Goal: Task Accomplishment & Management: Manage account settings

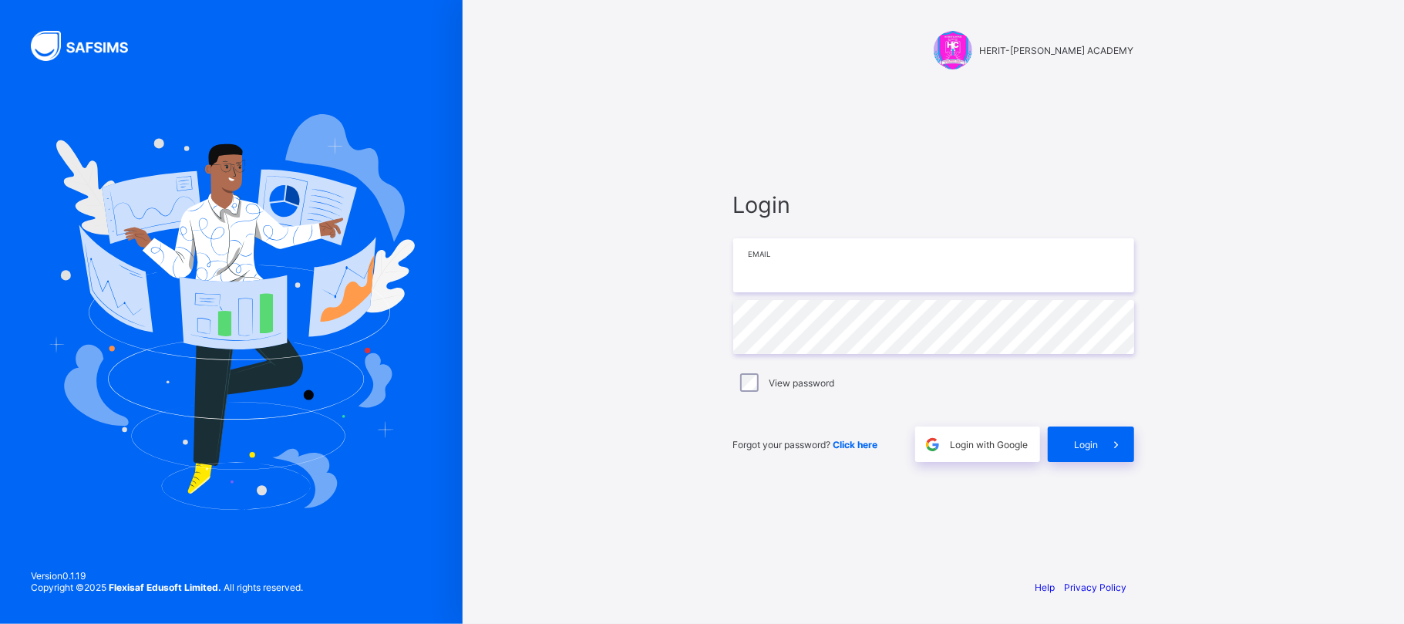
click at [799, 256] on input "email" at bounding box center [933, 265] width 401 height 54
type input "**********"
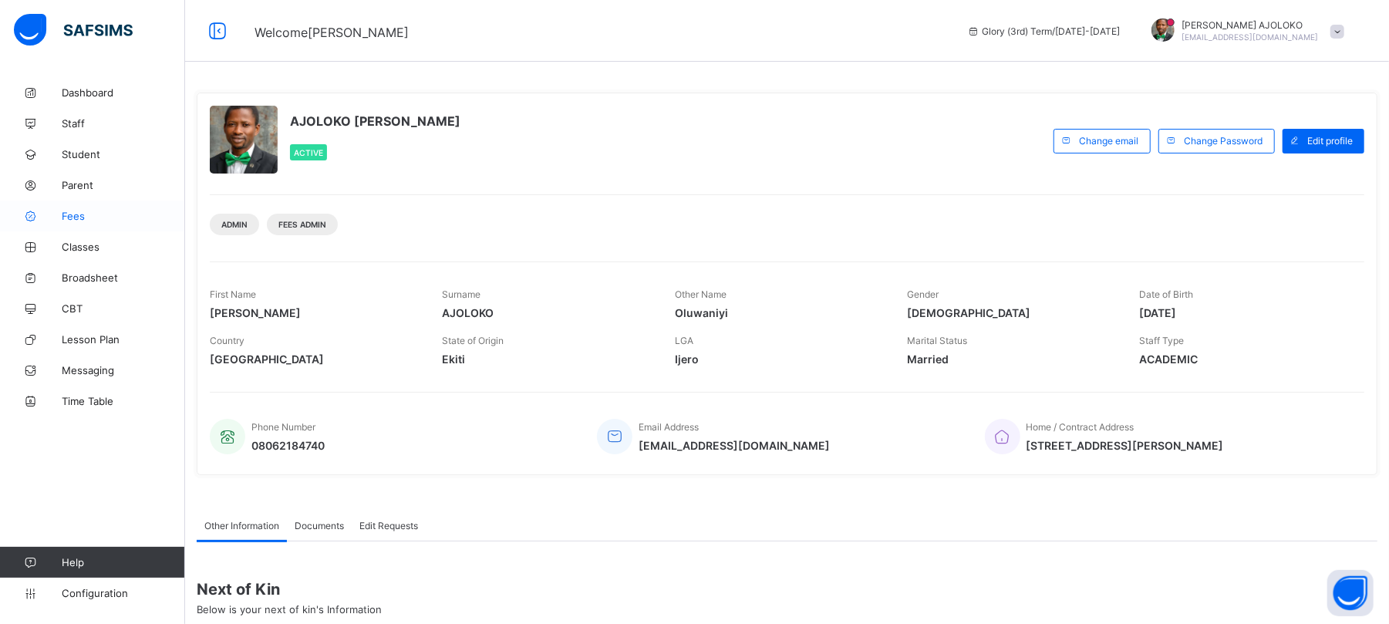
click at [71, 217] on span "Fees" at bounding box center [123, 216] width 123 height 12
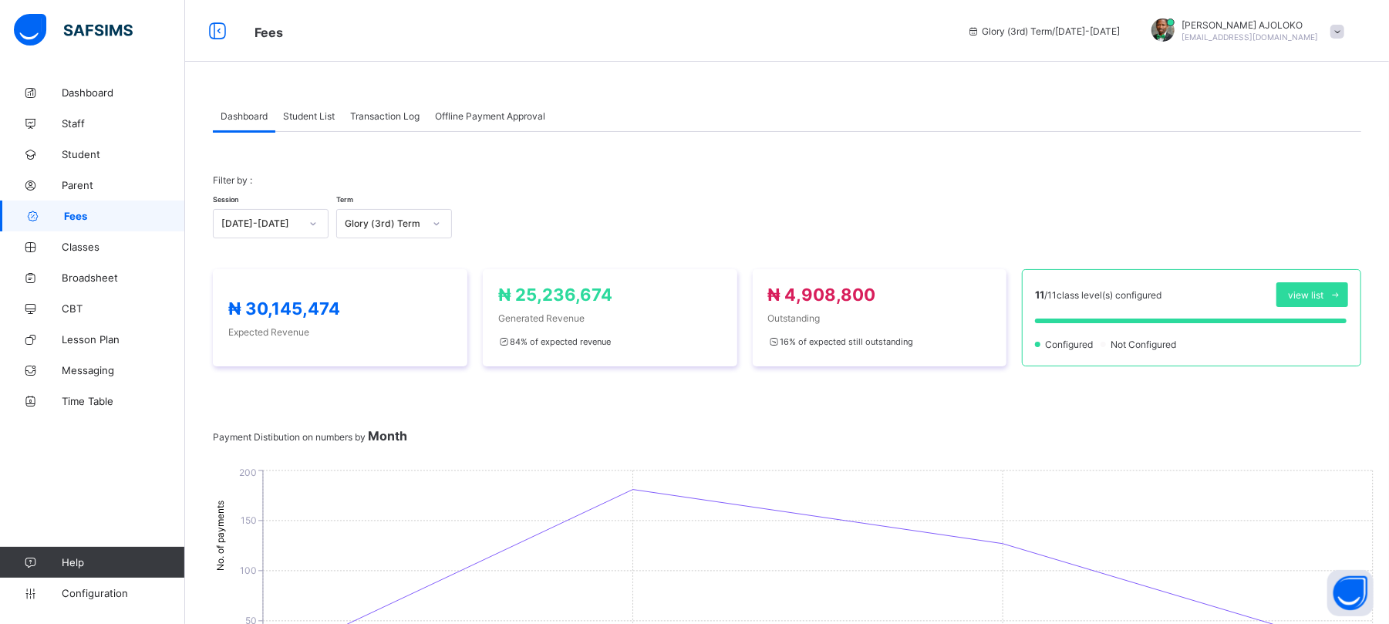
click at [304, 119] on span "Student List" at bounding box center [309, 116] width 52 height 12
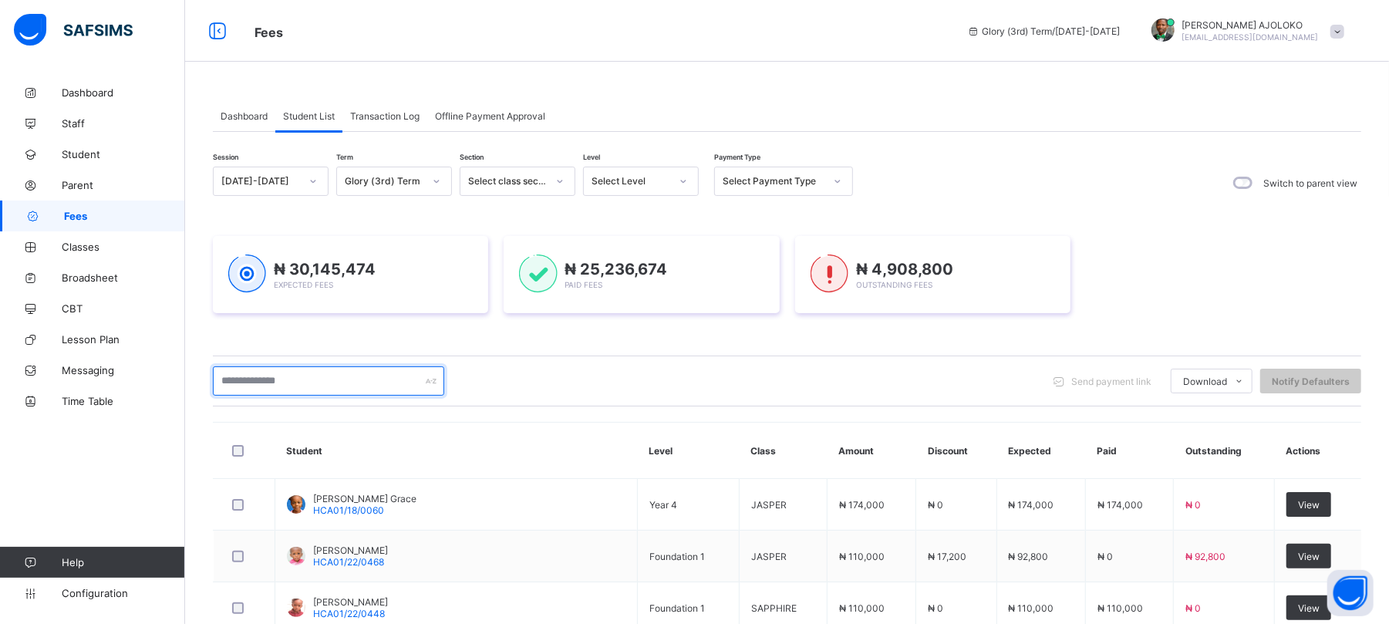
click at [303, 375] on input "text" at bounding box center [328, 380] width 231 height 29
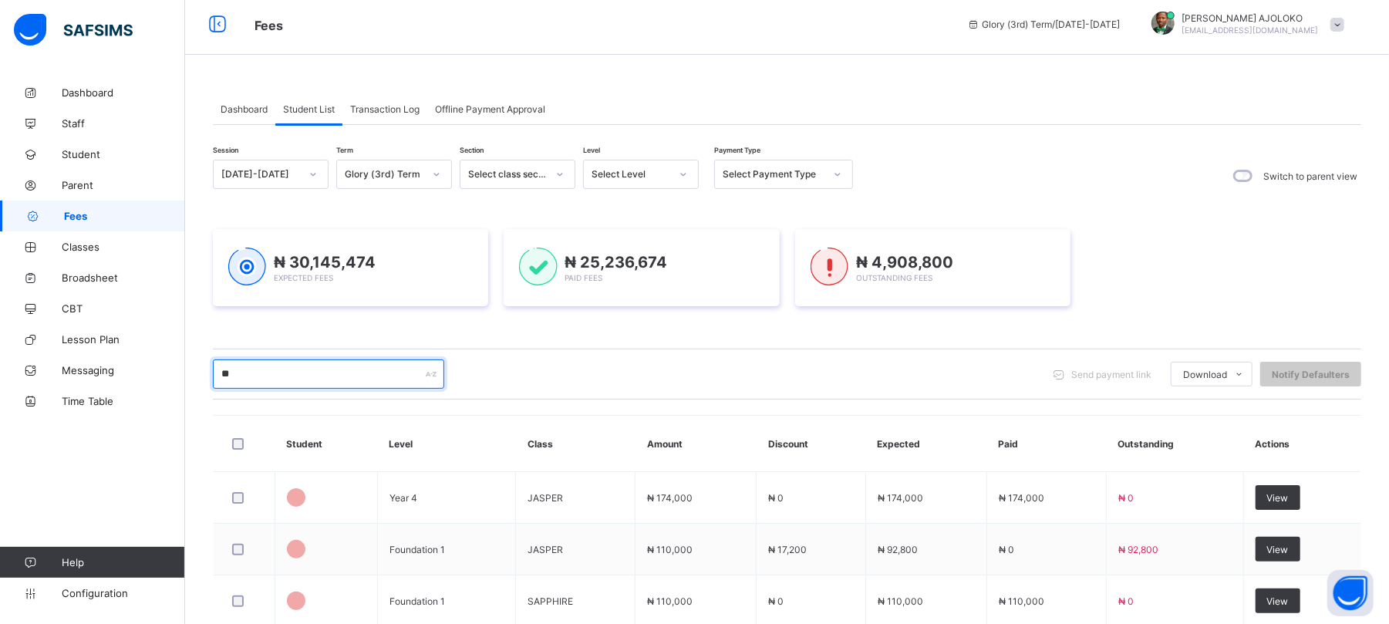
type input "*"
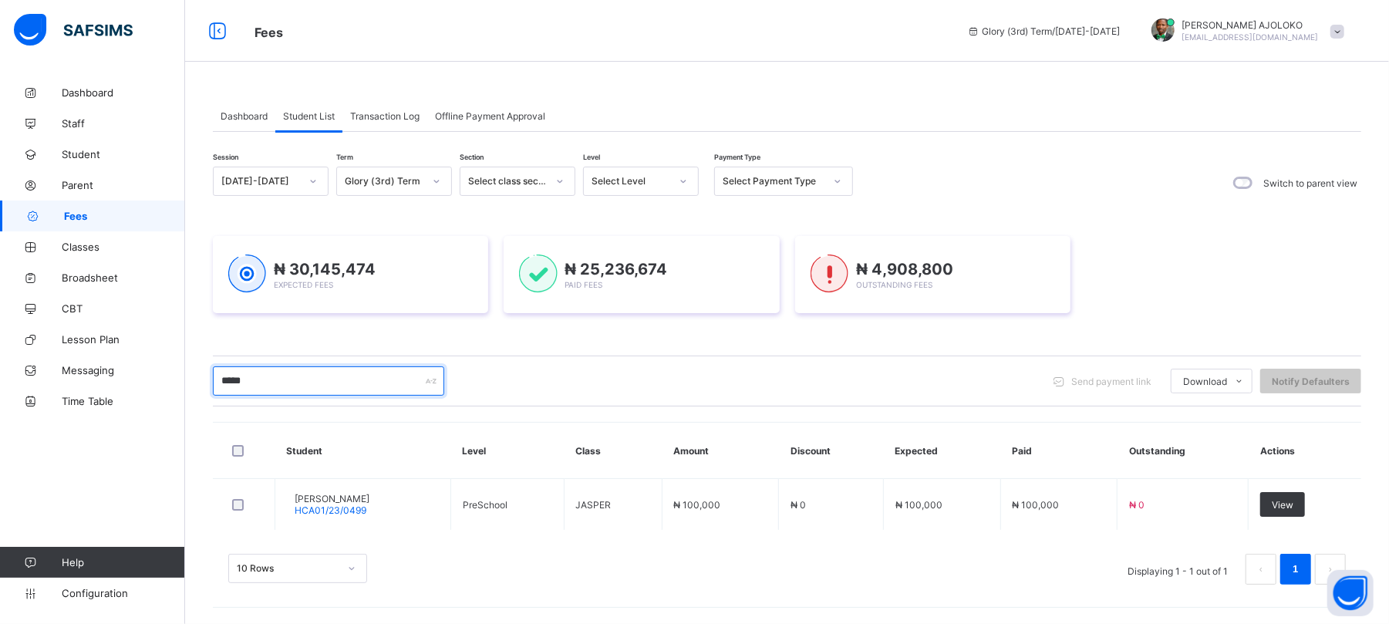
scroll to position [1, 0]
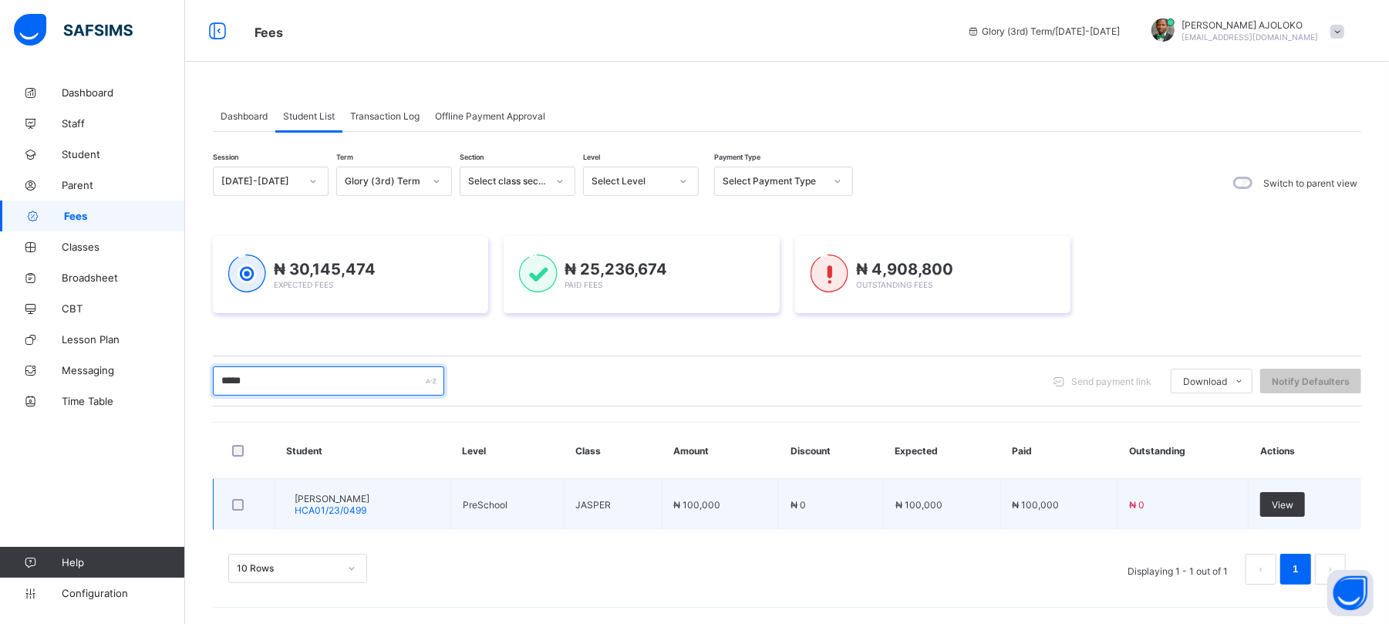
type input "*****"
click at [1300, 497] on div "View" at bounding box center [1282, 504] width 45 height 25
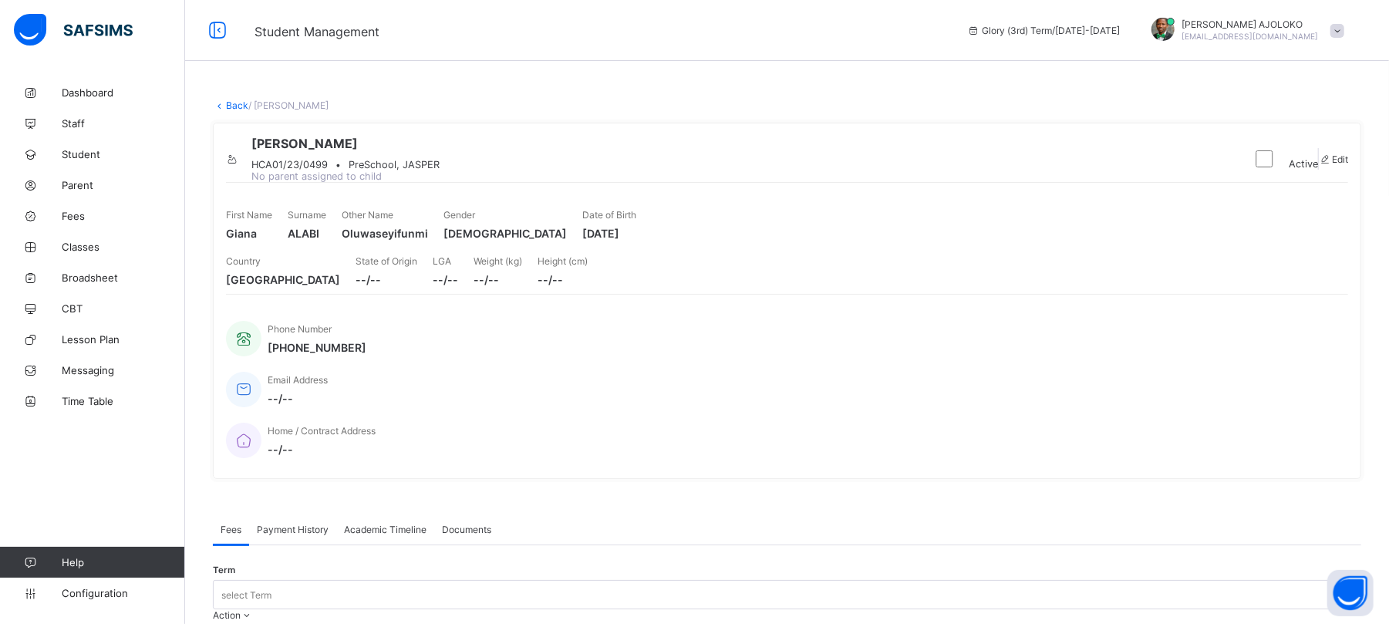
scroll to position [390, 0]
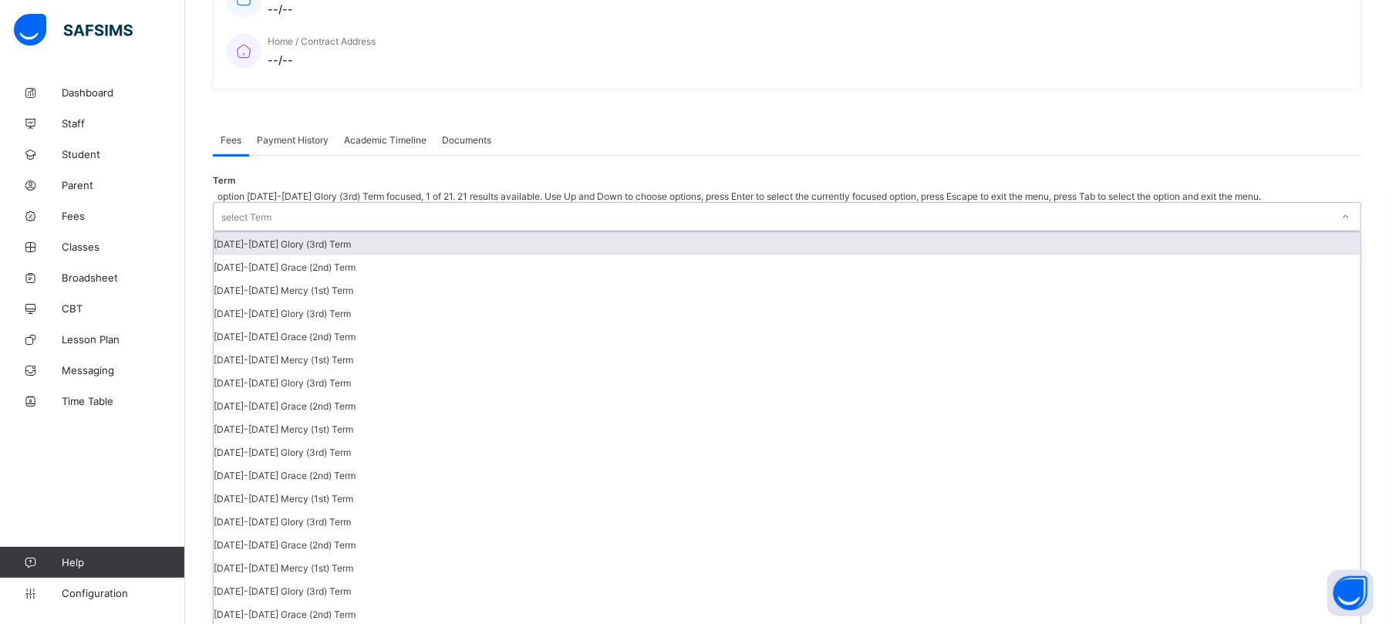
click at [271, 202] on div "select Term" at bounding box center [246, 216] width 50 height 29
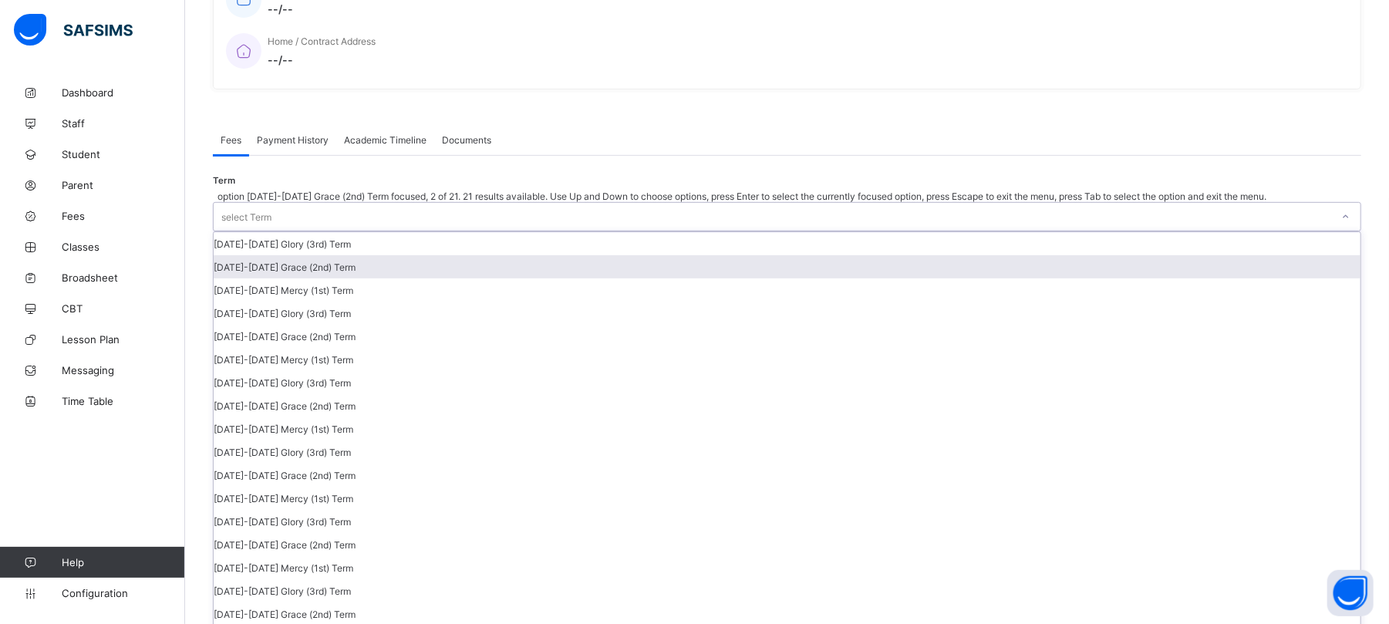
click at [1213, 255] on div "[DATE]-[DATE] Grace (2nd) Term" at bounding box center [787, 266] width 1147 height 23
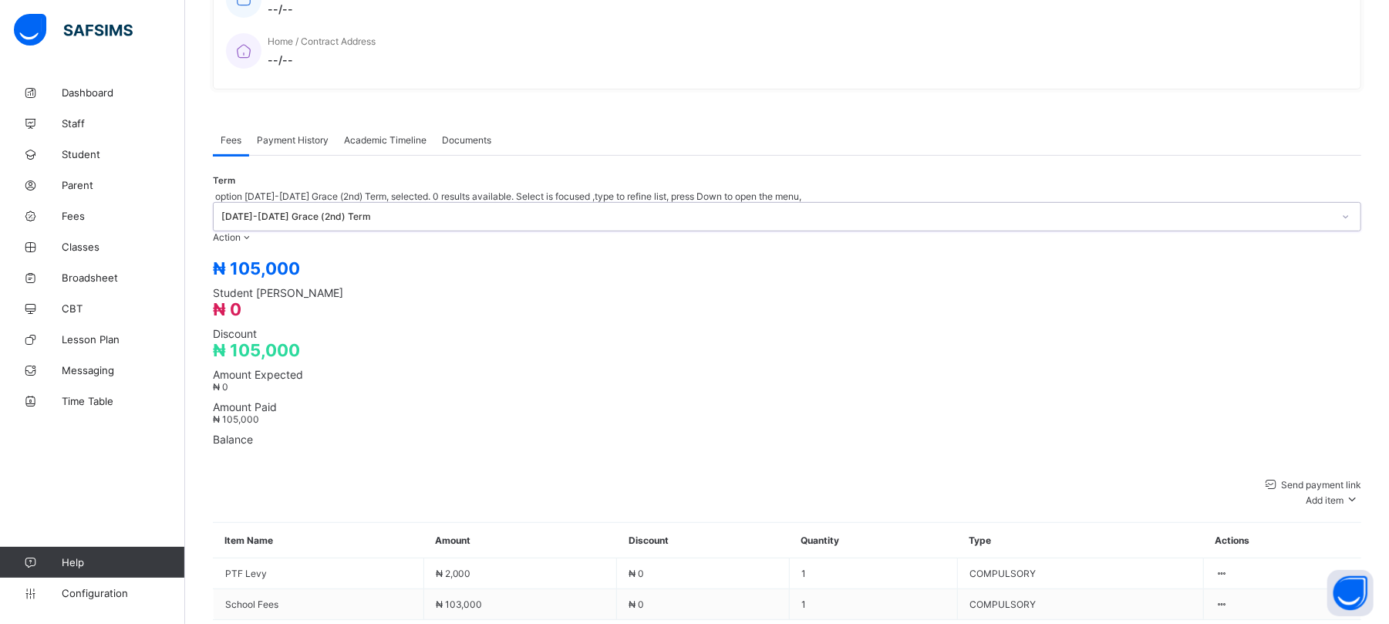
click at [1194, 211] on div "[DATE]-[DATE] Grace (2nd) Term" at bounding box center [776, 217] width 1111 height 12
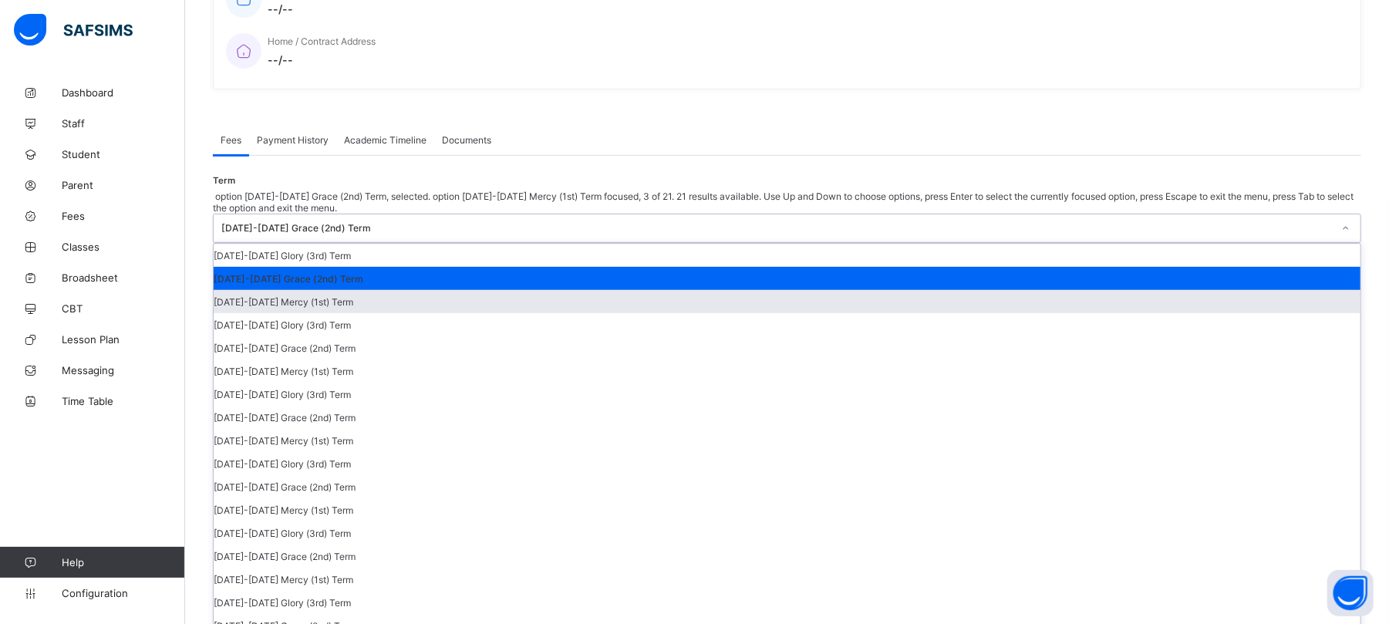
click at [1215, 290] on div "[DATE]-[DATE] Mercy (1st) Term" at bounding box center [787, 301] width 1147 height 23
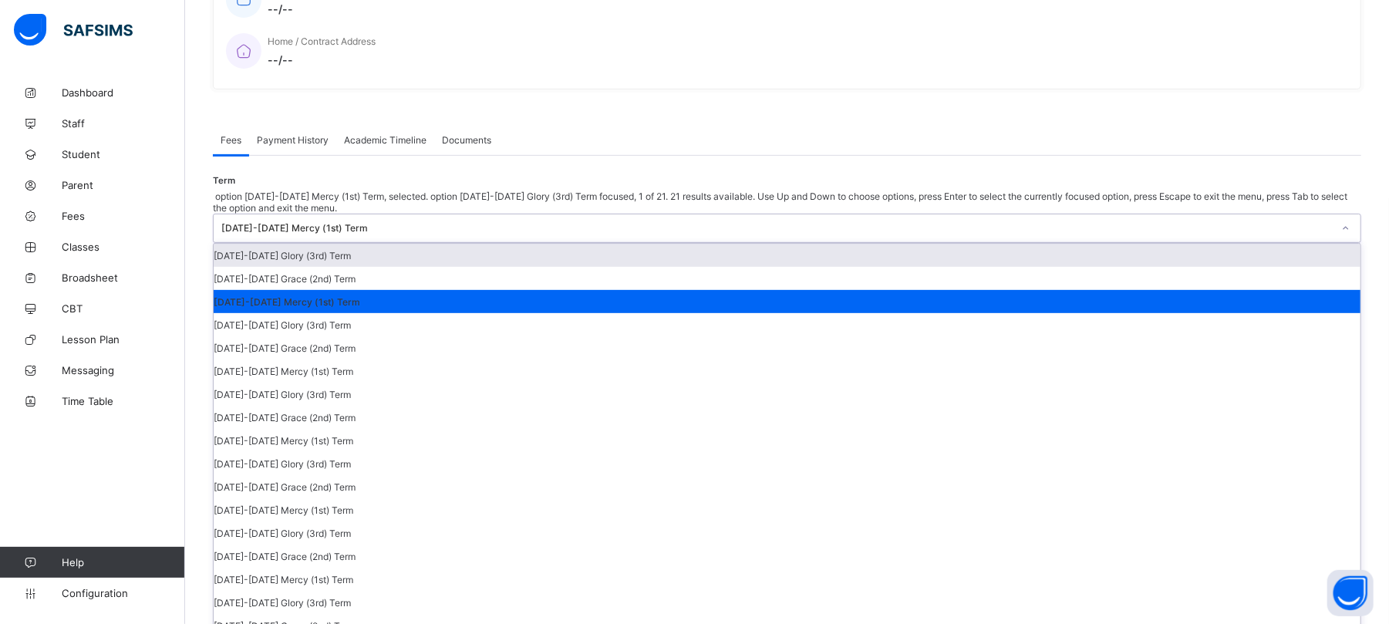
click at [1331, 214] on div at bounding box center [1345, 228] width 29 height 28
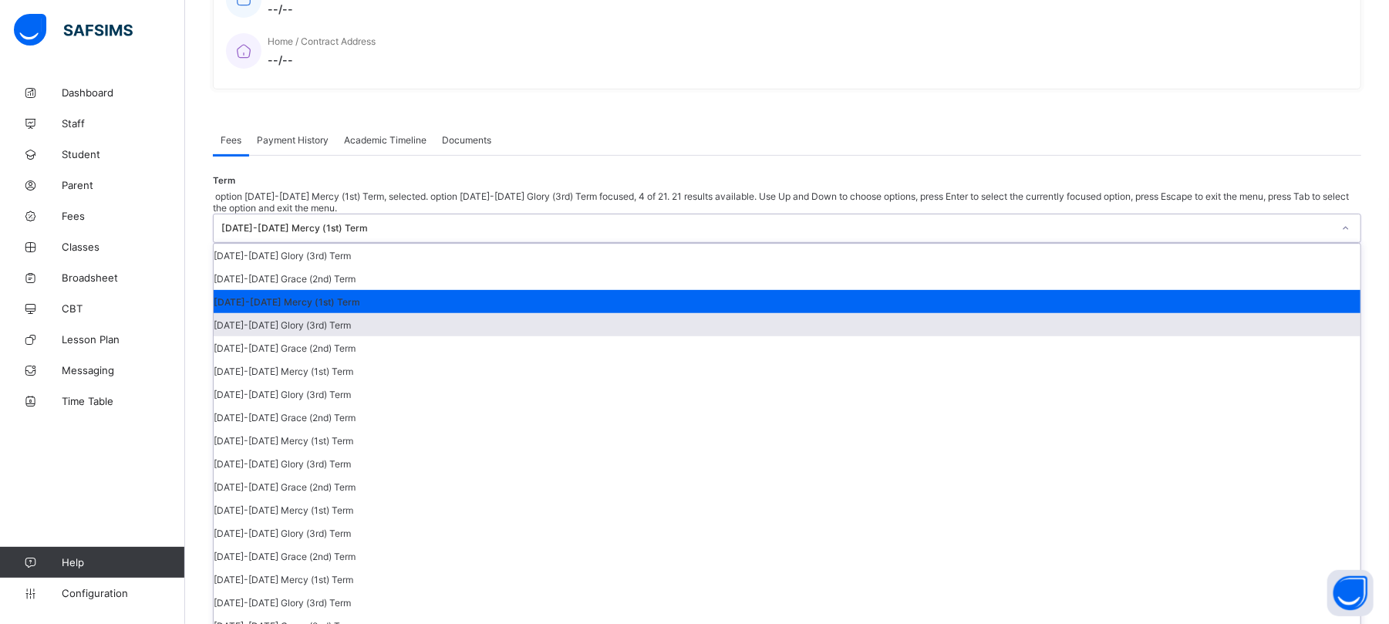
click at [1201, 322] on div "[DATE]-[DATE] Glory (3rd) Term" at bounding box center [787, 324] width 1147 height 23
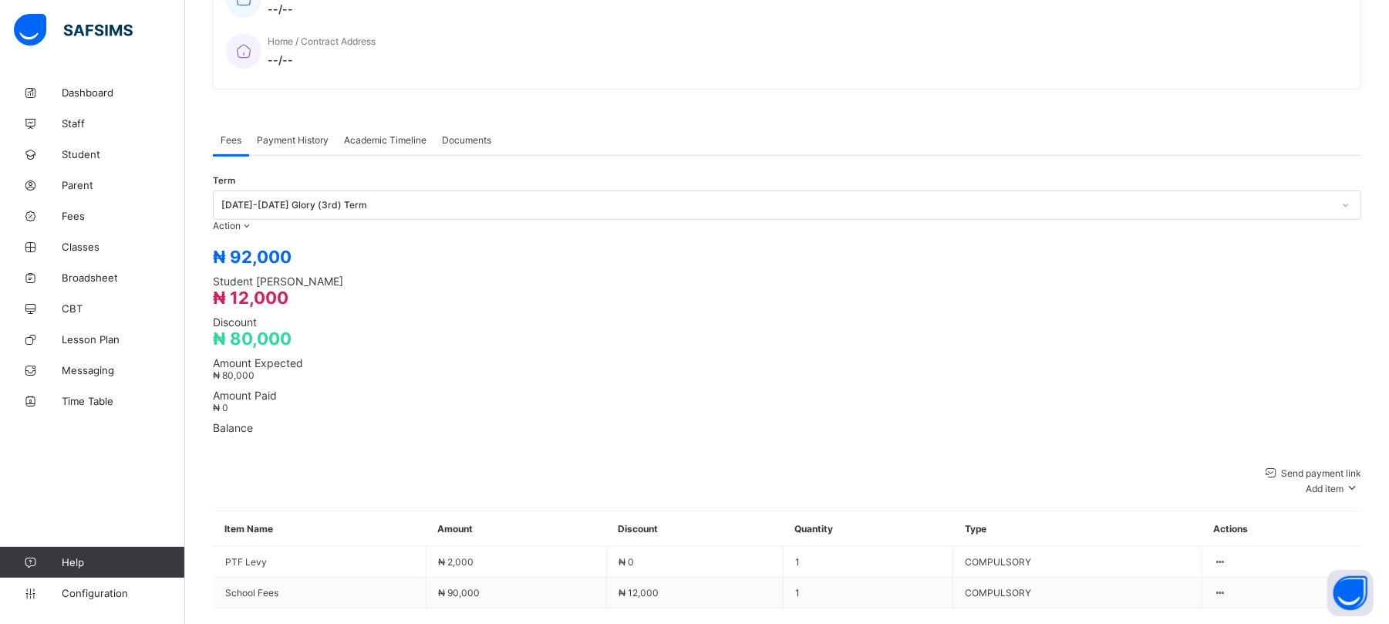
click at [276, 134] on span "Payment History" at bounding box center [293, 140] width 72 height 12
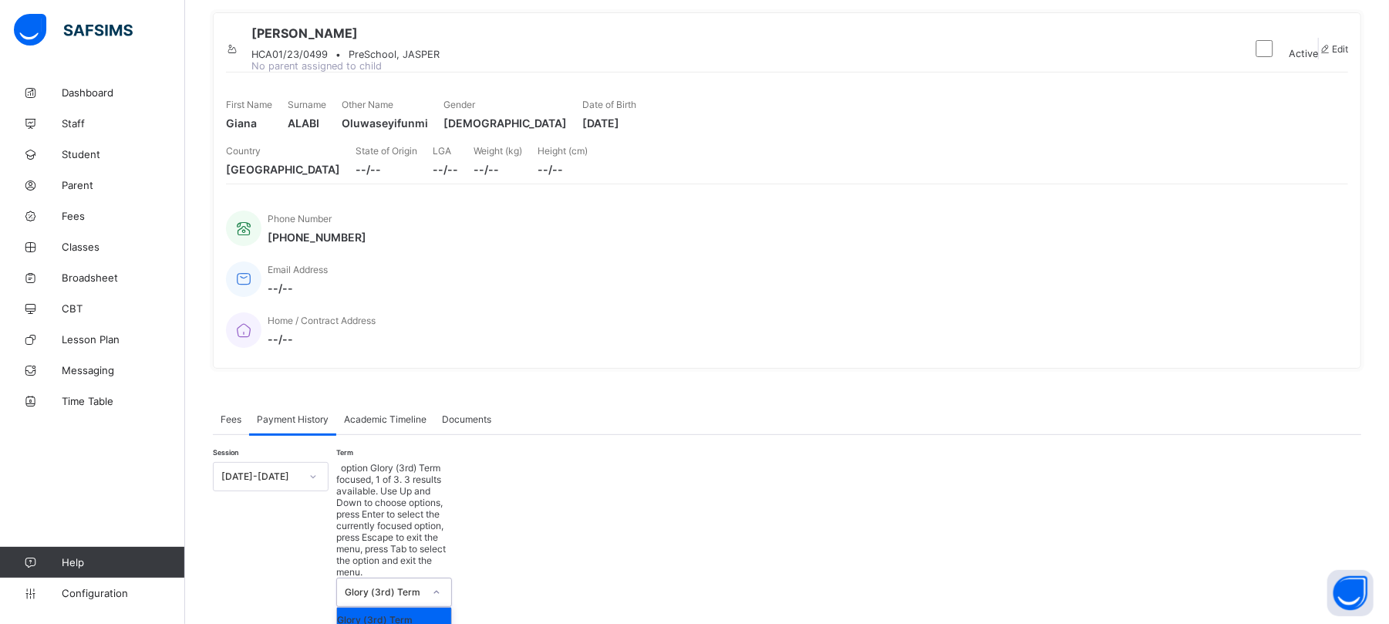
click at [396, 578] on div "Glory (3rd) Term" at bounding box center [379, 592] width 85 height 28
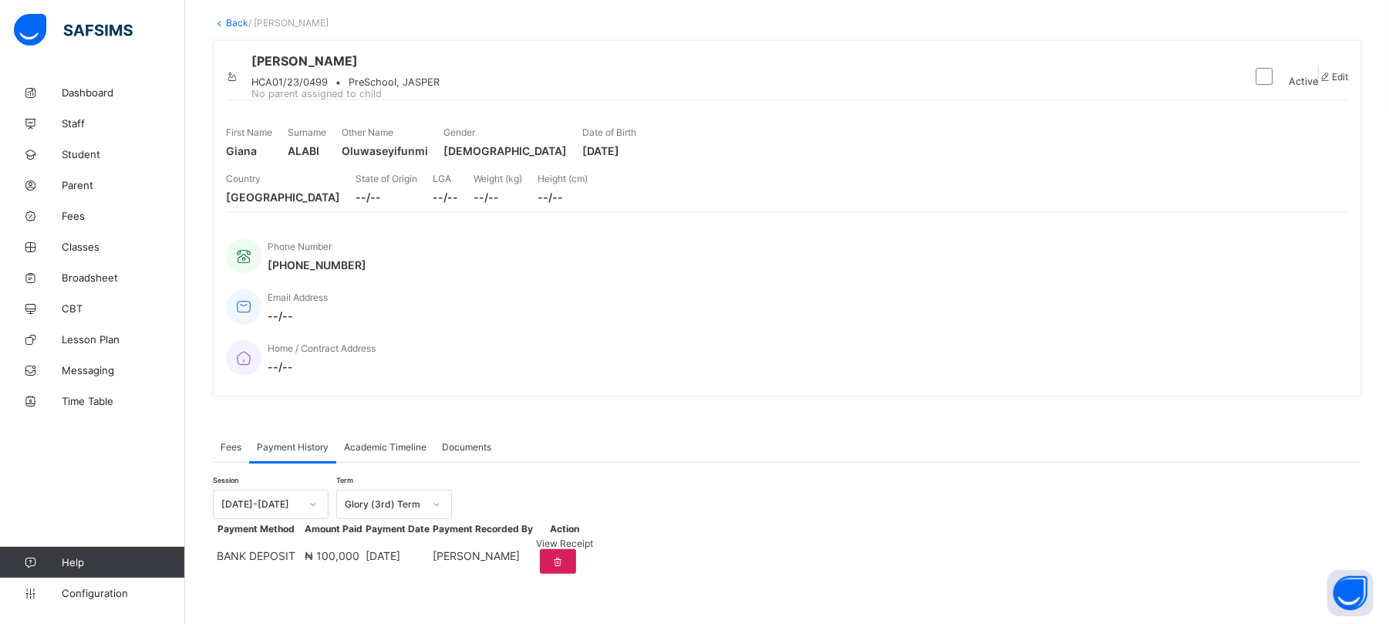
click at [288, 463] on div "Session [DATE]-[DATE] Term Glory (3rd) Term Payment Method Amount Paid Payment …" at bounding box center [787, 520] width 1148 height 115
click at [287, 499] on div "[DATE]-[DATE]" at bounding box center [260, 505] width 79 height 12
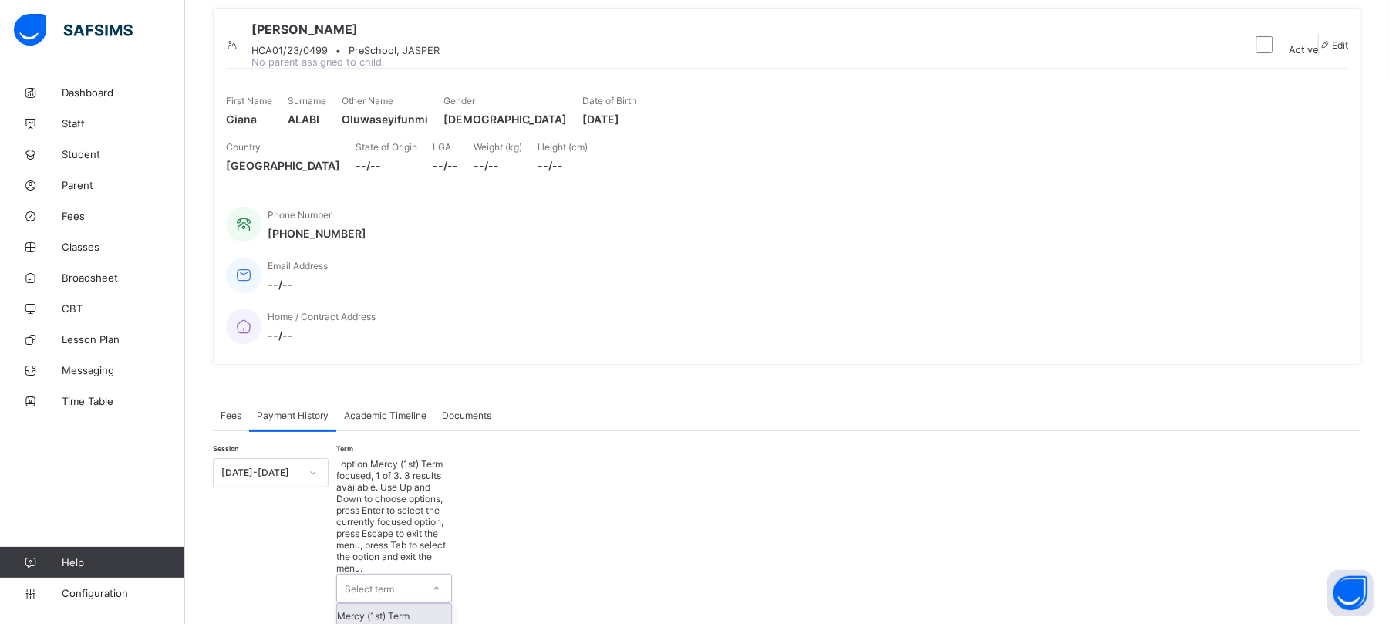
click at [426, 576] on div at bounding box center [436, 588] width 26 height 25
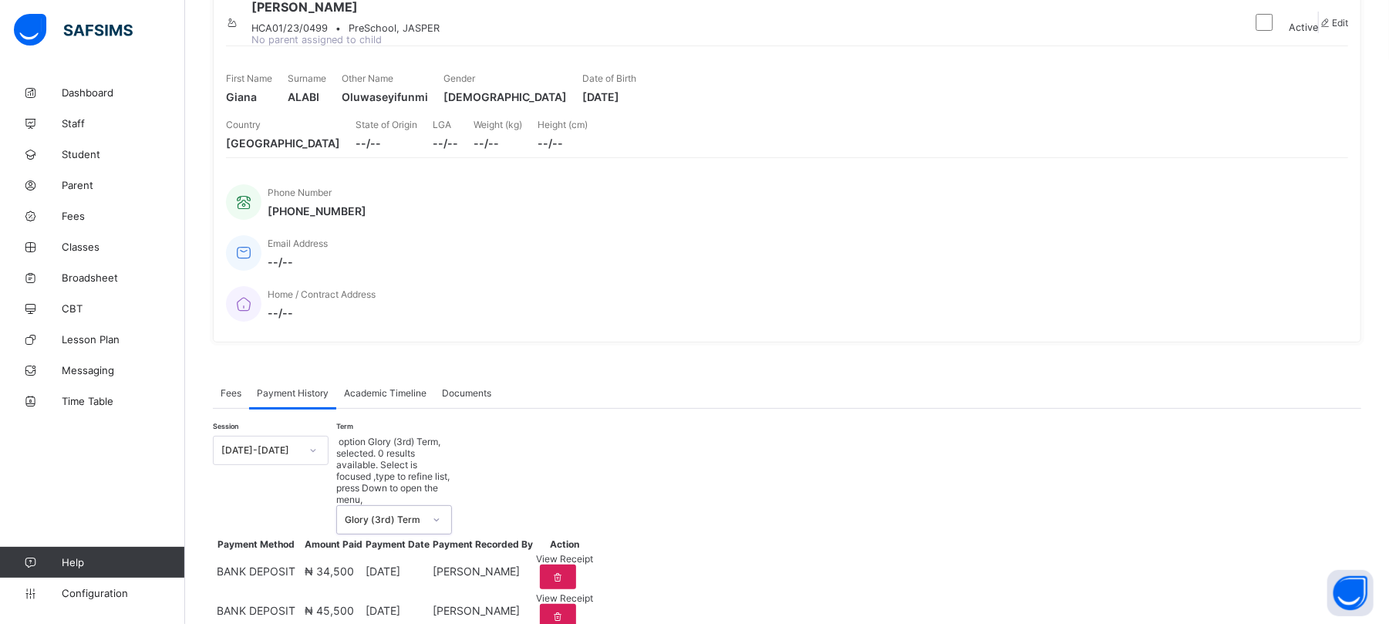
scroll to position [155, 0]
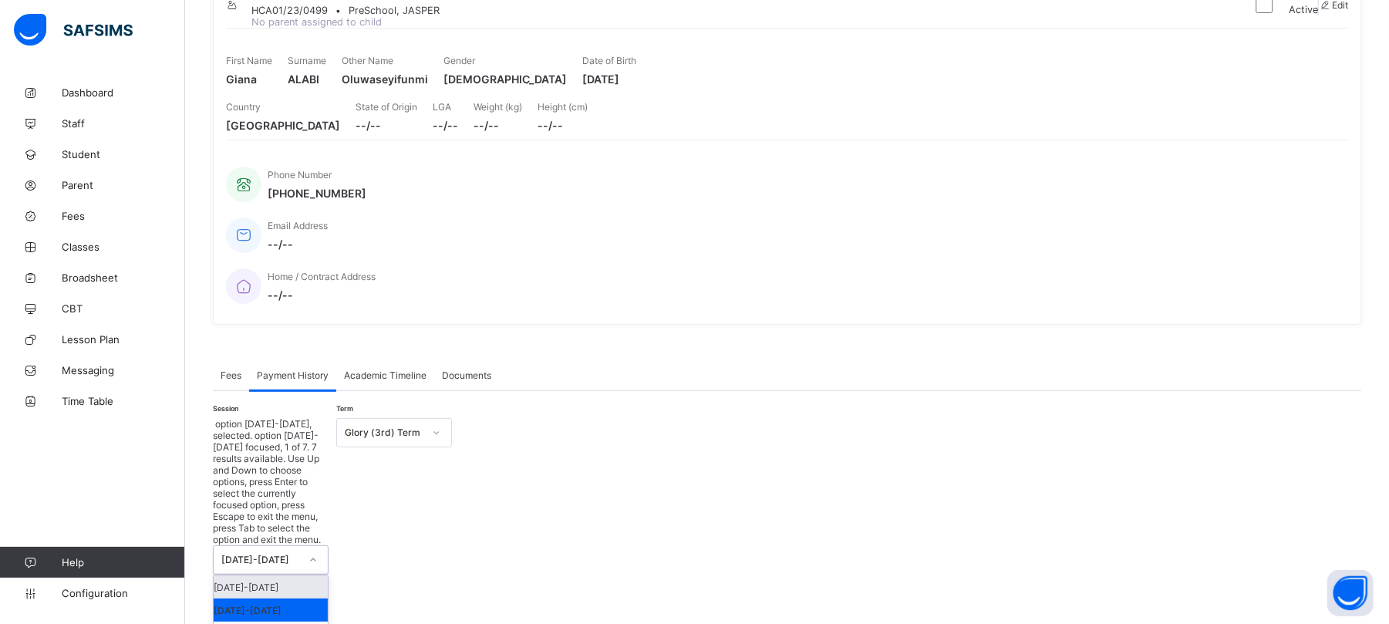
click at [309, 552] on icon at bounding box center [312, 559] width 9 height 15
click at [258, 575] on div "[DATE]-[DATE]" at bounding box center [271, 586] width 114 height 23
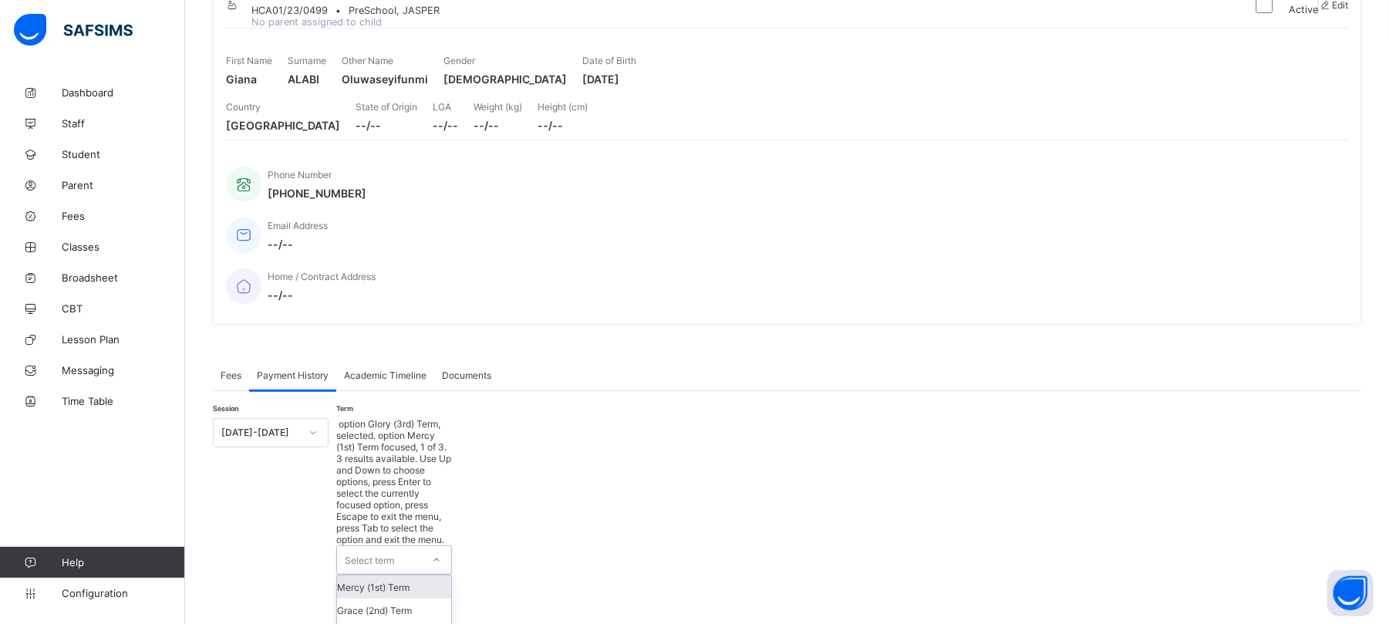
click at [393, 545] on div "Select term" at bounding box center [369, 559] width 49 height 29
click at [378, 575] on div "Mercy (1st) Term" at bounding box center [394, 586] width 114 height 23
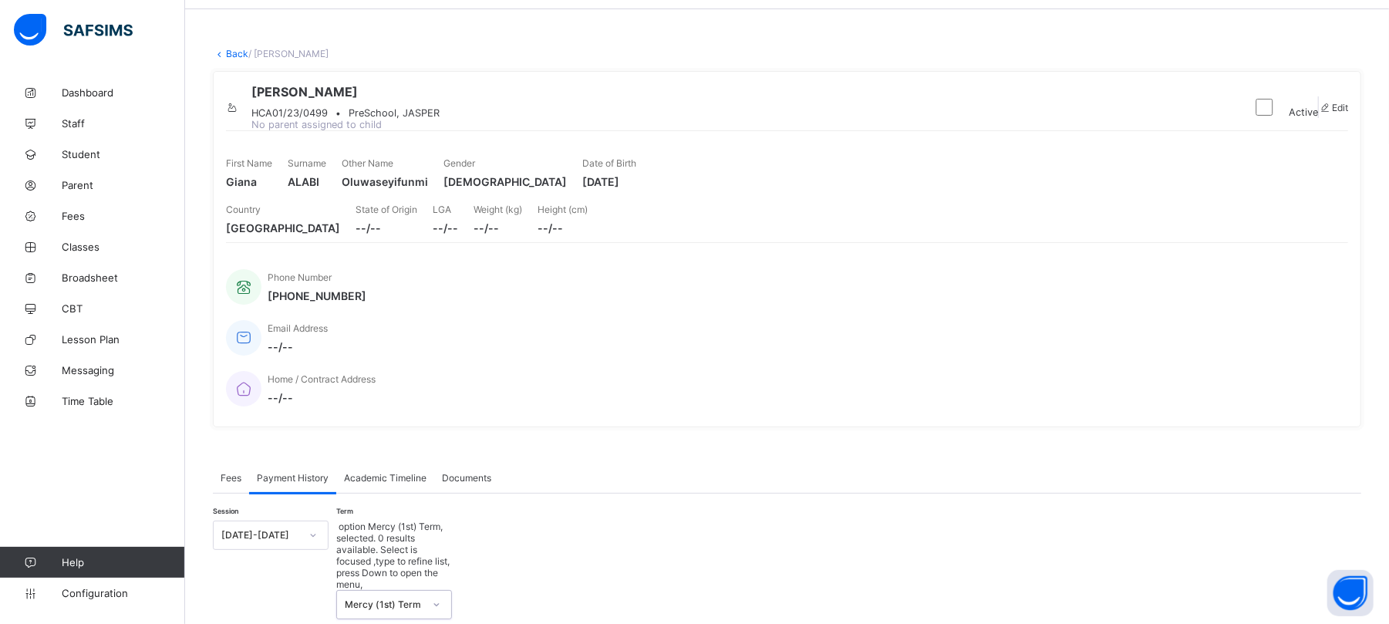
scroll to position [0, 0]
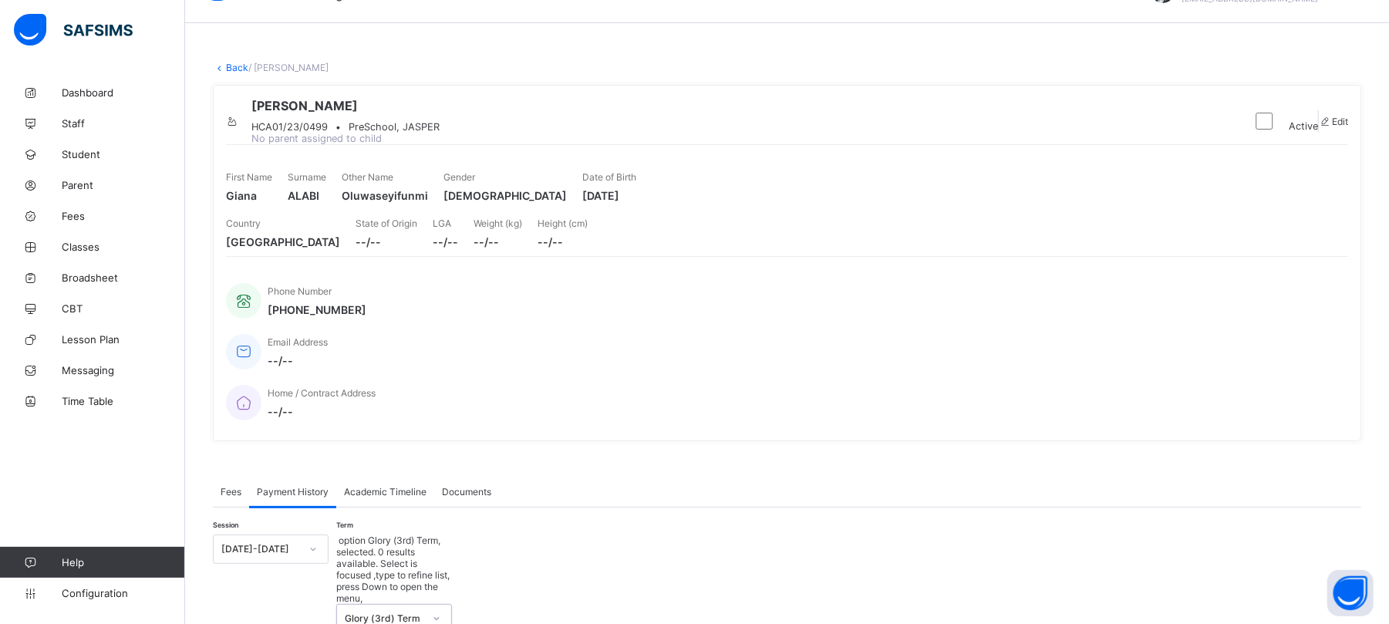
scroll to position [111, 0]
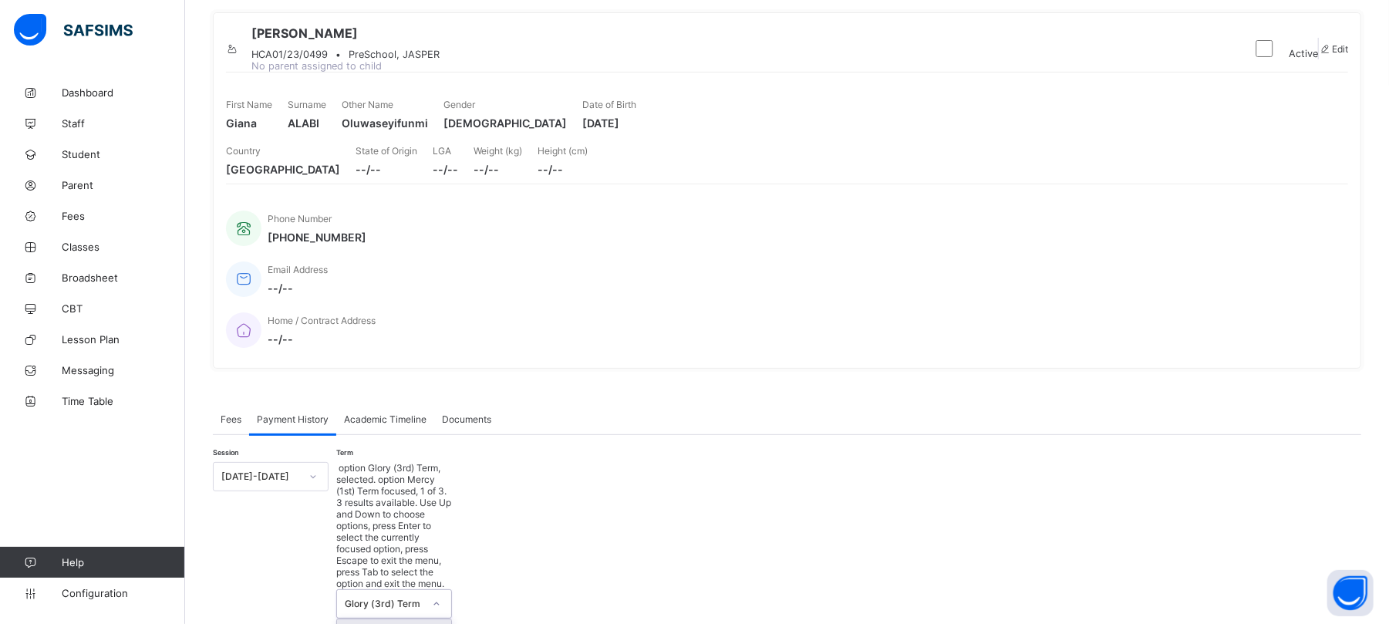
click at [392, 590] on div "Glory (3rd) Term" at bounding box center [379, 604] width 85 height 28
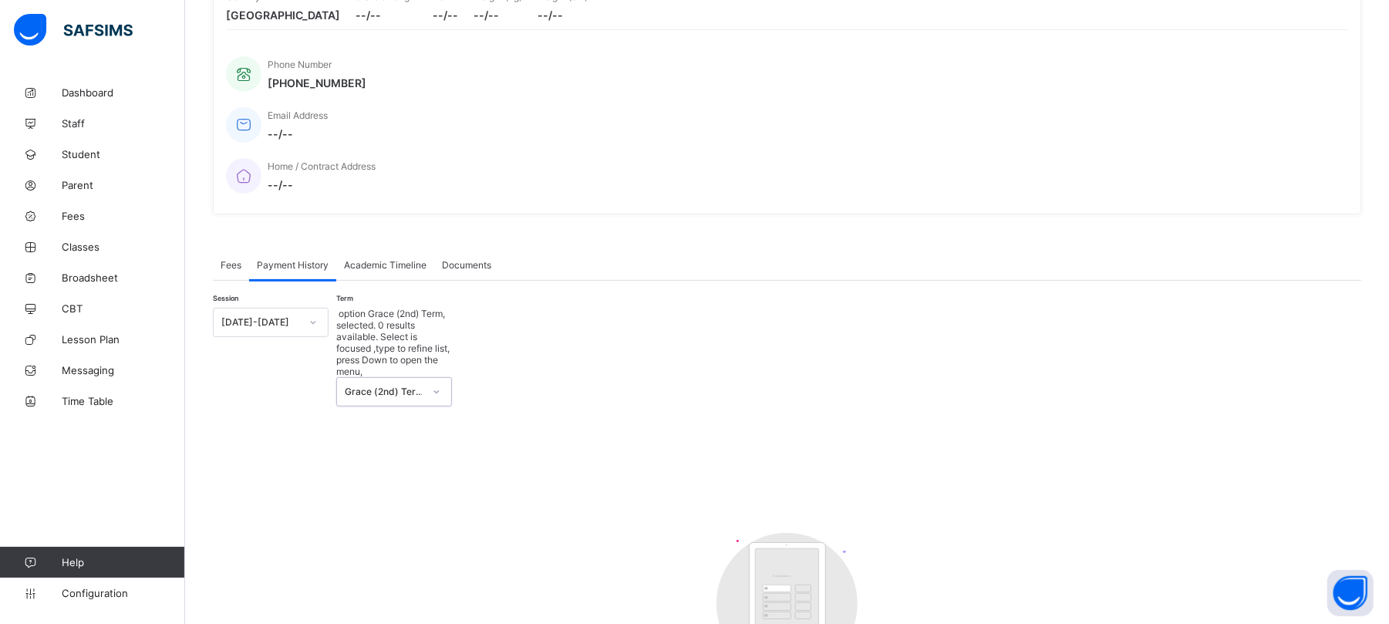
scroll to position [336, 0]
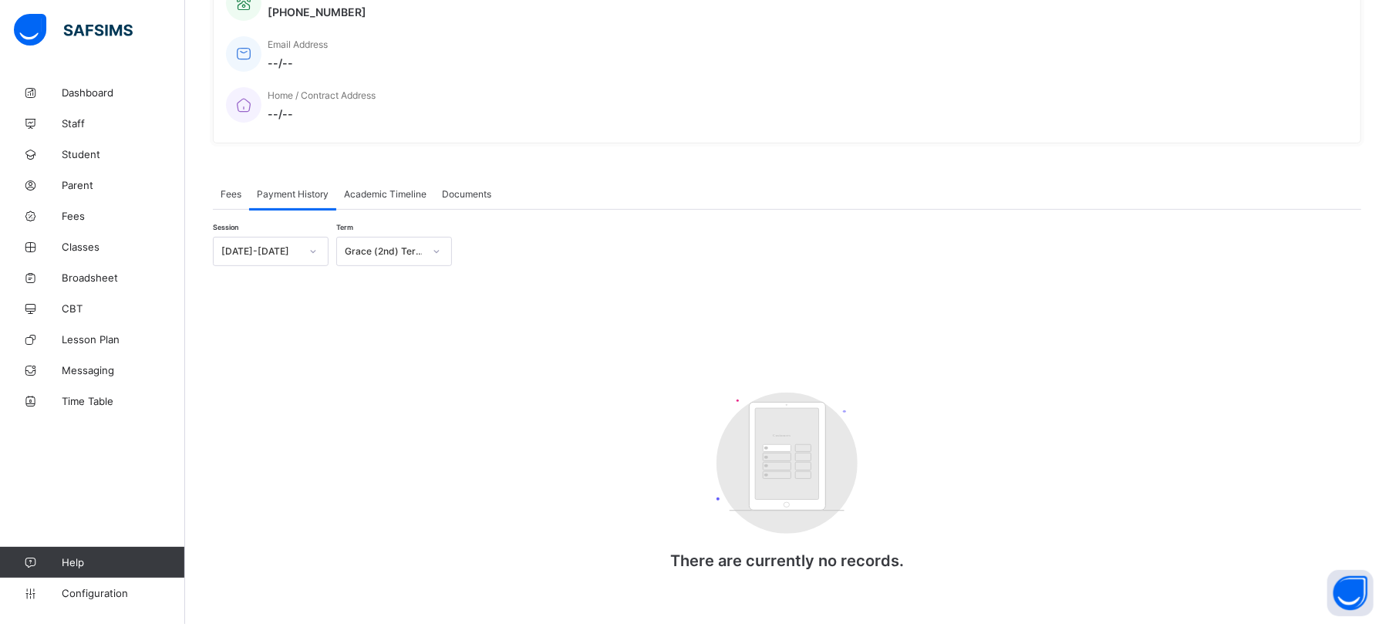
click at [272, 188] on span "Payment History" at bounding box center [293, 194] width 72 height 12
click at [229, 188] on span "Fees" at bounding box center [231, 194] width 21 height 12
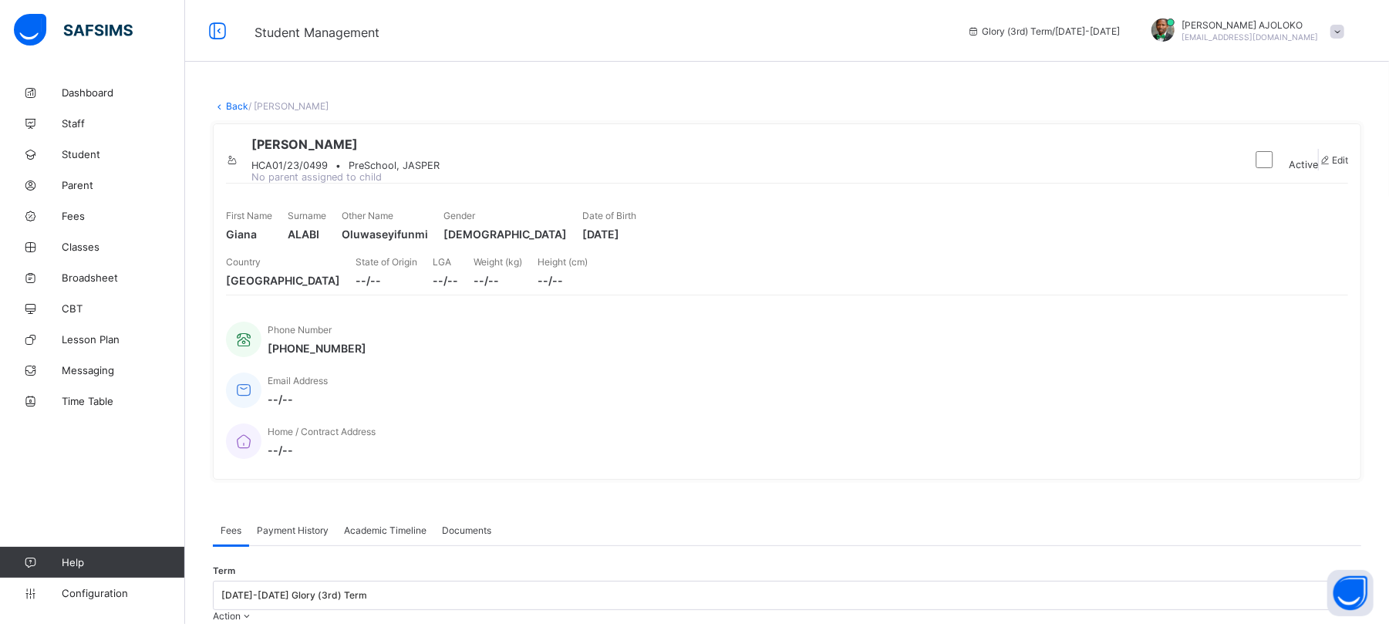
scroll to position [390, 0]
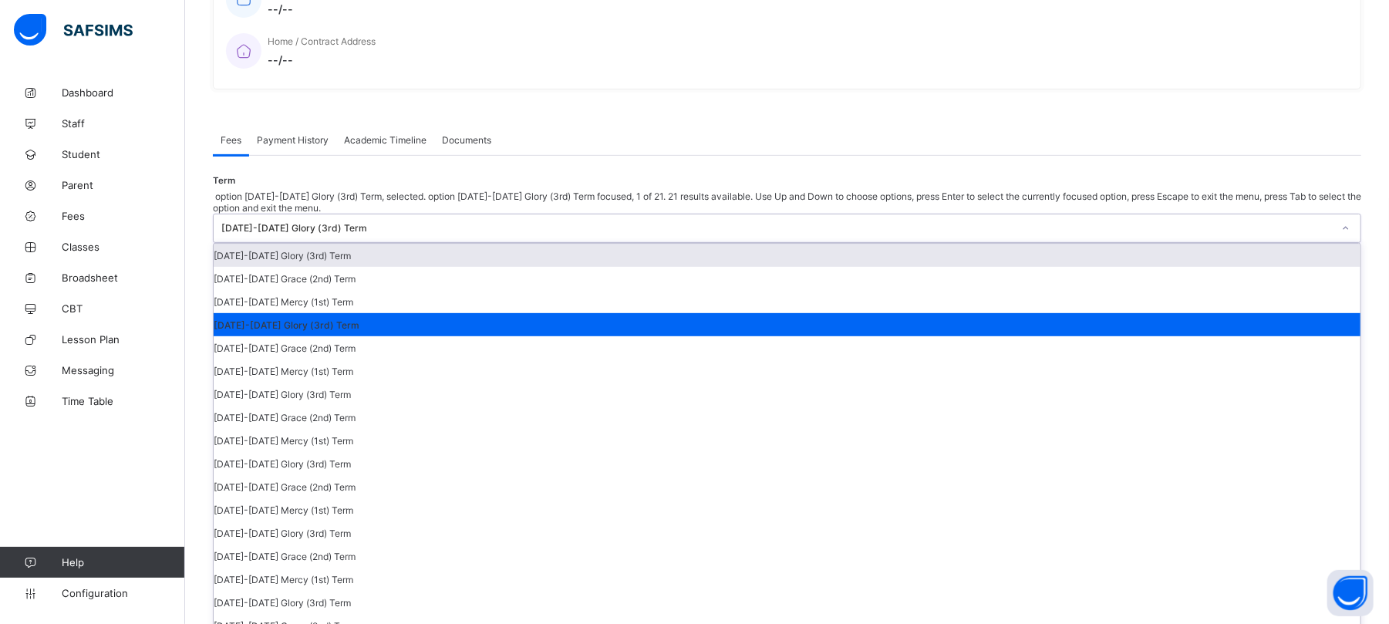
click at [1189, 223] on div "[DATE]-[DATE] Glory (3rd) Term" at bounding box center [776, 229] width 1111 height 12
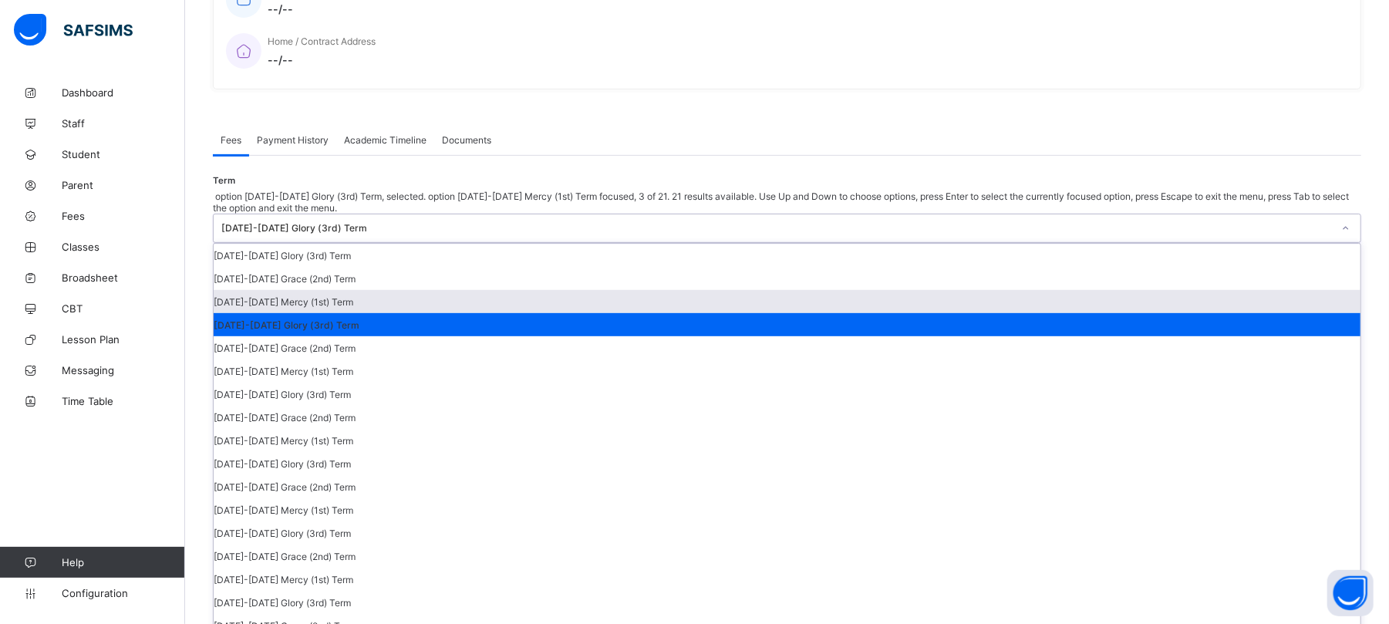
click at [1197, 290] on div "[DATE]-[DATE] Mercy (1st) Term" at bounding box center [787, 301] width 1147 height 23
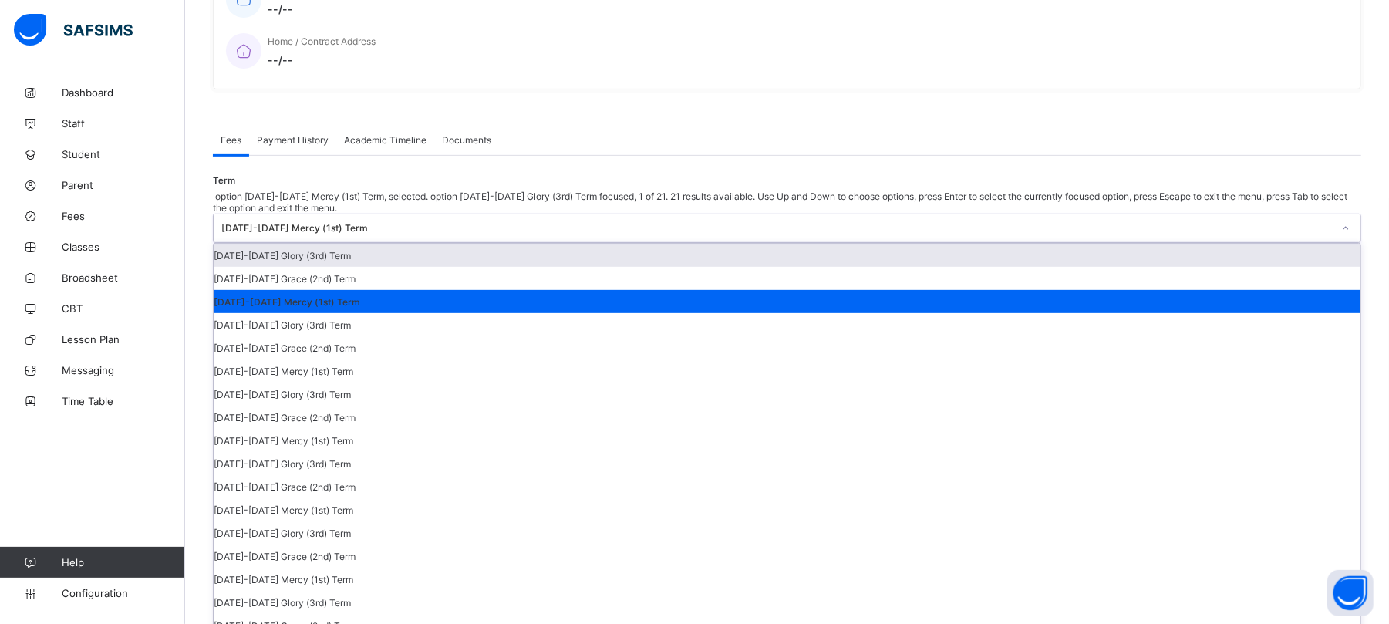
click at [1232, 223] on div "[DATE]-[DATE] Mercy (1st) Term" at bounding box center [776, 229] width 1111 height 12
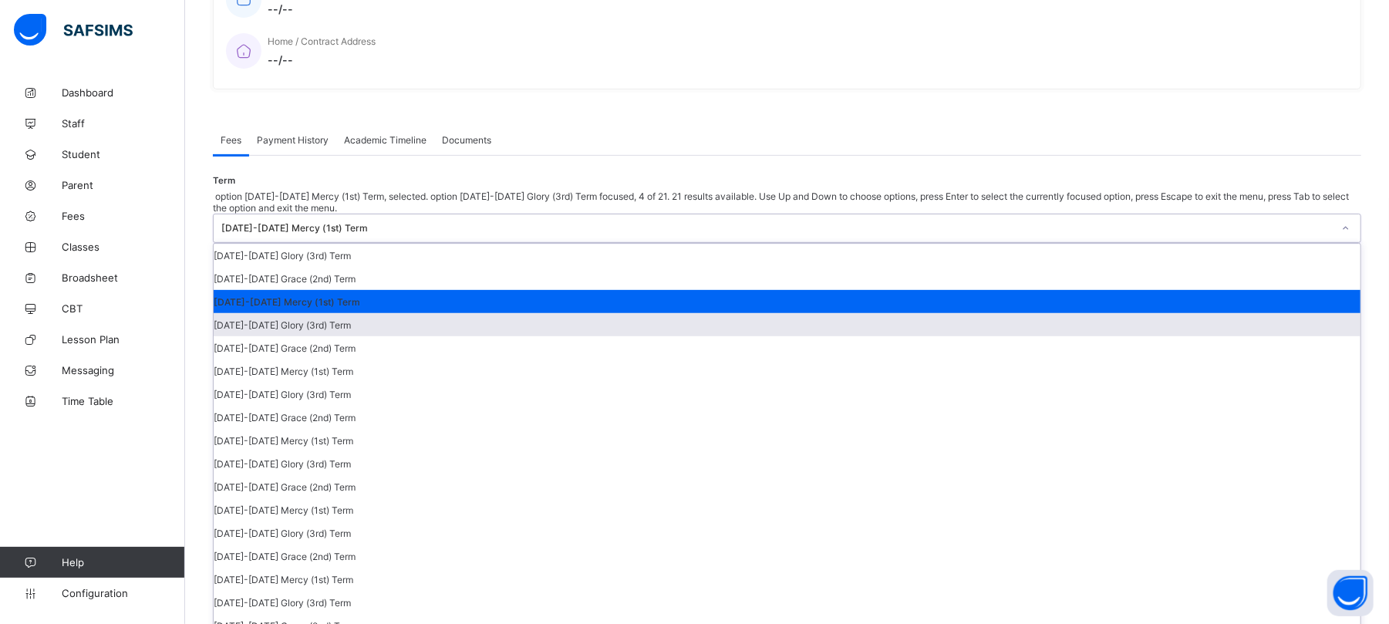
click at [1214, 313] on div "[DATE]-[DATE] Glory (3rd) Term" at bounding box center [787, 324] width 1147 height 23
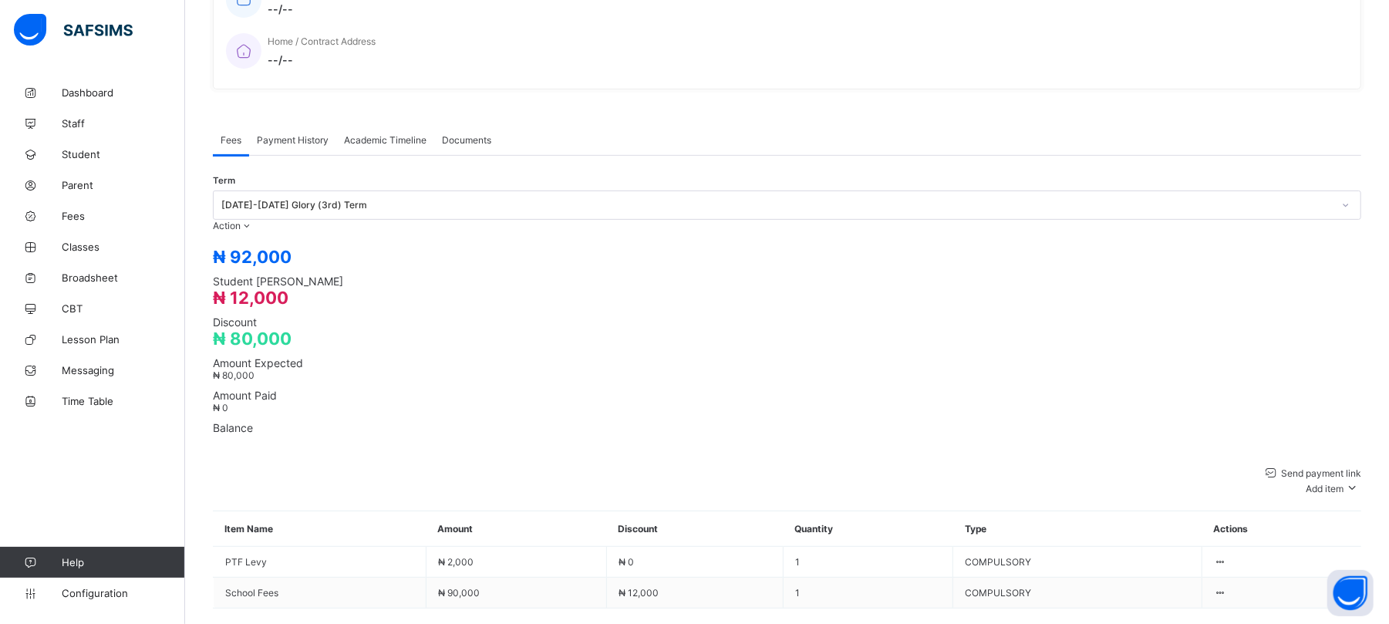
click at [299, 124] on div "Payment History" at bounding box center [292, 139] width 87 height 31
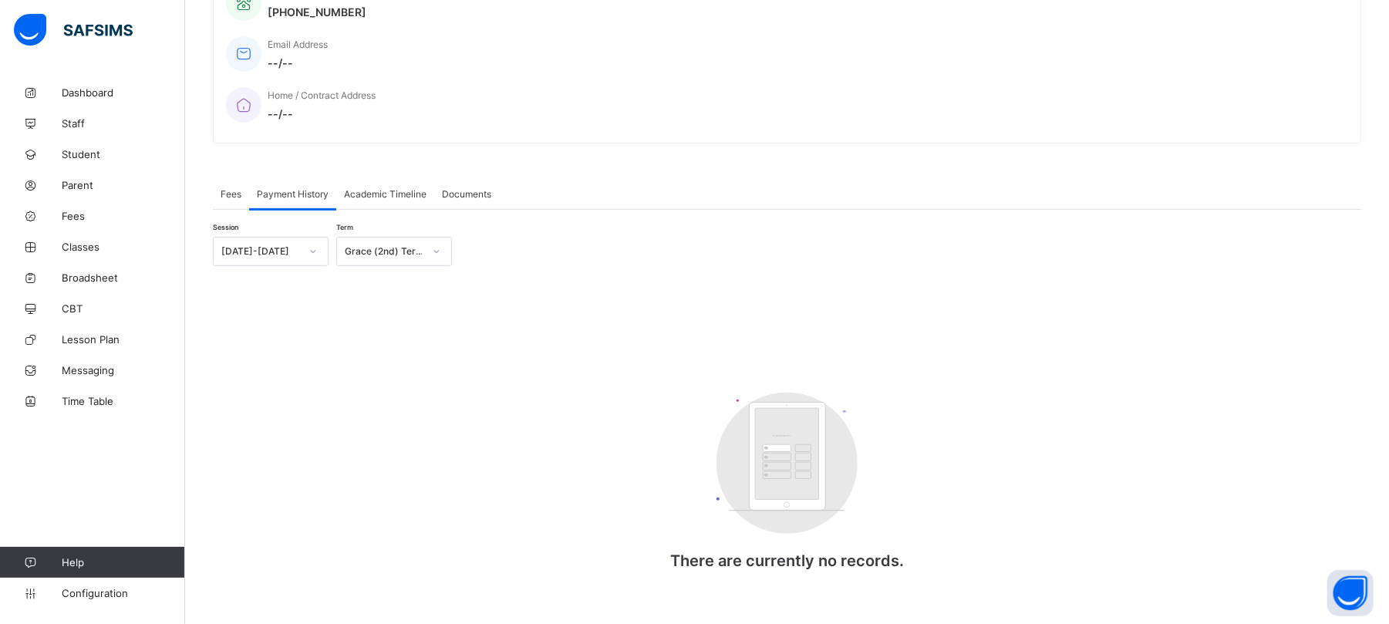
click at [402, 210] on div "Session [DATE]-[DATE] [PERSON_NAME] (2nd) Term Customers There are currently no…" at bounding box center [787, 405] width 1148 height 391
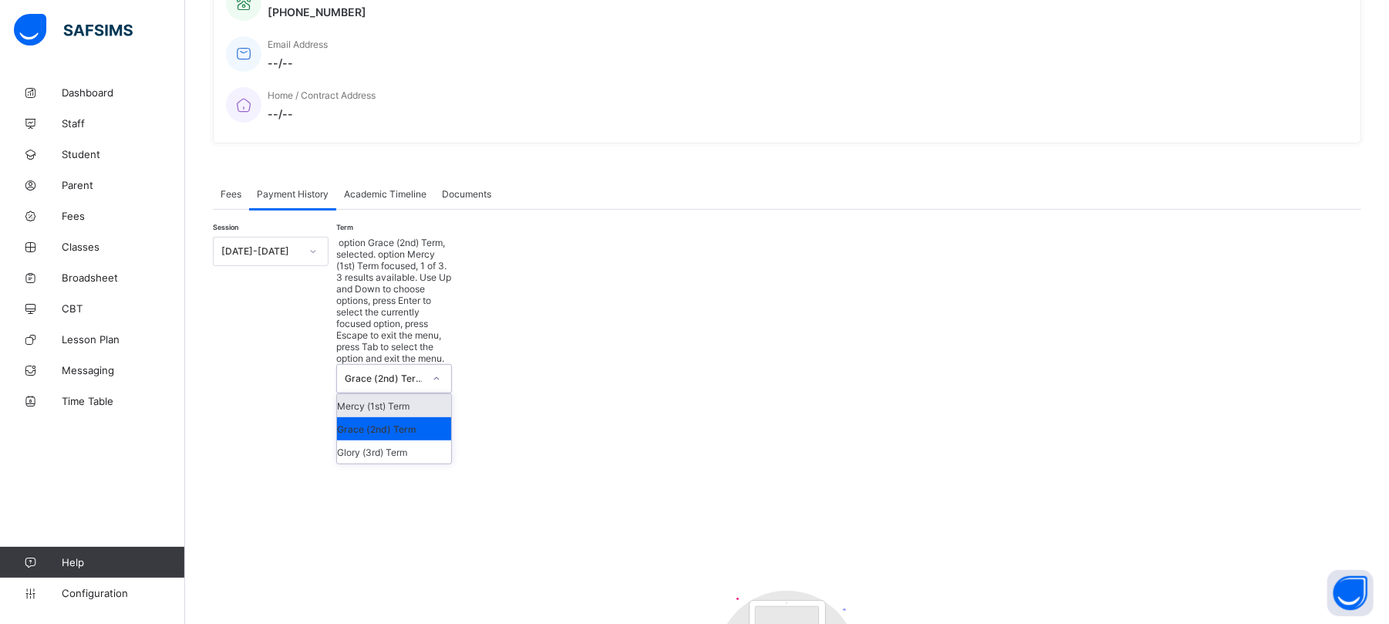
click at [402, 365] on div "Grace (2nd) Term" at bounding box center [379, 379] width 85 height 28
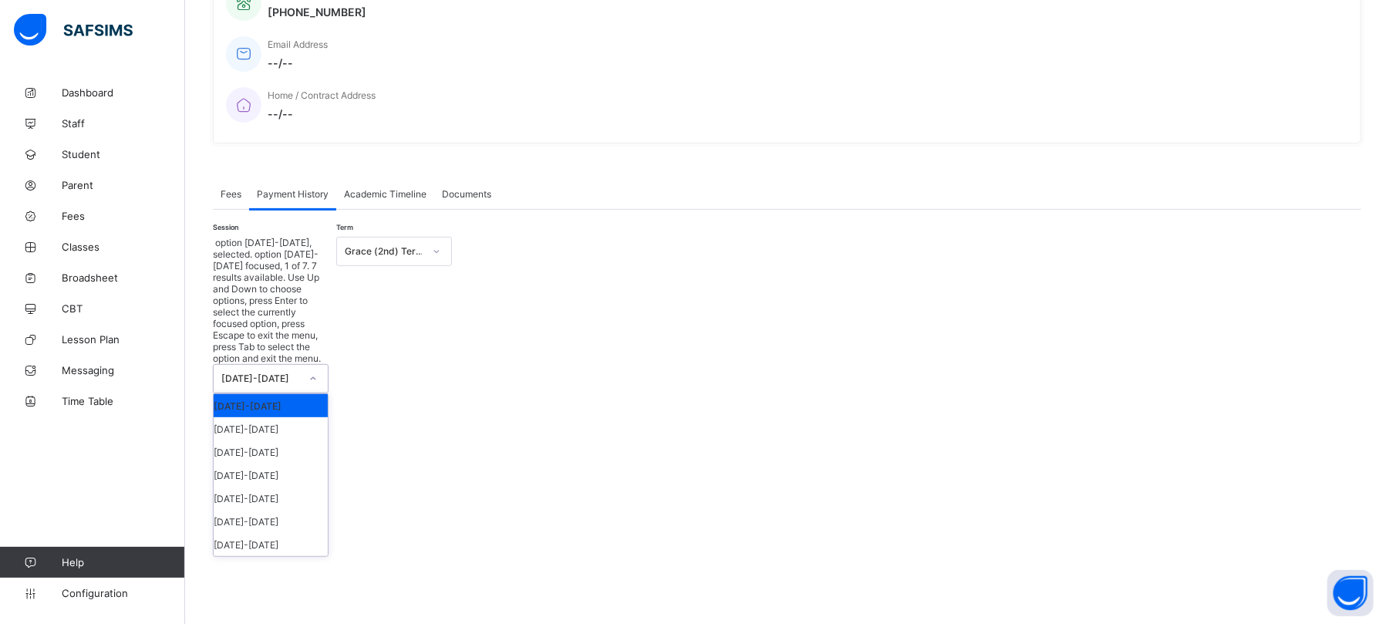
click at [248, 364] on div "[DATE]-[DATE]" at bounding box center [271, 378] width 116 height 29
click at [251, 417] on div "[DATE]-[DATE]" at bounding box center [271, 428] width 114 height 23
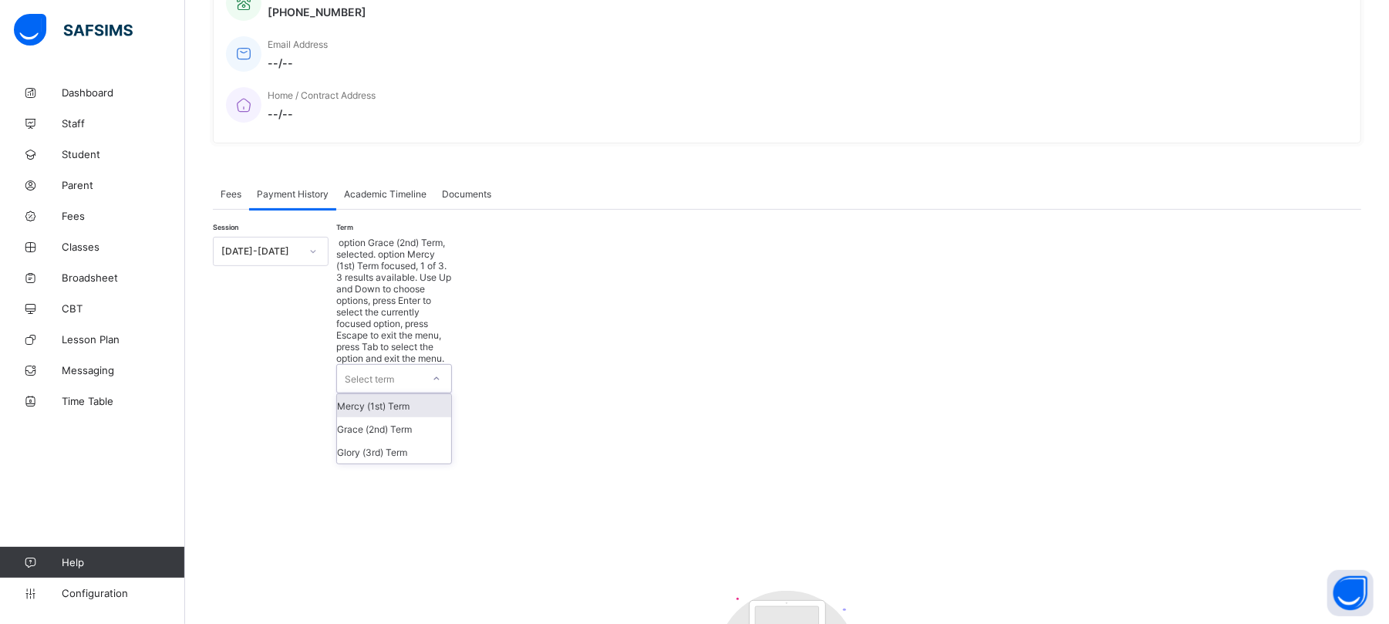
click at [361, 364] on div "Select term" at bounding box center [369, 378] width 49 height 29
click at [364, 440] on div "Glory (3rd) Term" at bounding box center [394, 451] width 114 height 23
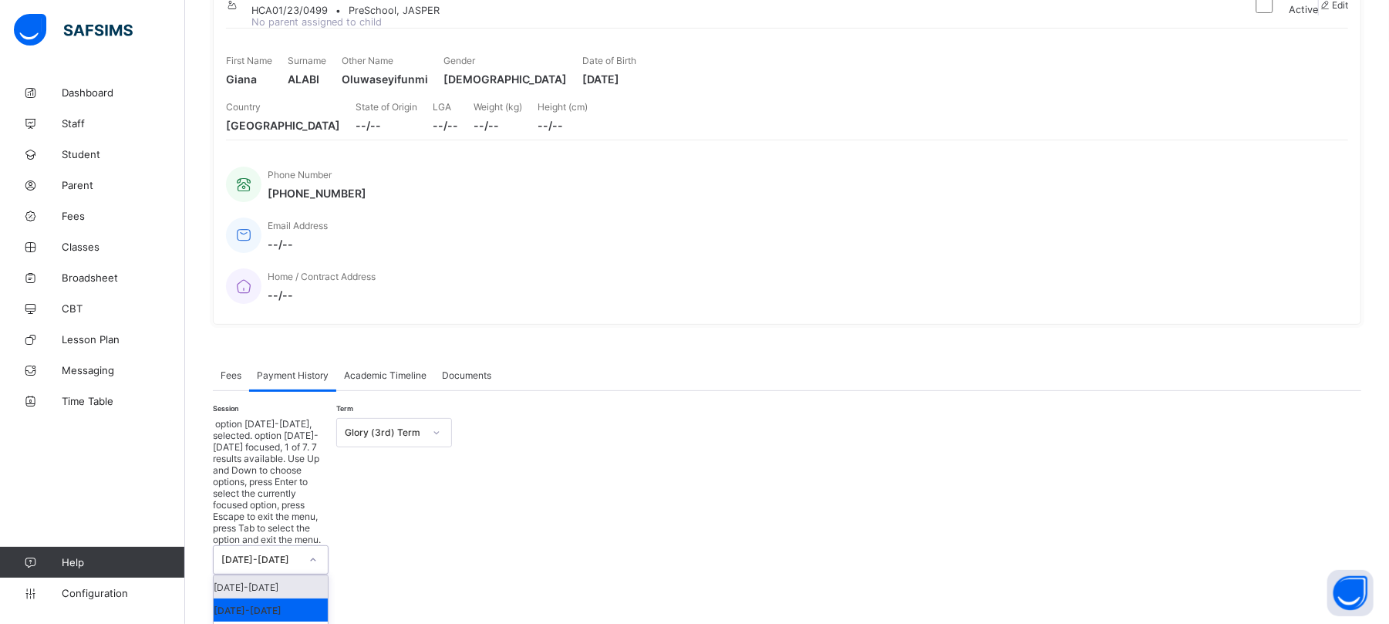
click at [291, 545] on div "[DATE]-[DATE]" at bounding box center [271, 559] width 116 height 29
click at [259, 575] on div "[DATE]-[DATE]" at bounding box center [271, 586] width 114 height 23
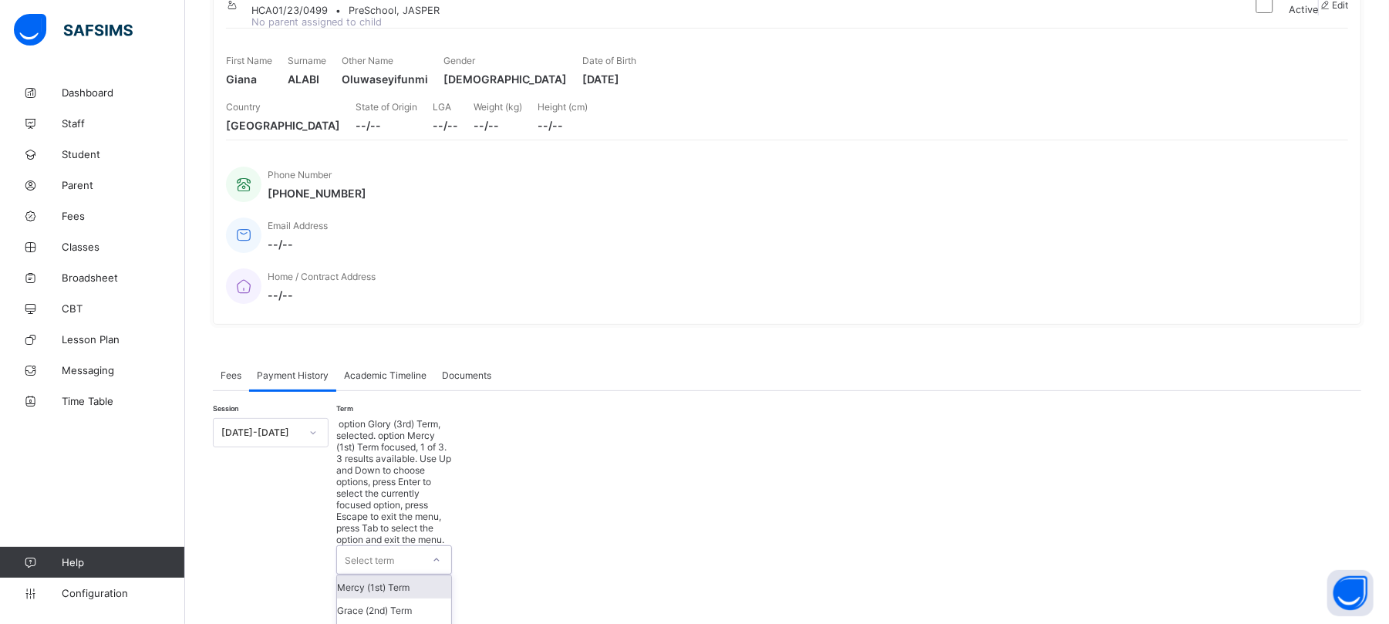
click at [374, 545] on div "Select term" at bounding box center [369, 559] width 49 height 29
click at [382, 575] on div "Mercy (1st) Term" at bounding box center [394, 586] width 114 height 23
click at [435, 558] on icon at bounding box center [436, 559] width 5 height 3
click at [386, 598] on div "Grace (2nd) Term" at bounding box center [394, 609] width 114 height 23
click at [381, 546] on div "Grace (2nd) Term" at bounding box center [379, 560] width 85 height 28
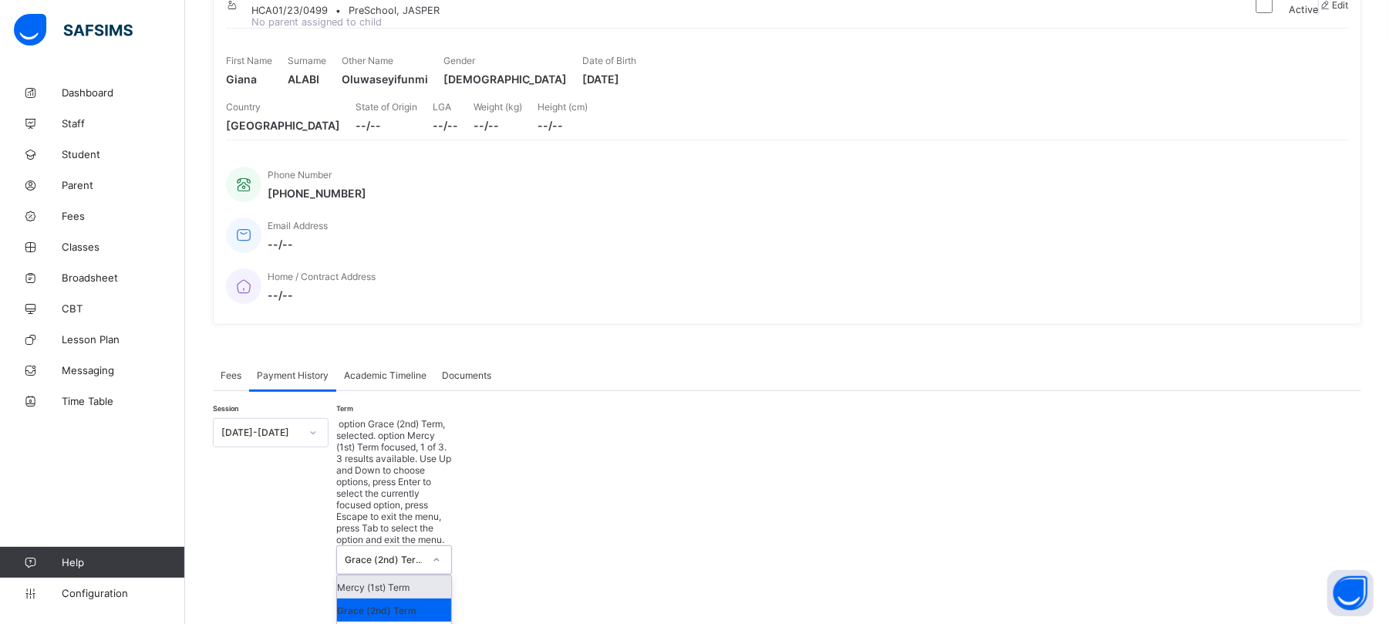
click at [386, 575] on div "Mercy (1st) Term" at bounding box center [394, 586] width 114 height 23
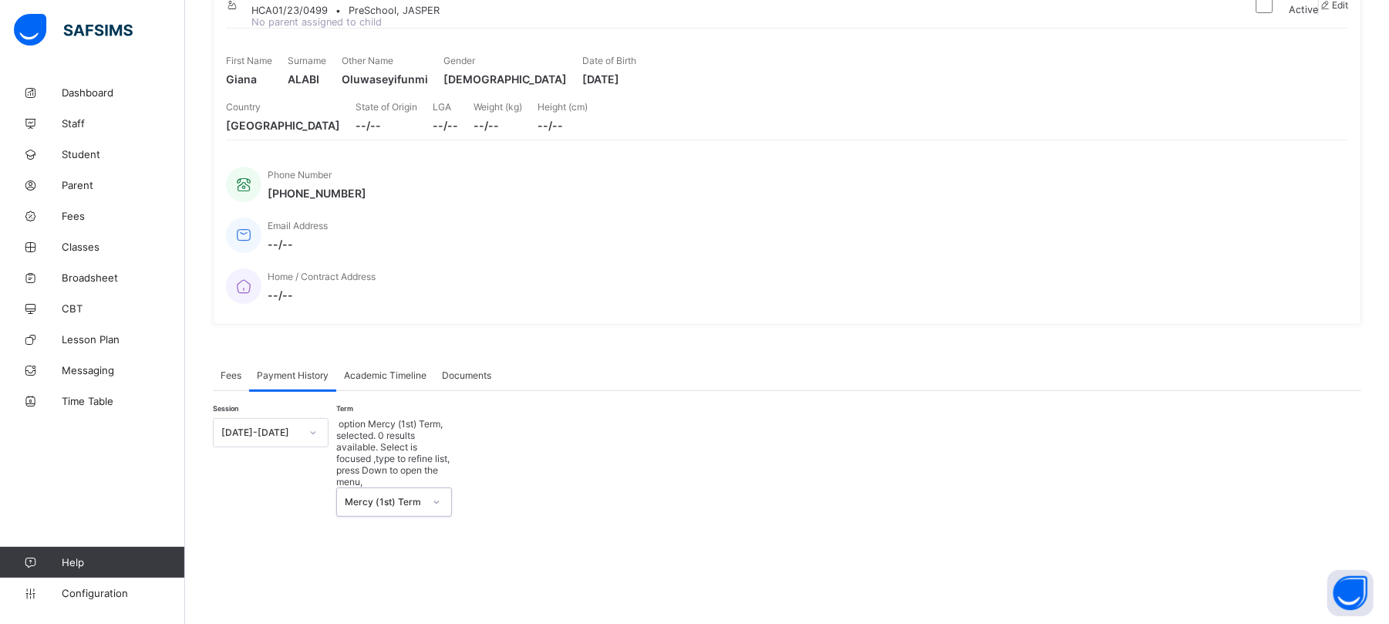
scroll to position [336, 0]
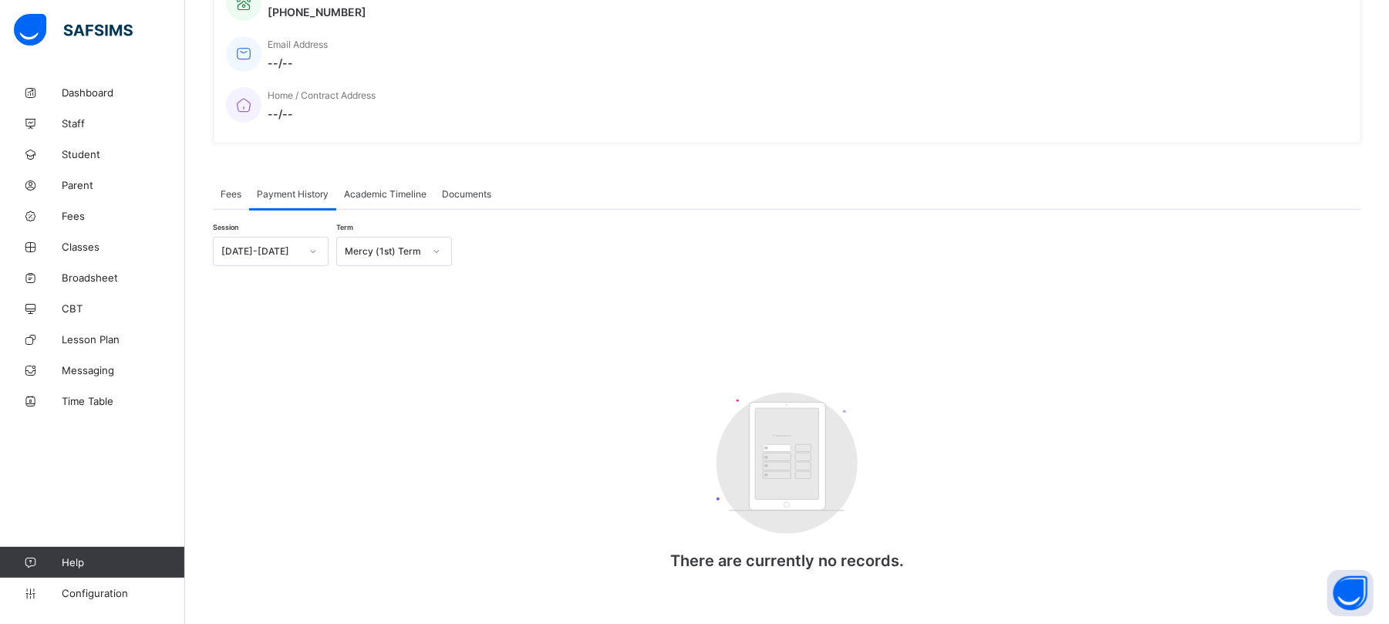
click at [238, 178] on div "Fees" at bounding box center [231, 193] width 36 height 31
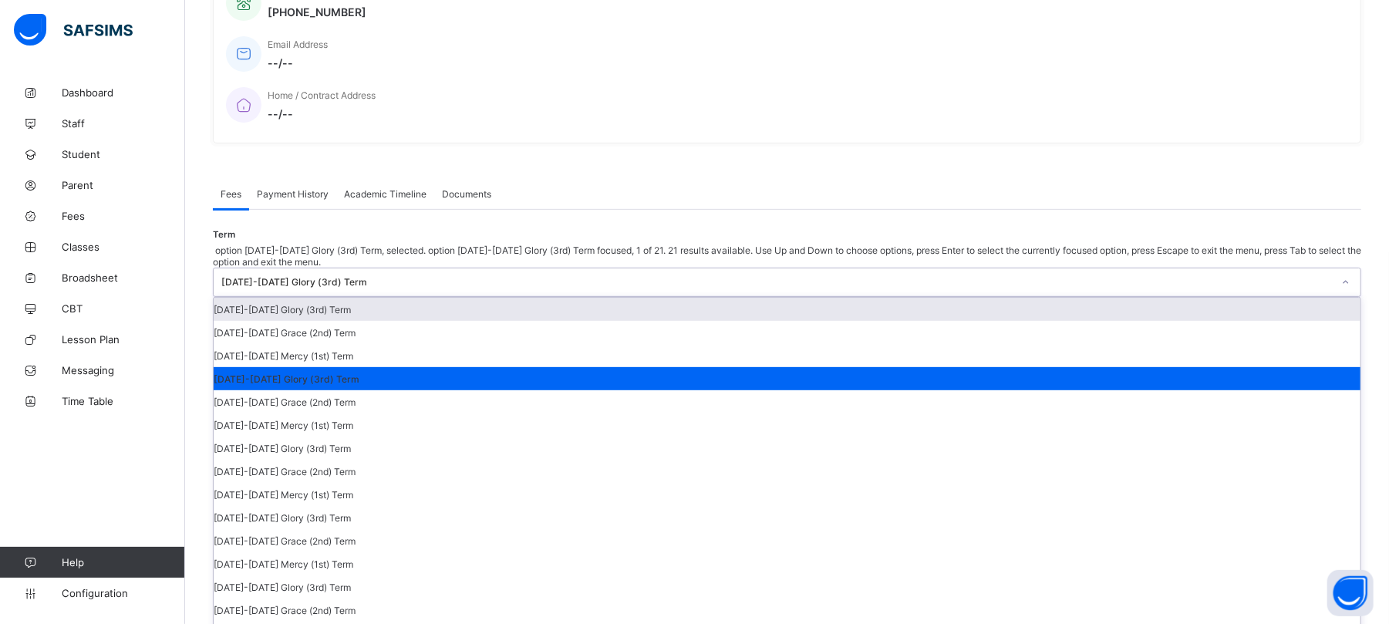
click at [1221, 277] on div "[DATE]-[DATE] Glory (3rd) Term" at bounding box center [776, 283] width 1111 height 12
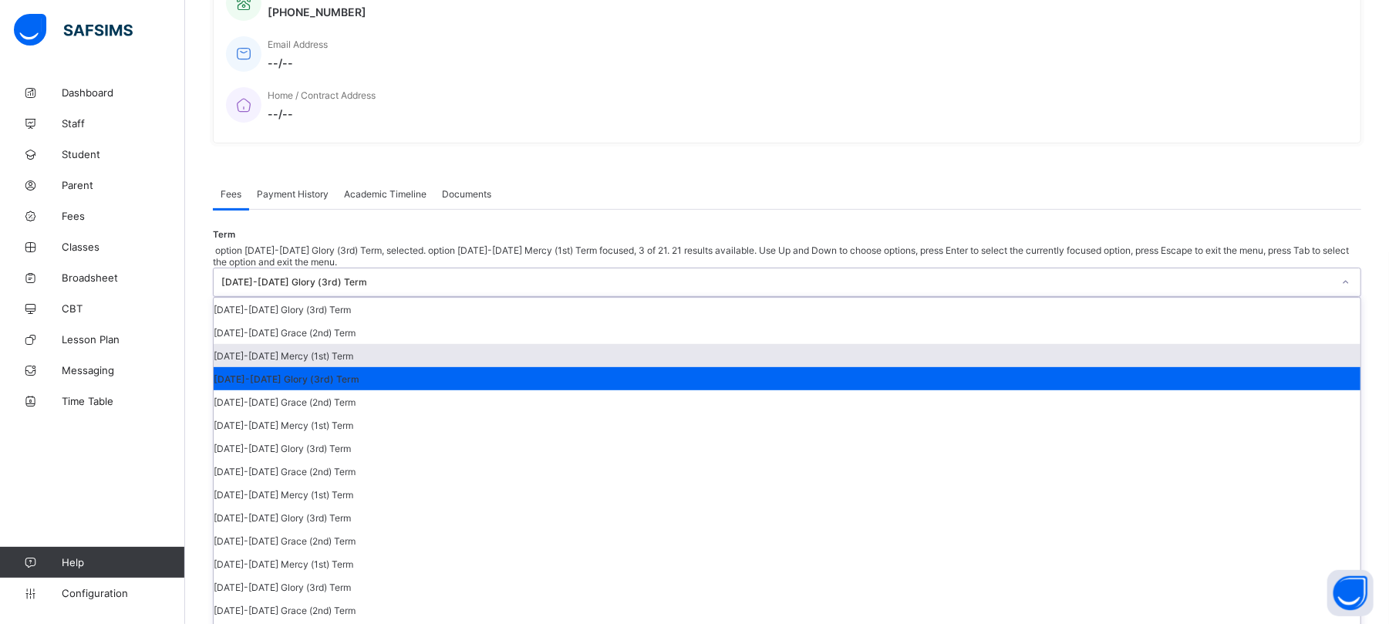
click at [1228, 344] on div "[DATE]-[DATE] Mercy (1st) Term" at bounding box center [787, 355] width 1147 height 23
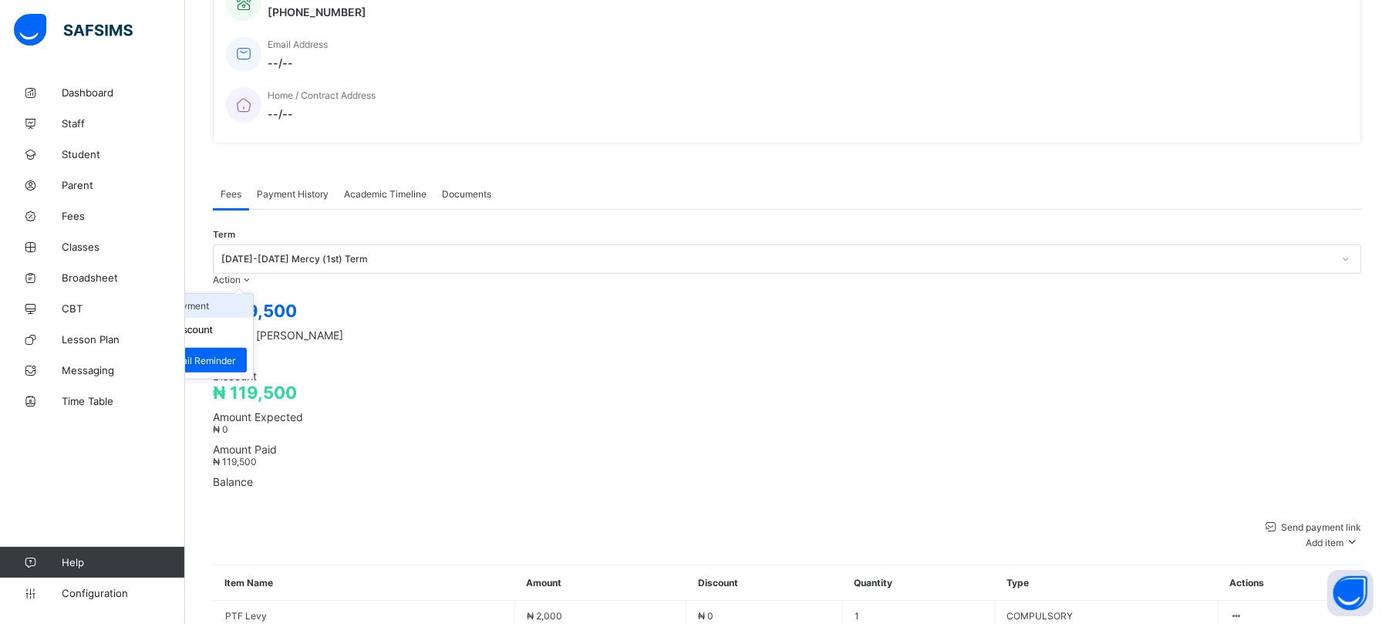
click at [253, 294] on li "Receive Payment" at bounding box center [189, 306] width 126 height 24
type input "******"
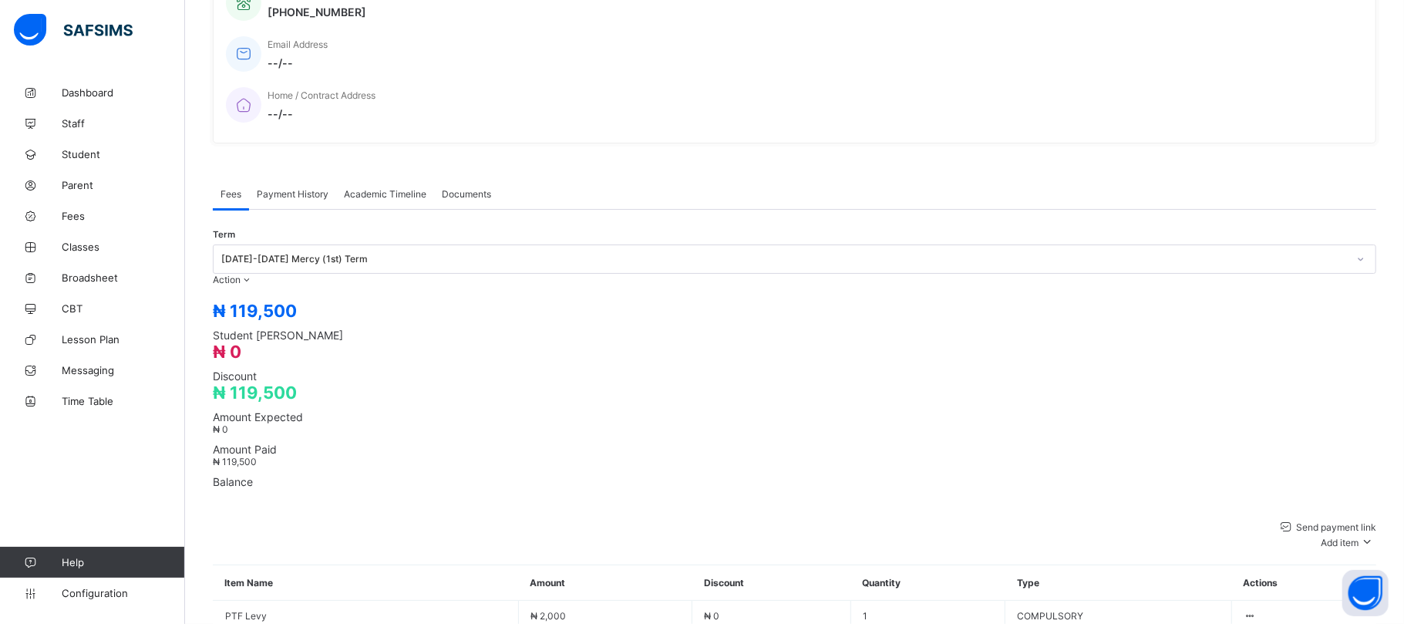
type input "**********"
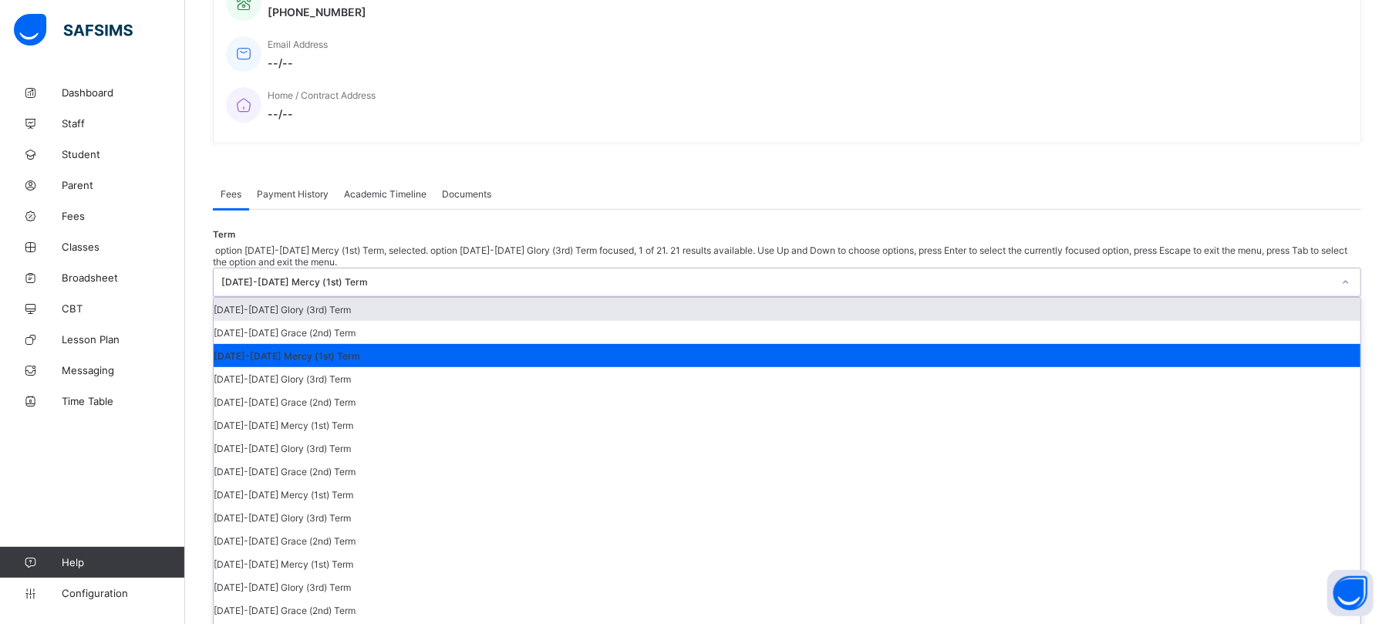
click at [1255, 277] on div "[DATE]-[DATE] Mercy (1st) Term" at bounding box center [776, 283] width 1111 height 12
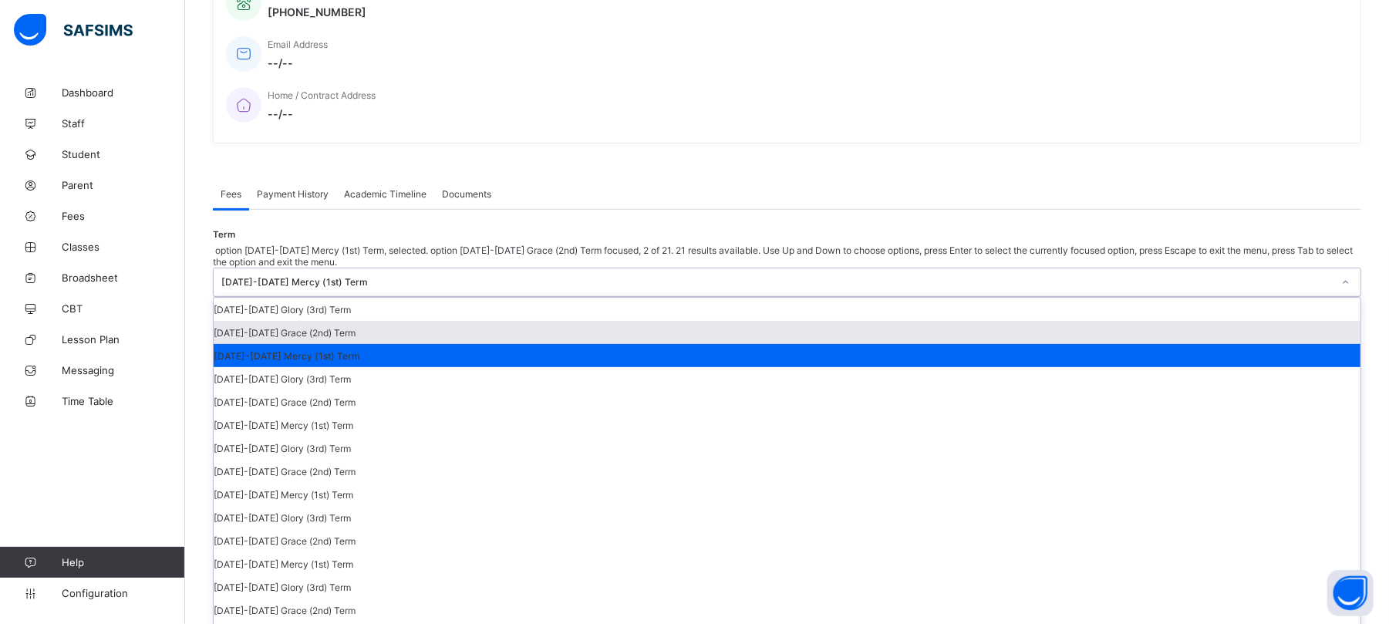
click at [1231, 321] on div "[DATE]-[DATE] Grace (2nd) Term" at bounding box center [787, 332] width 1147 height 23
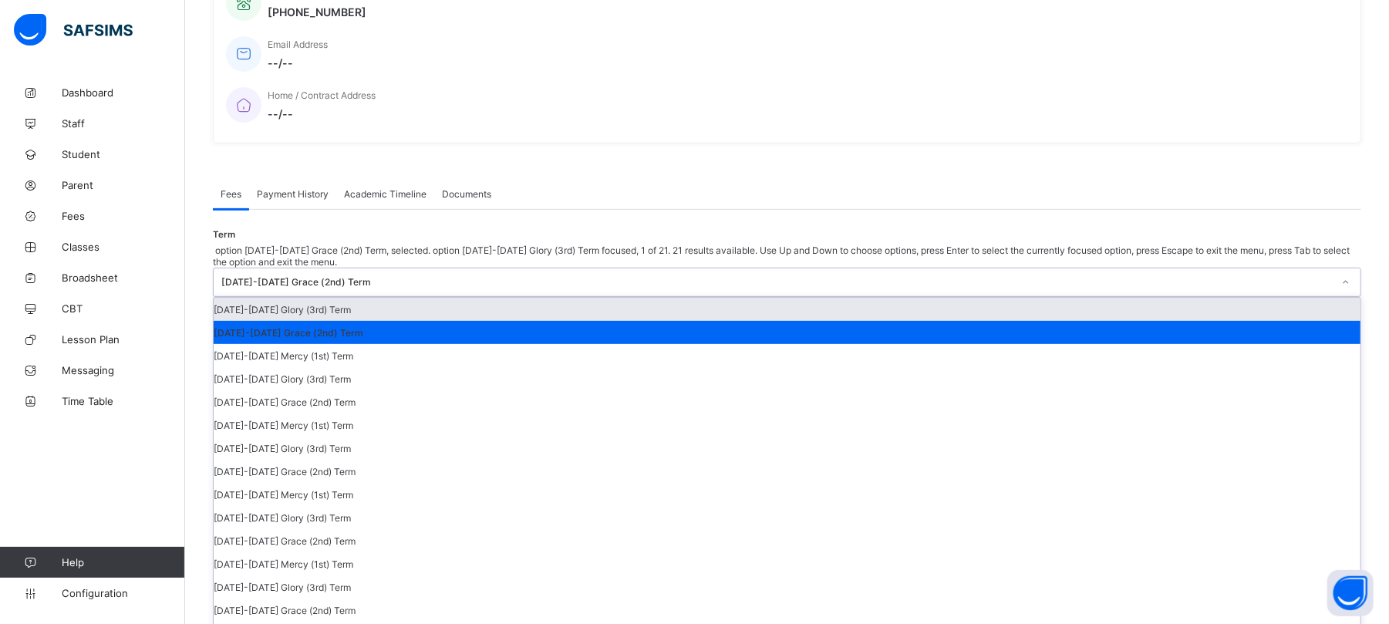
click at [1231, 277] on div "[DATE]-[DATE] Grace (2nd) Term" at bounding box center [776, 283] width 1111 height 12
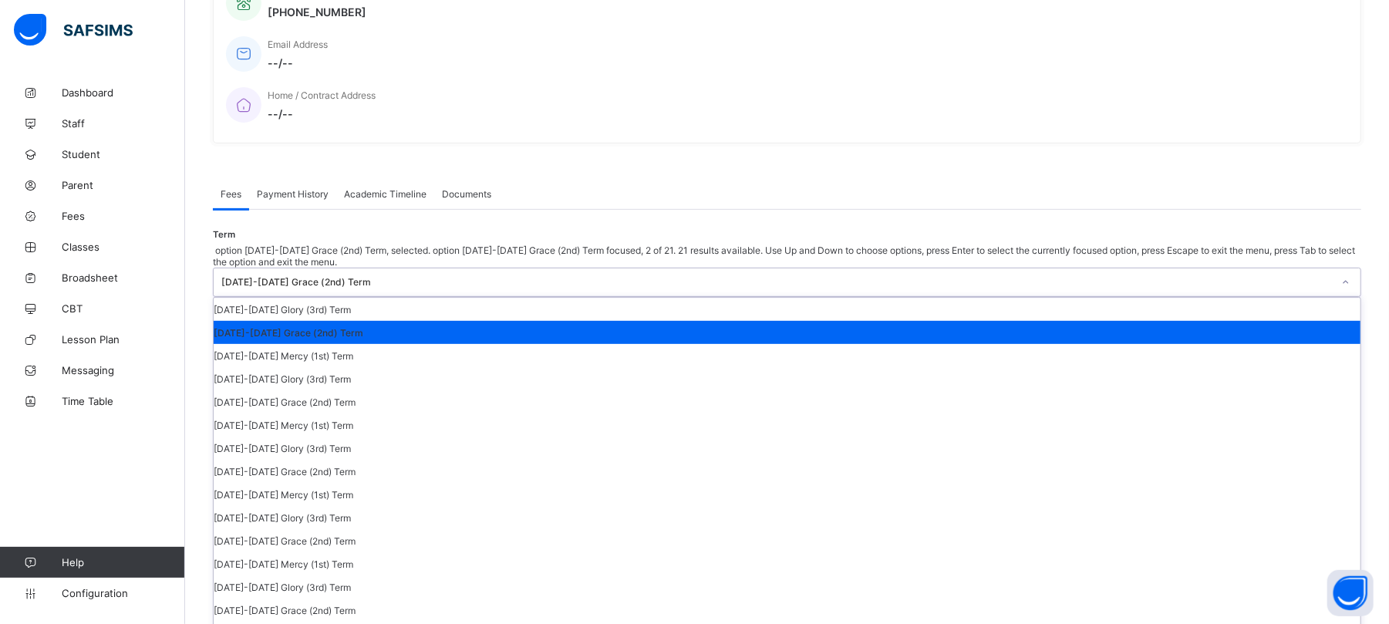
click at [1223, 321] on div "[DATE]-[DATE] Grace (2nd) Term" at bounding box center [787, 332] width 1147 height 23
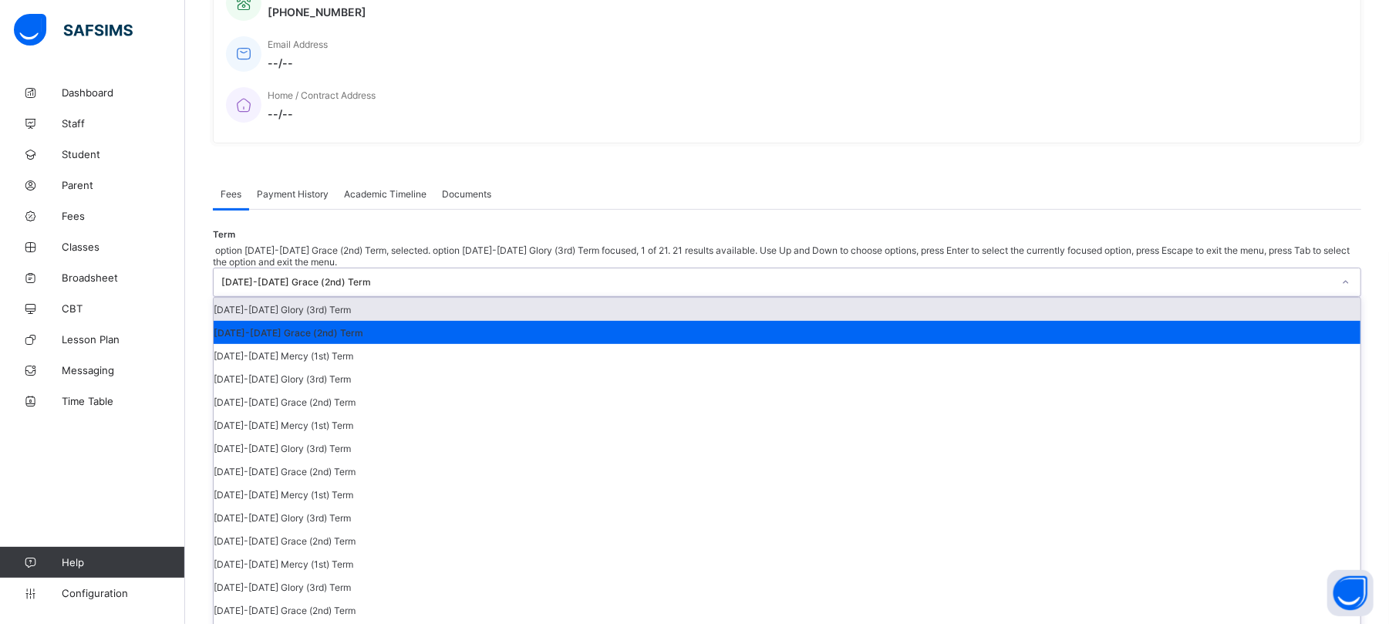
click at [1222, 277] on div "[DATE]-[DATE] Grace (2nd) Term" at bounding box center [776, 283] width 1111 height 12
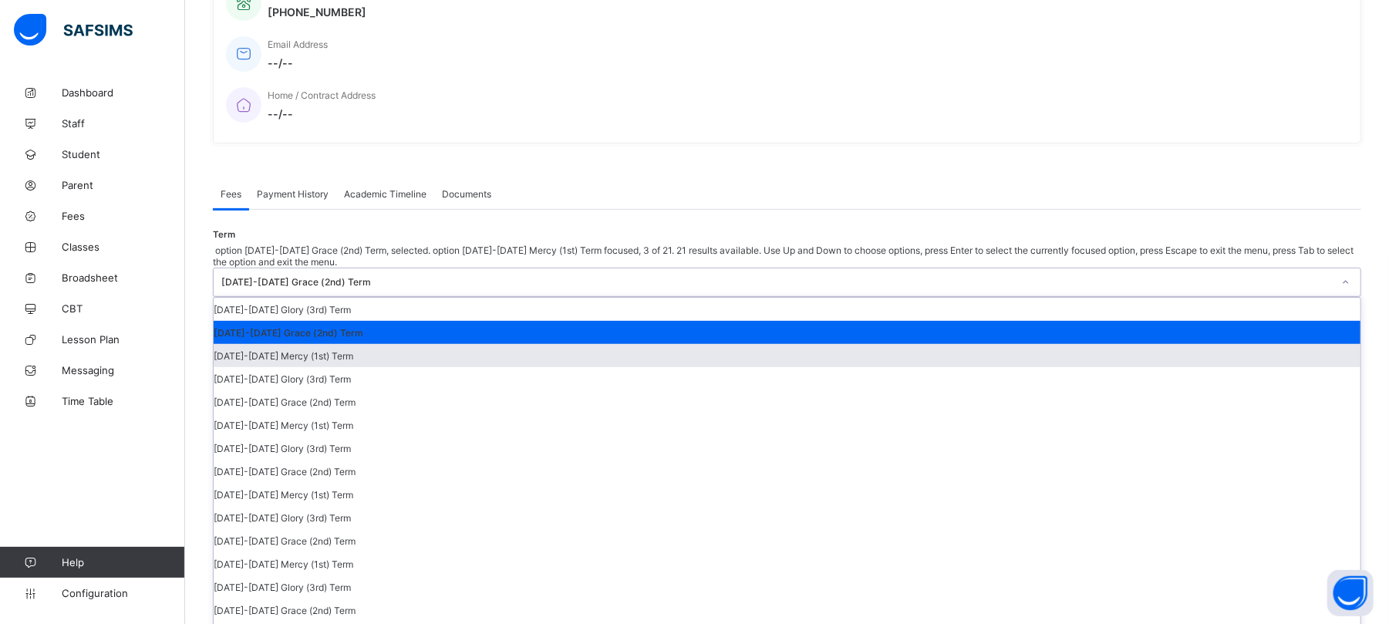
click at [1216, 344] on div "[DATE]-[DATE] Mercy (1st) Term" at bounding box center [787, 355] width 1147 height 23
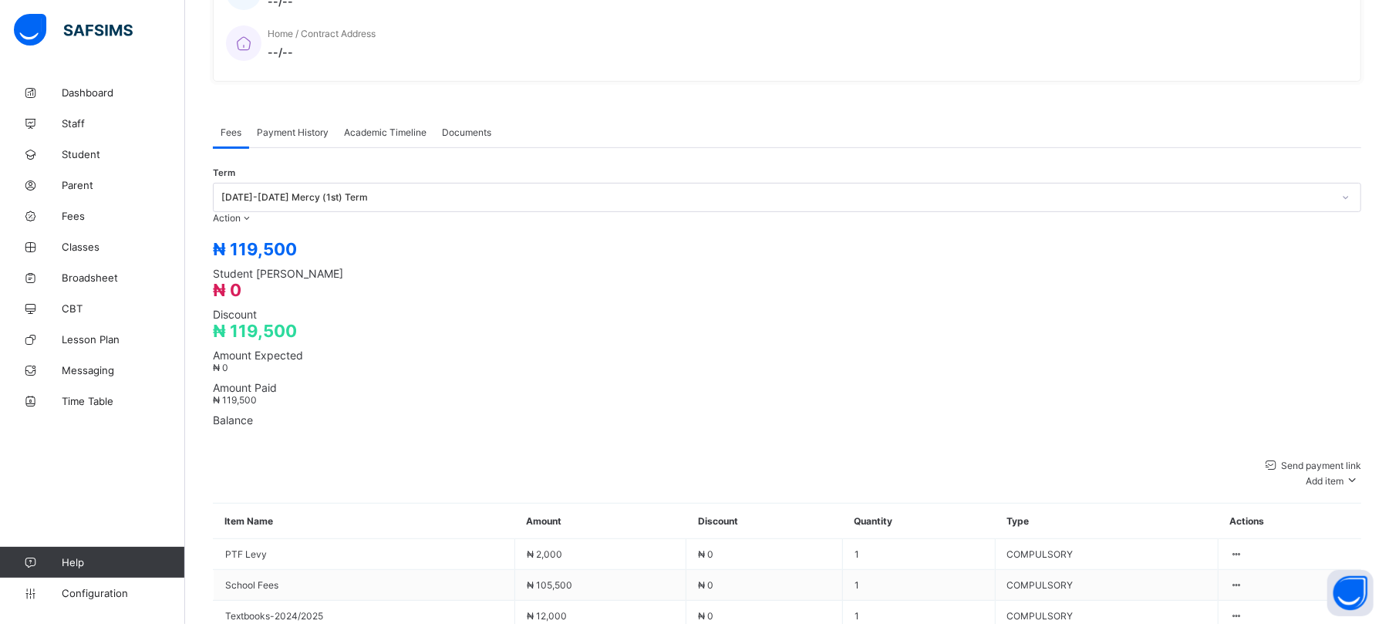
scroll to position [424, 0]
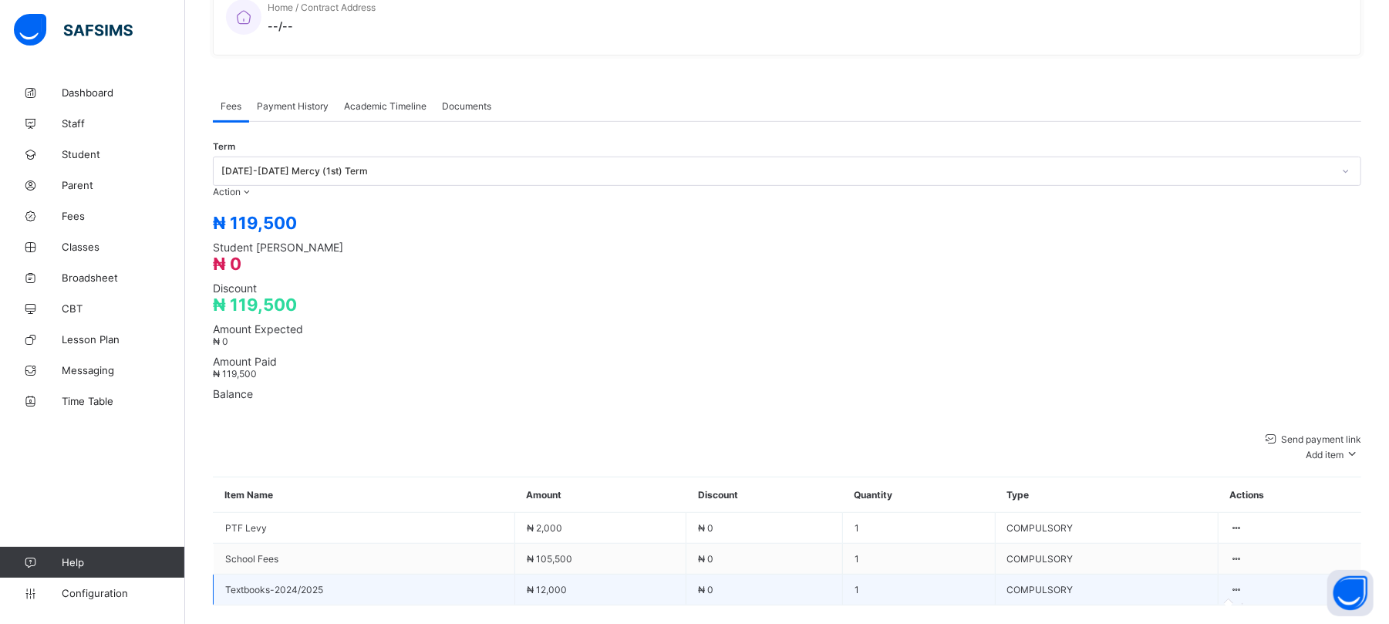
click at [1243, 584] on icon at bounding box center [1236, 590] width 13 height 12
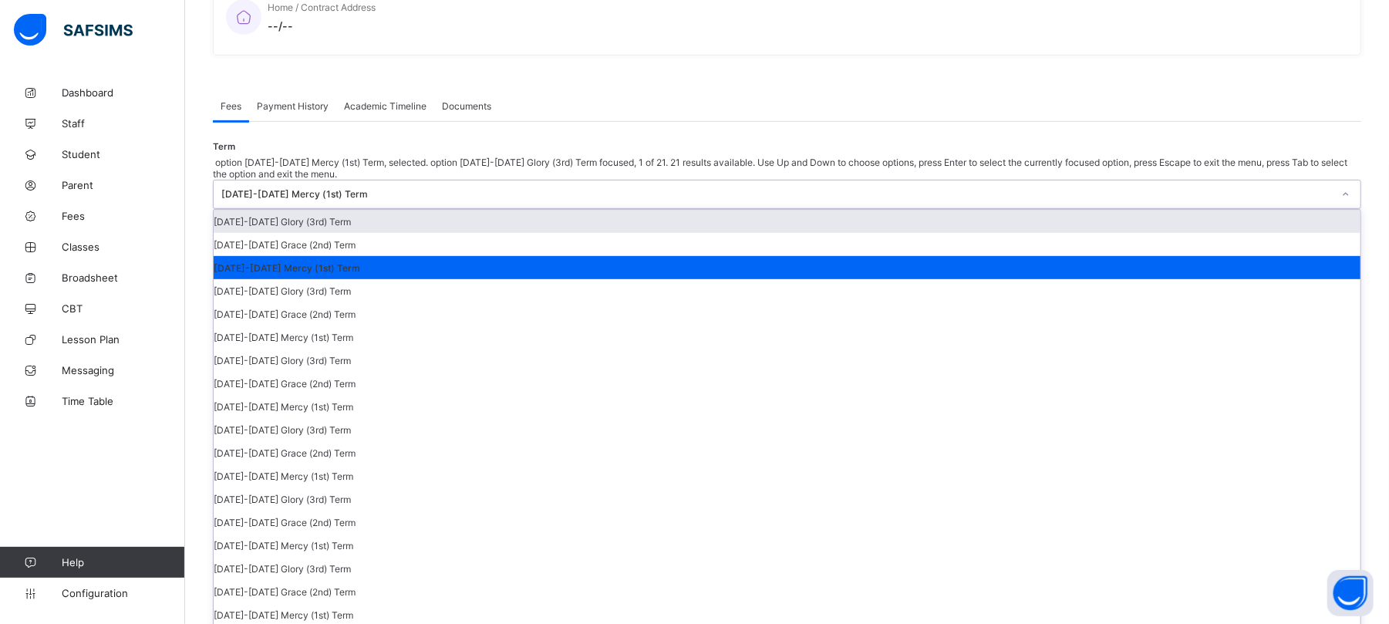
click at [1332, 182] on div at bounding box center [1345, 194] width 26 height 25
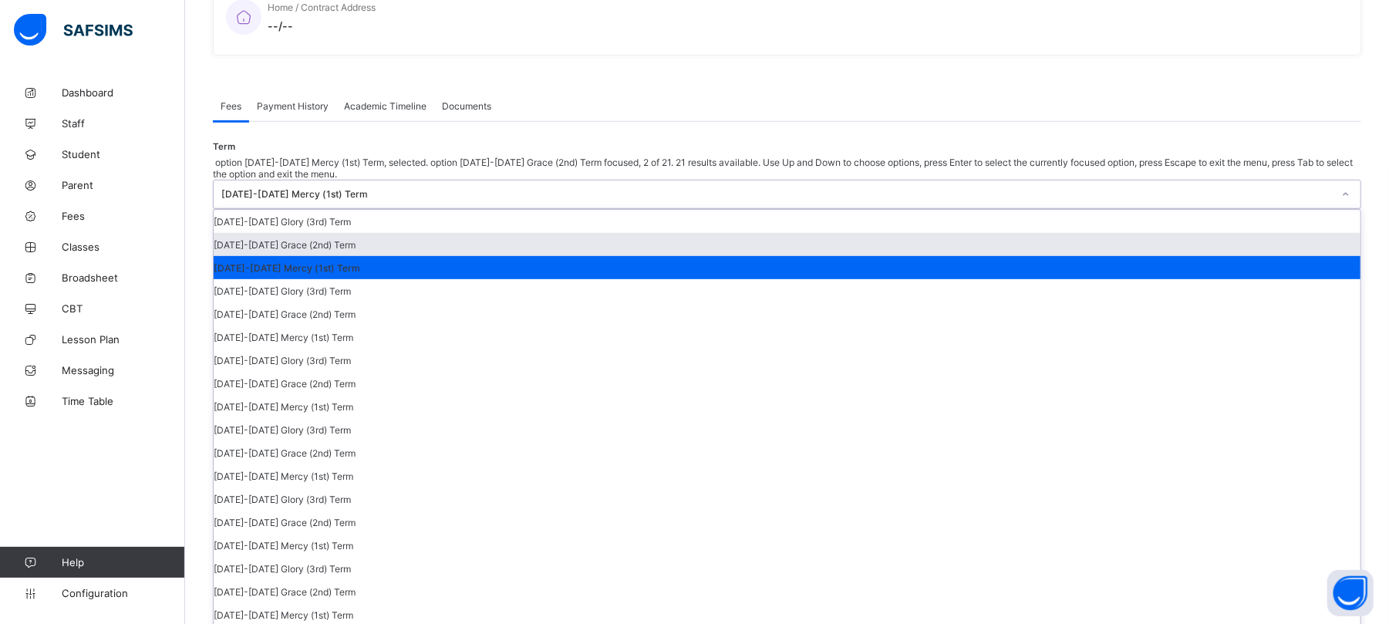
click at [1235, 233] on div "[DATE]-[DATE] Grace (2nd) Term" at bounding box center [787, 244] width 1147 height 23
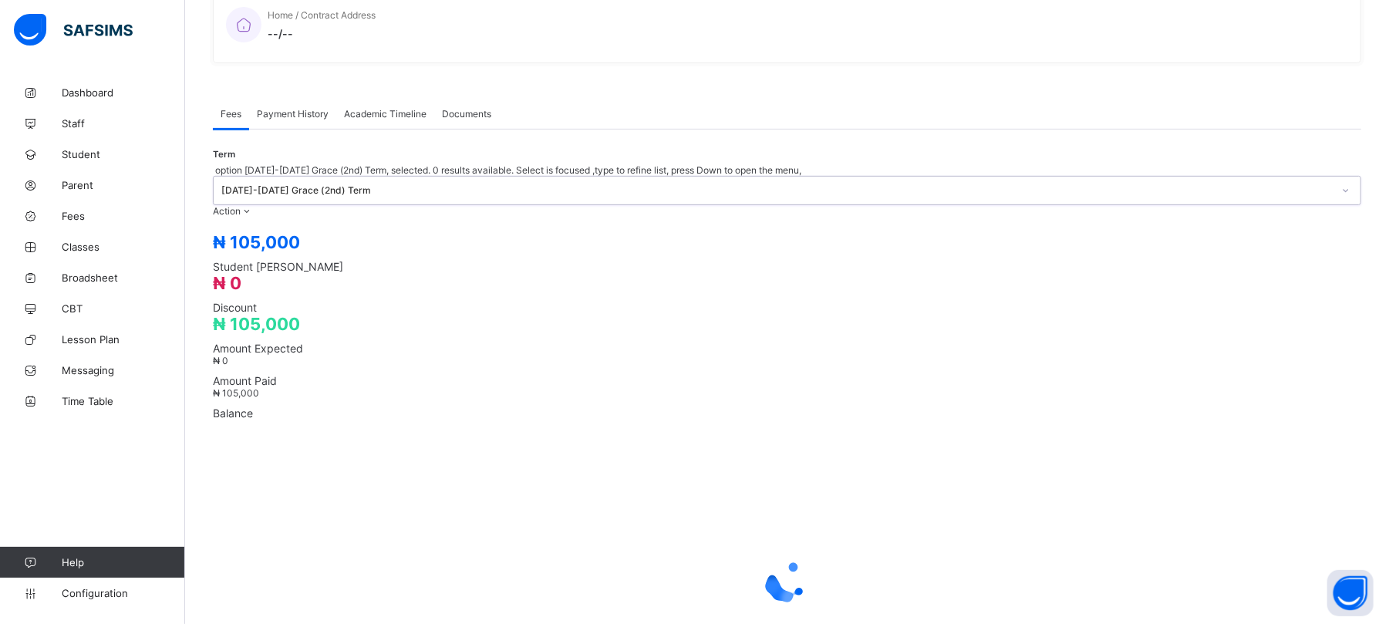
scroll to position [390, 0]
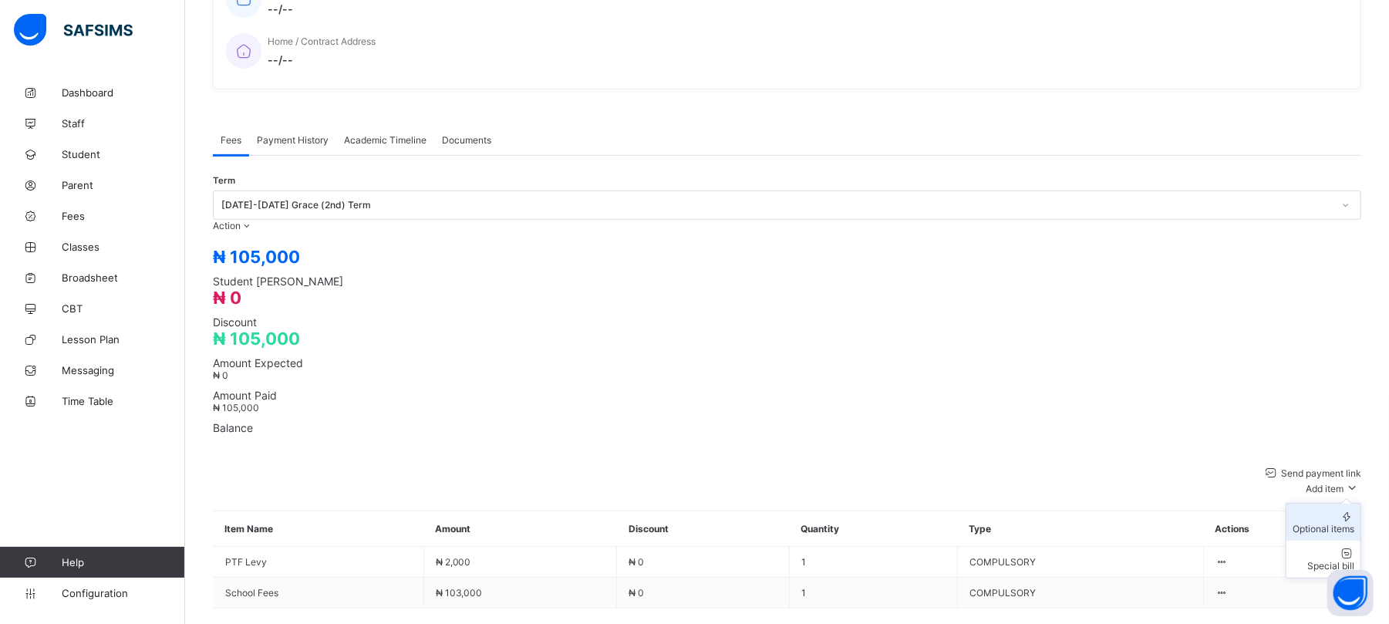
click at [1318, 523] on div "Optional items" at bounding box center [1323, 529] width 62 height 12
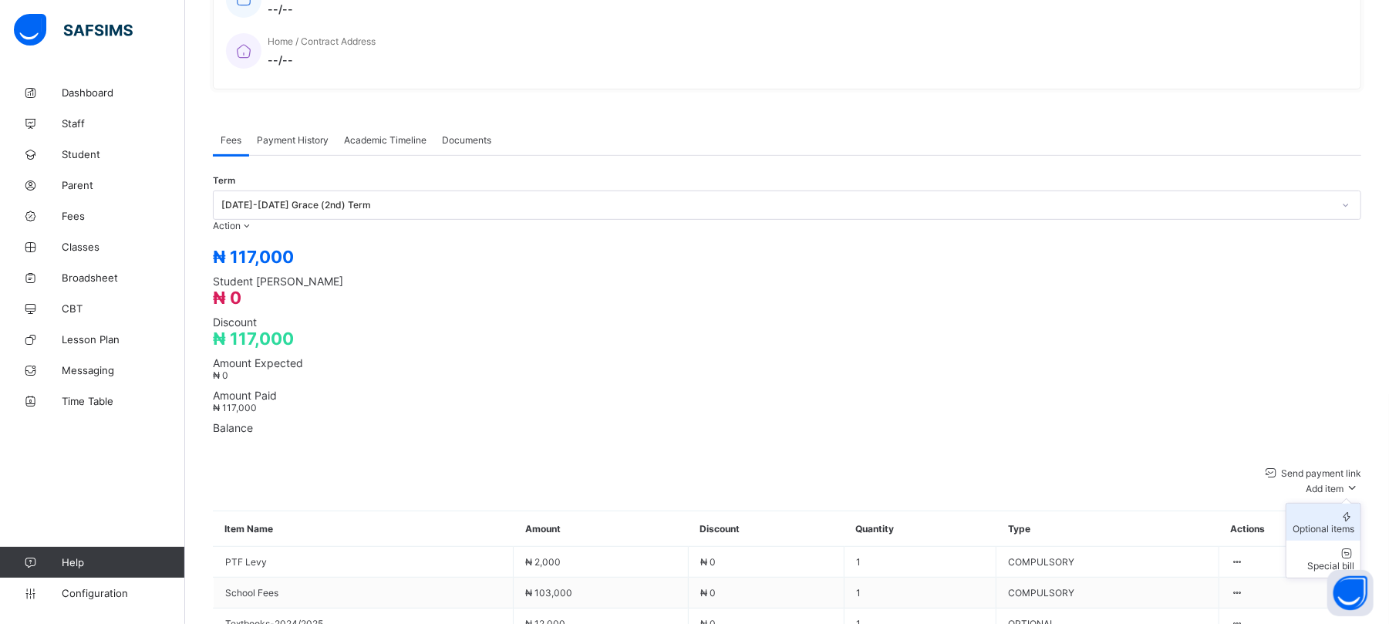
click at [1342, 523] on div "Optional items" at bounding box center [1323, 529] width 62 height 12
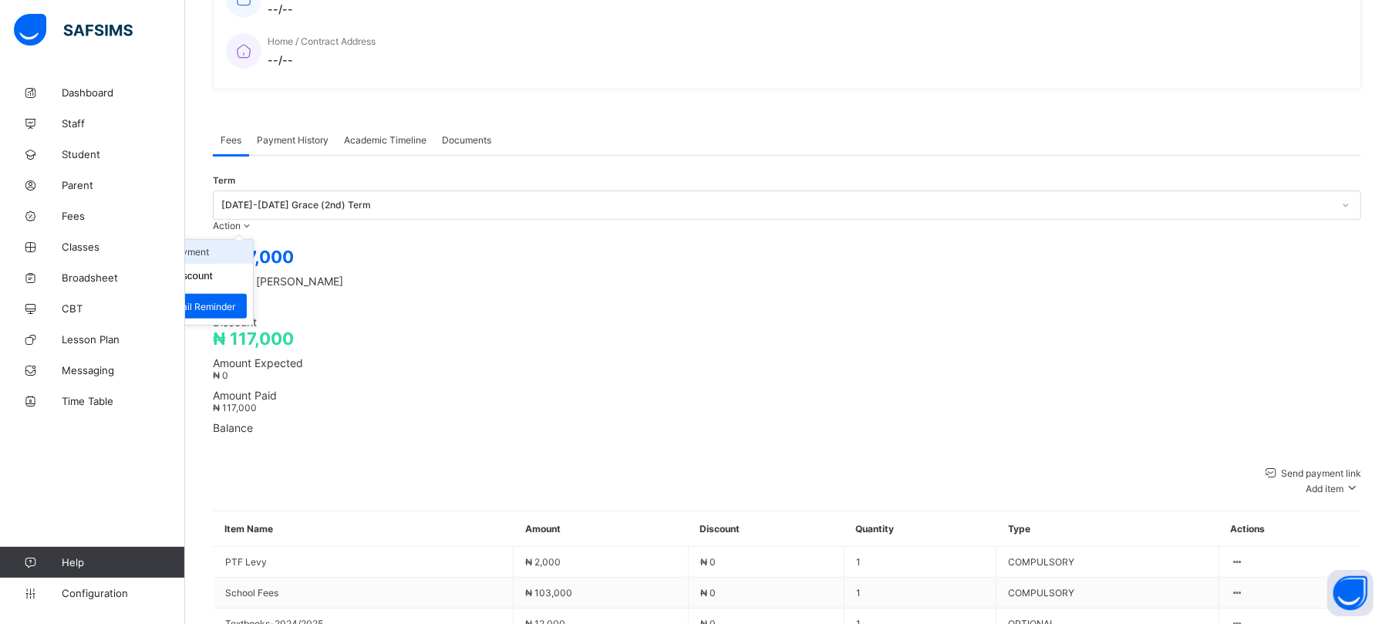
click at [253, 240] on li "Receive Payment" at bounding box center [189, 252] width 126 height 24
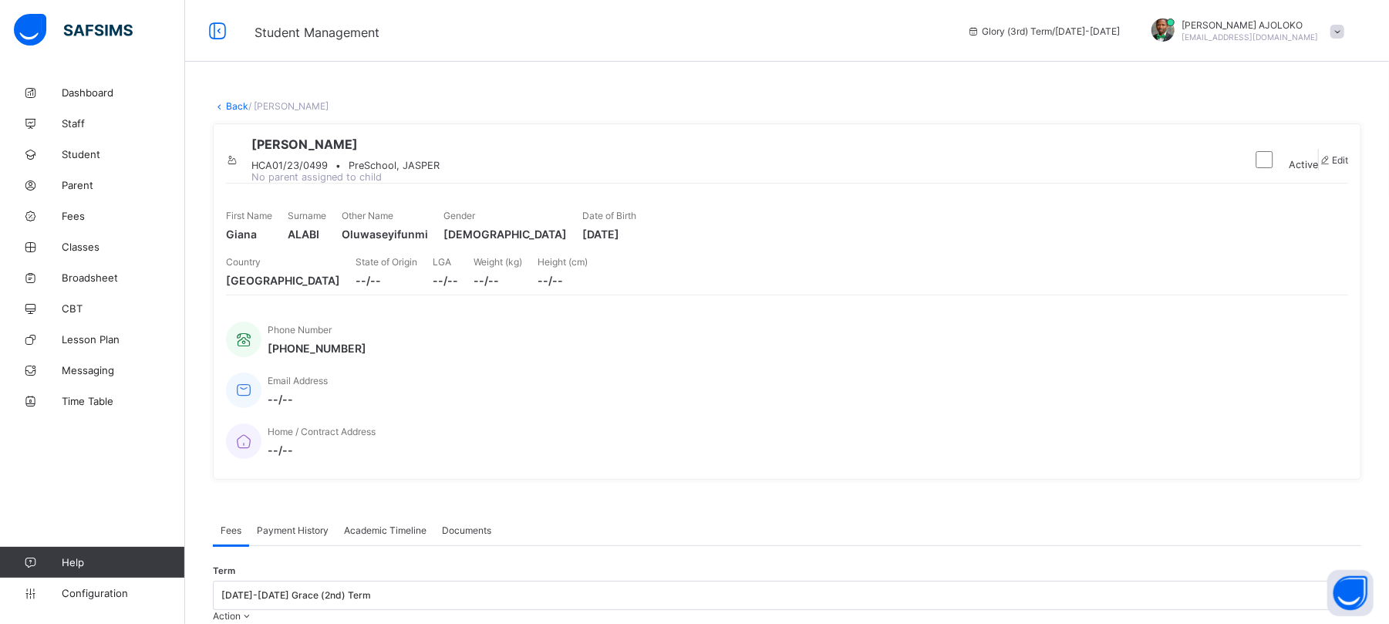
scroll to position [424, 0]
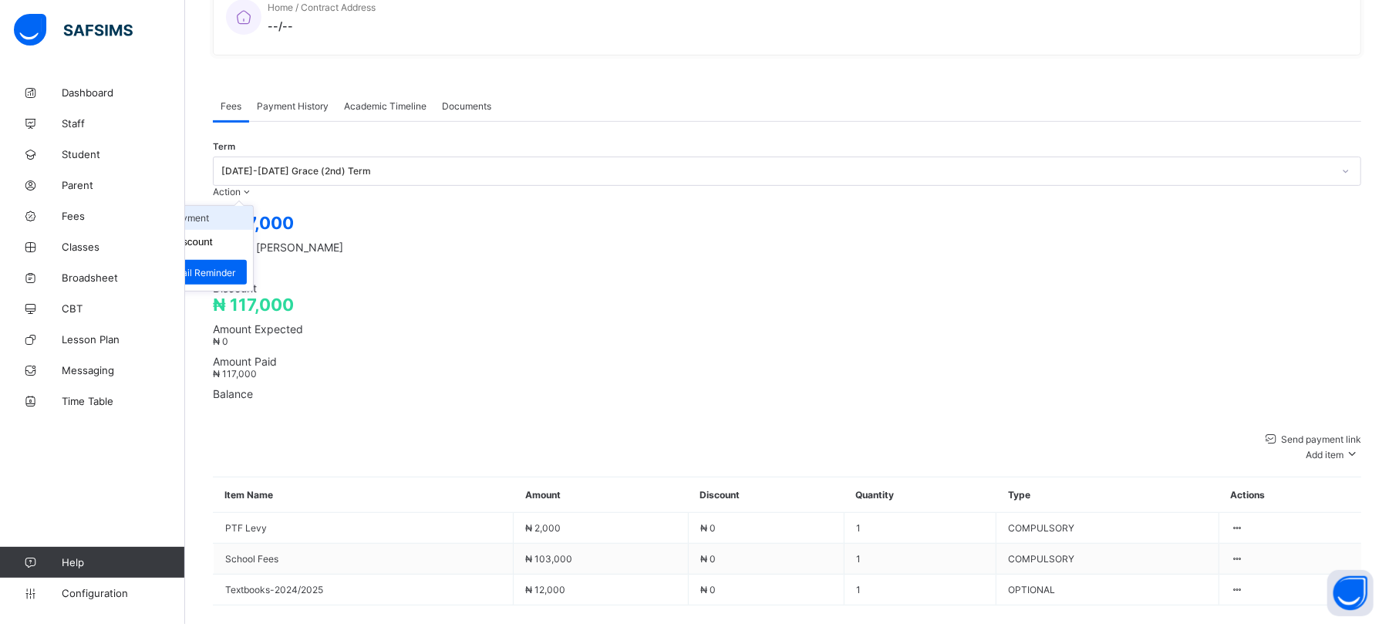
click at [253, 206] on li "Receive Payment" at bounding box center [189, 218] width 126 height 24
type input "******"
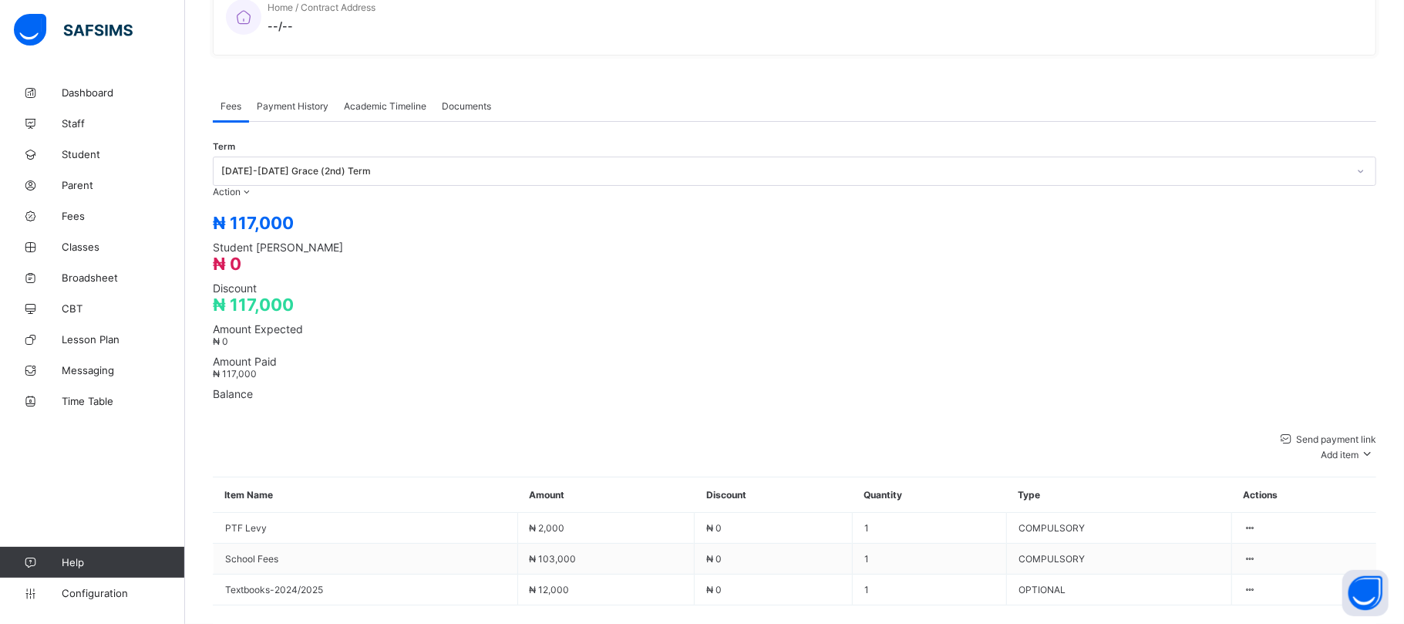
type input "**********"
type input "*******"
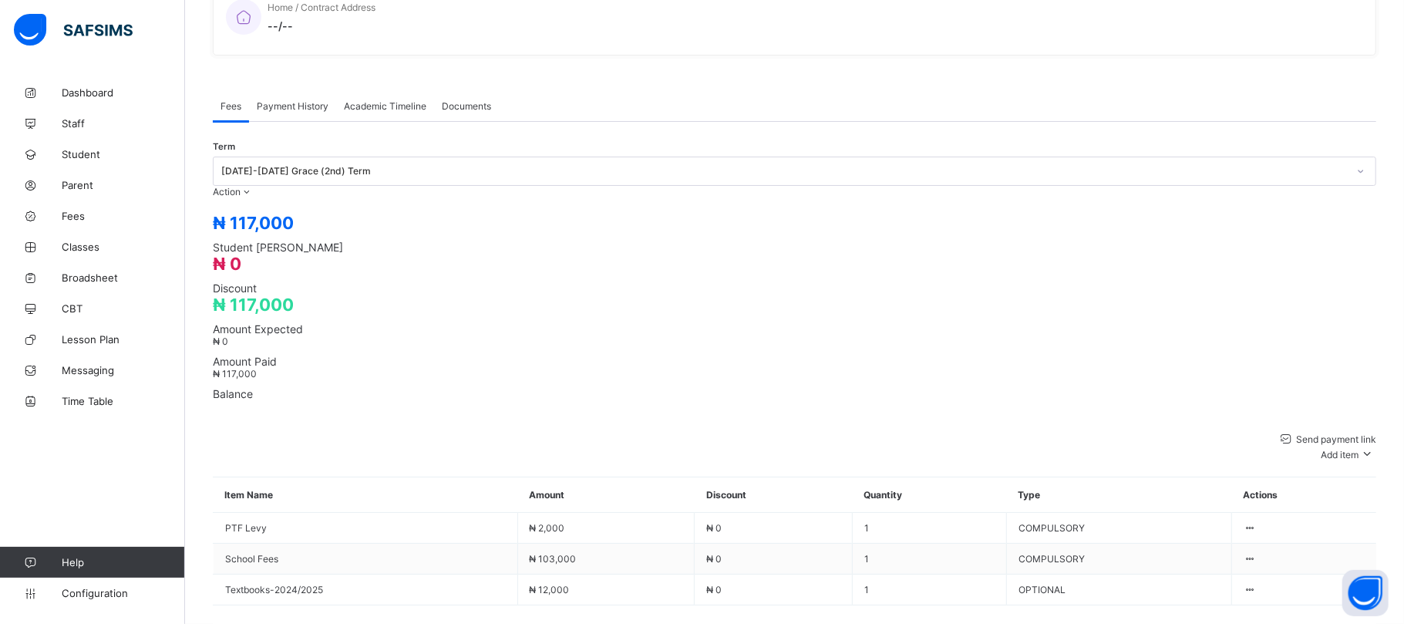
click at [253, 206] on li "Receive Payment" at bounding box center [189, 218] width 126 height 24
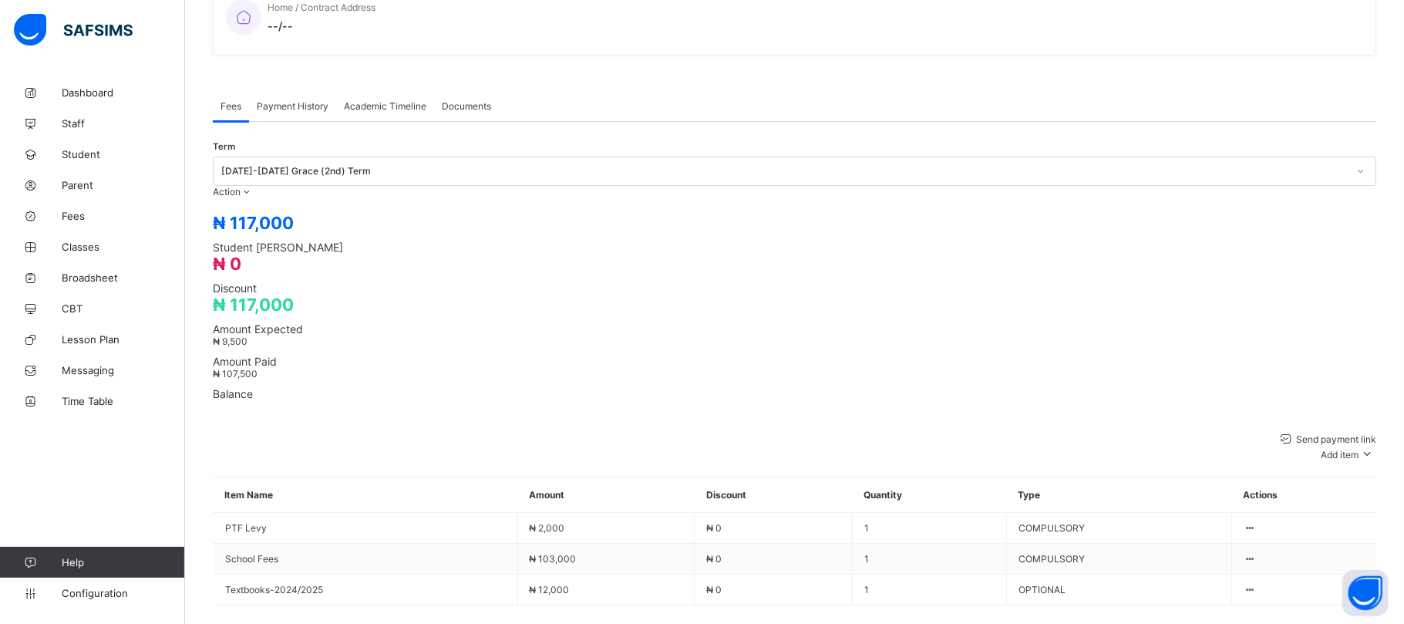
type input "******"
type input "**********"
type input "********"
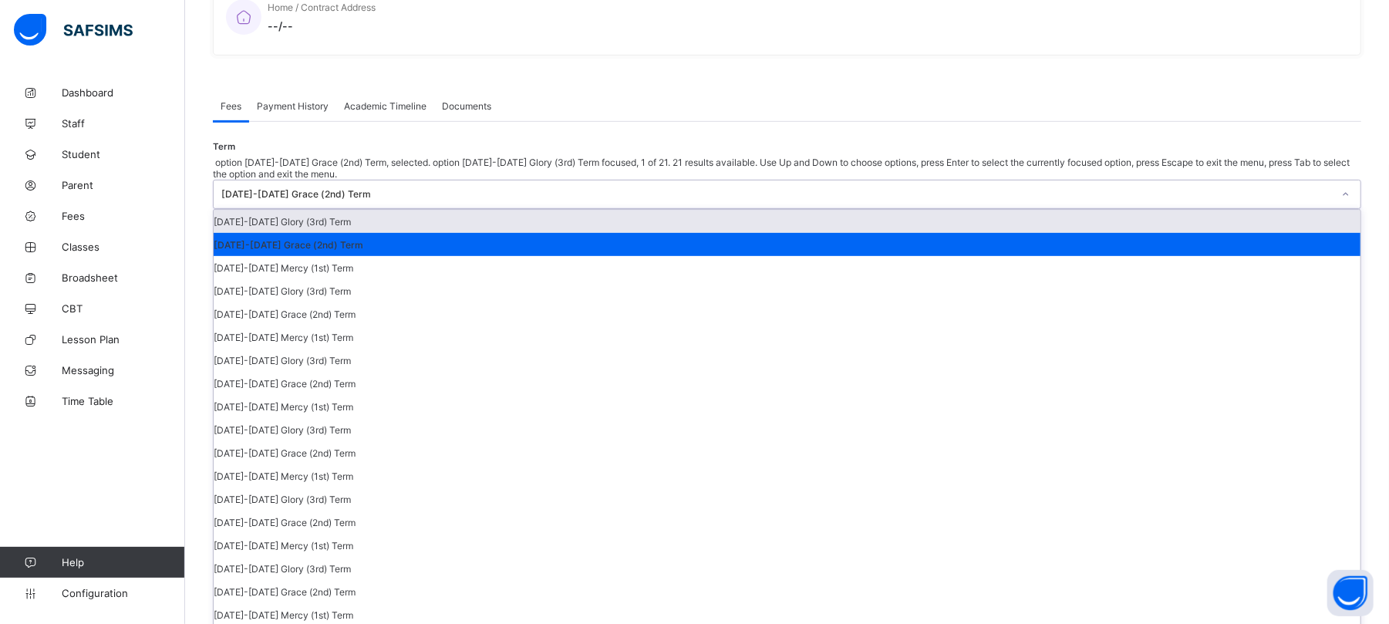
click at [1258, 180] on div "[DATE]-[DATE] Grace (2nd) Term" at bounding box center [772, 194] width 1117 height 28
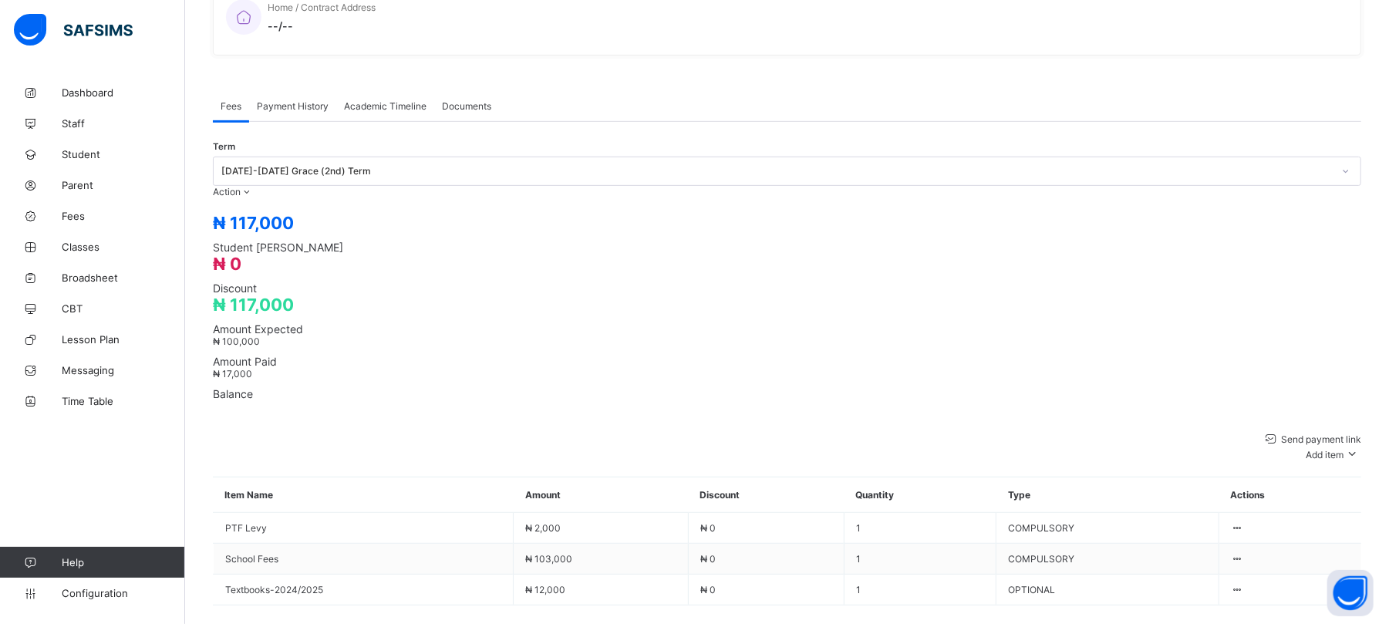
click at [294, 100] on span "Payment History" at bounding box center [293, 106] width 72 height 12
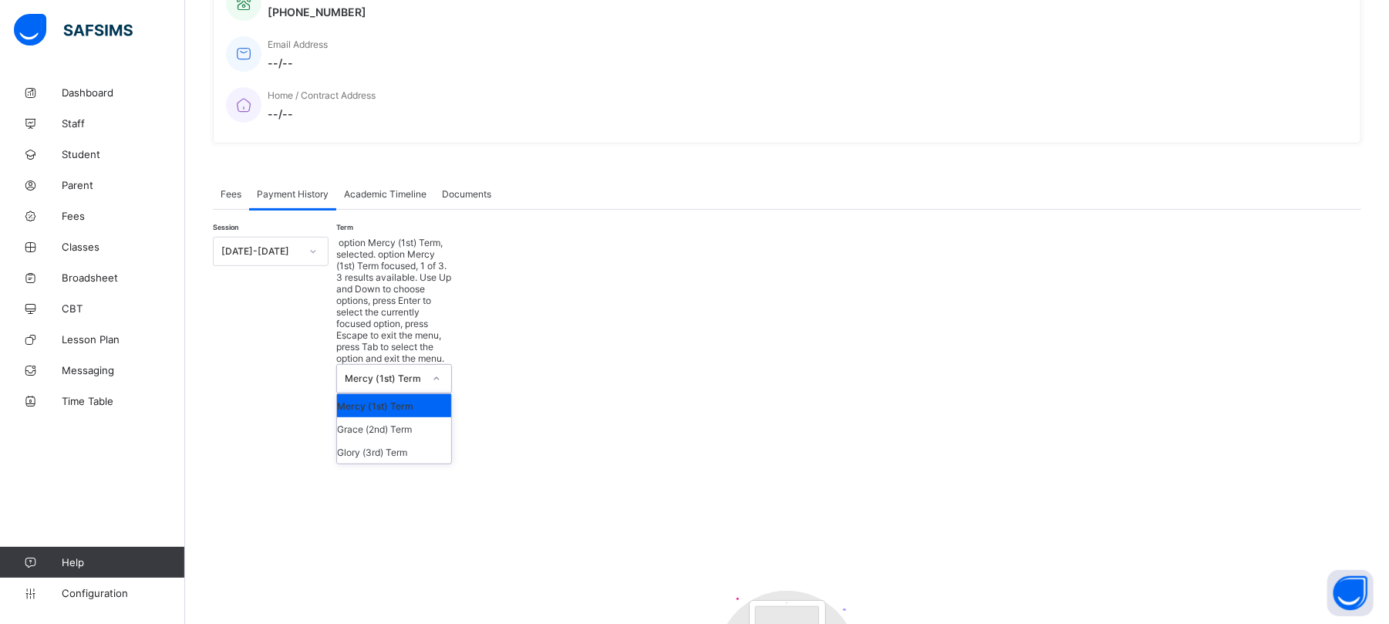
click at [399, 364] on div "Mercy (1st) Term" at bounding box center [394, 378] width 116 height 29
click at [386, 417] on div "Grace (2nd) Term" at bounding box center [394, 428] width 114 height 23
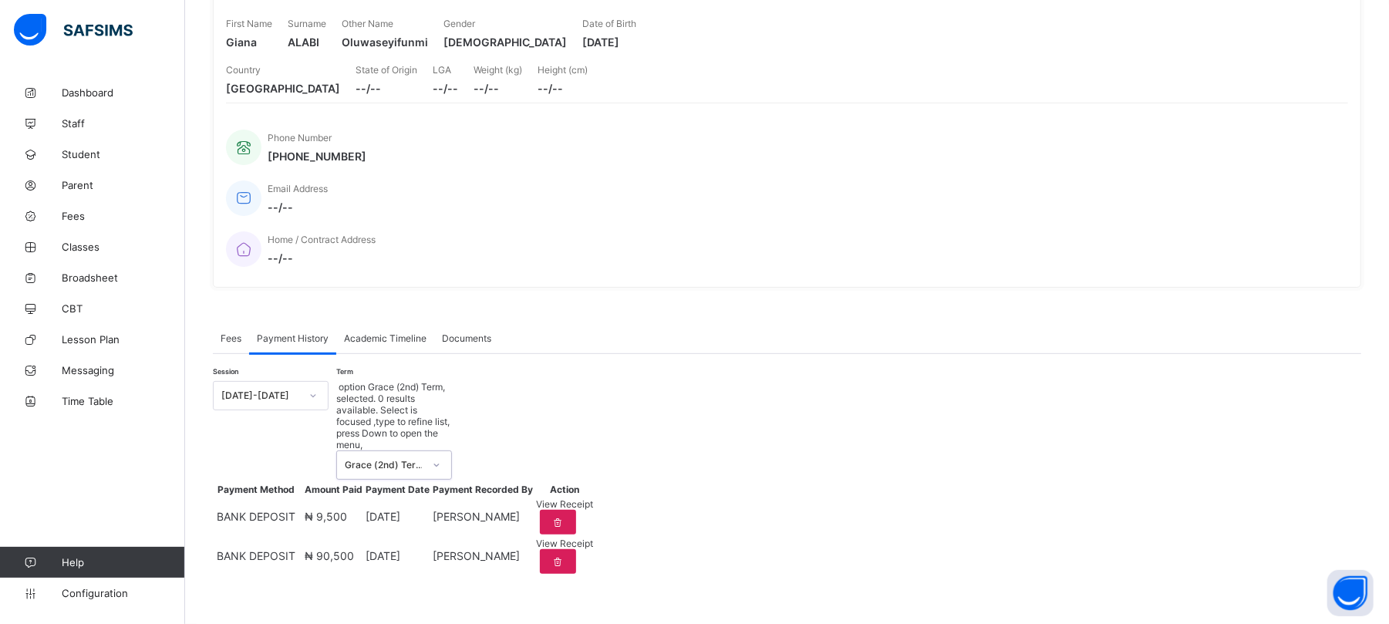
scroll to position [155, 0]
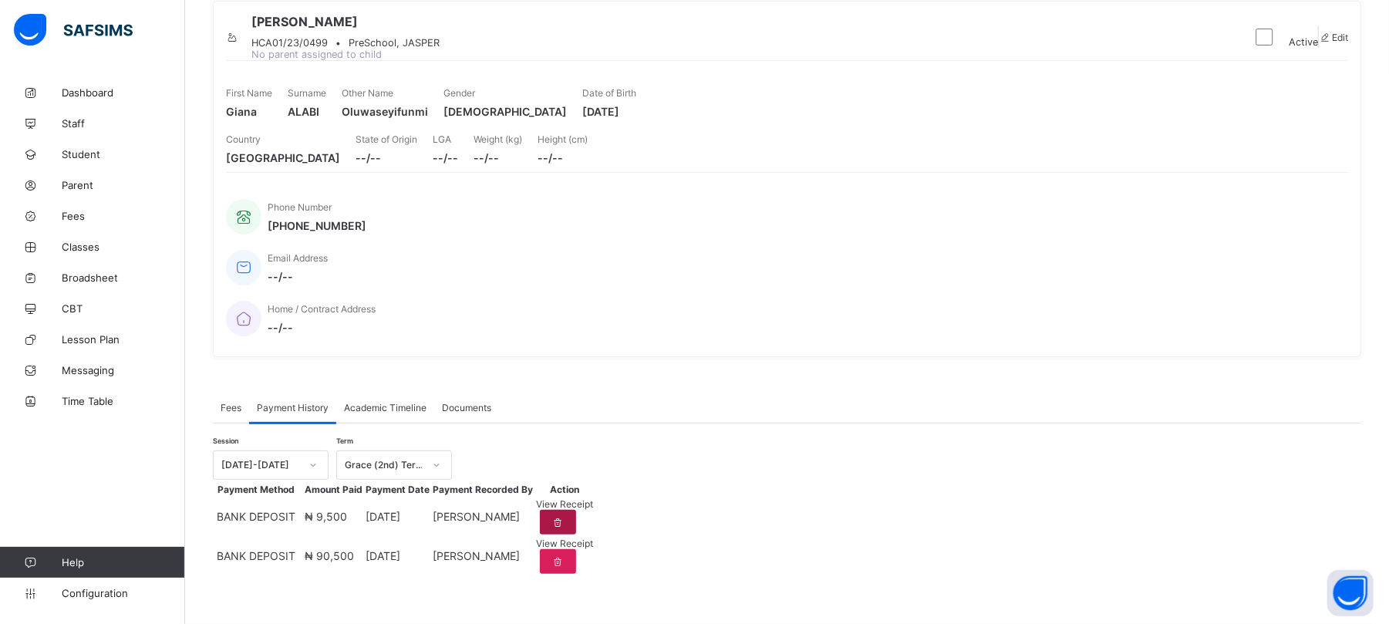
click at [564, 517] on icon at bounding box center [557, 523] width 13 height 12
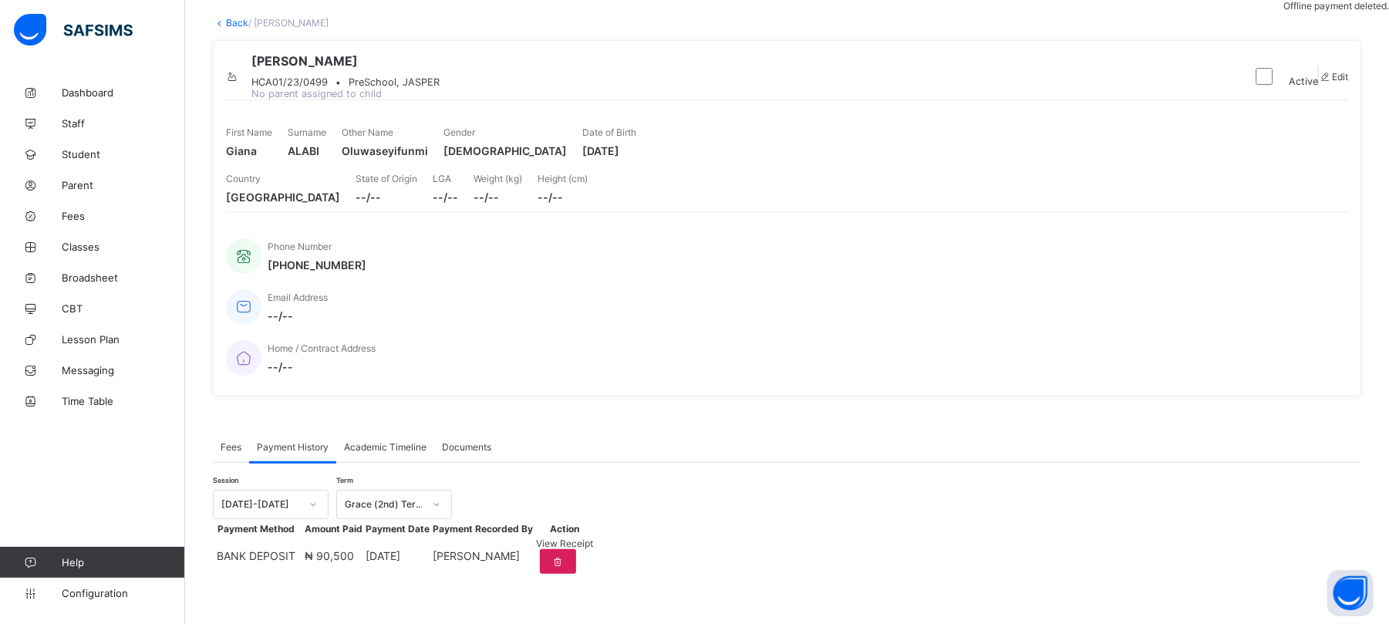
scroll to position [111, 0]
click at [231, 441] on span "Fees" at bounding box center [231, 447] width 21 height 12
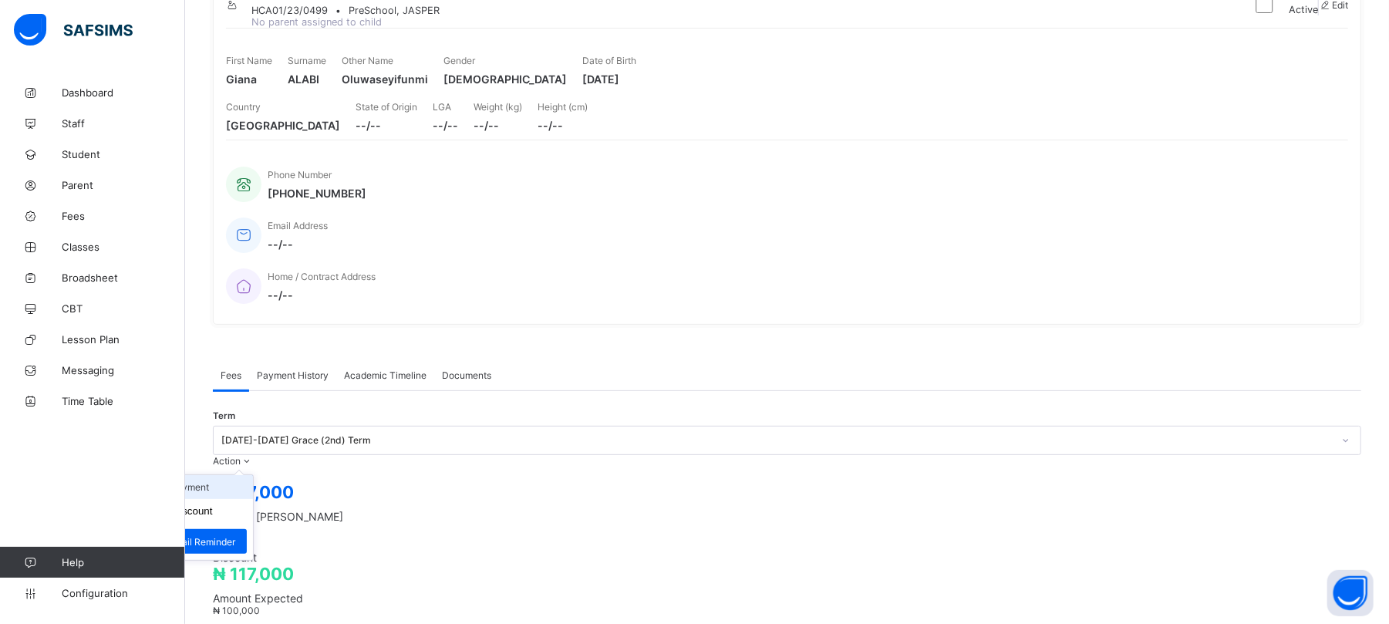
click at [253, 475] on li "Receive Payment" at bounding box center [189, 487] width 126 height 24
type input "******"
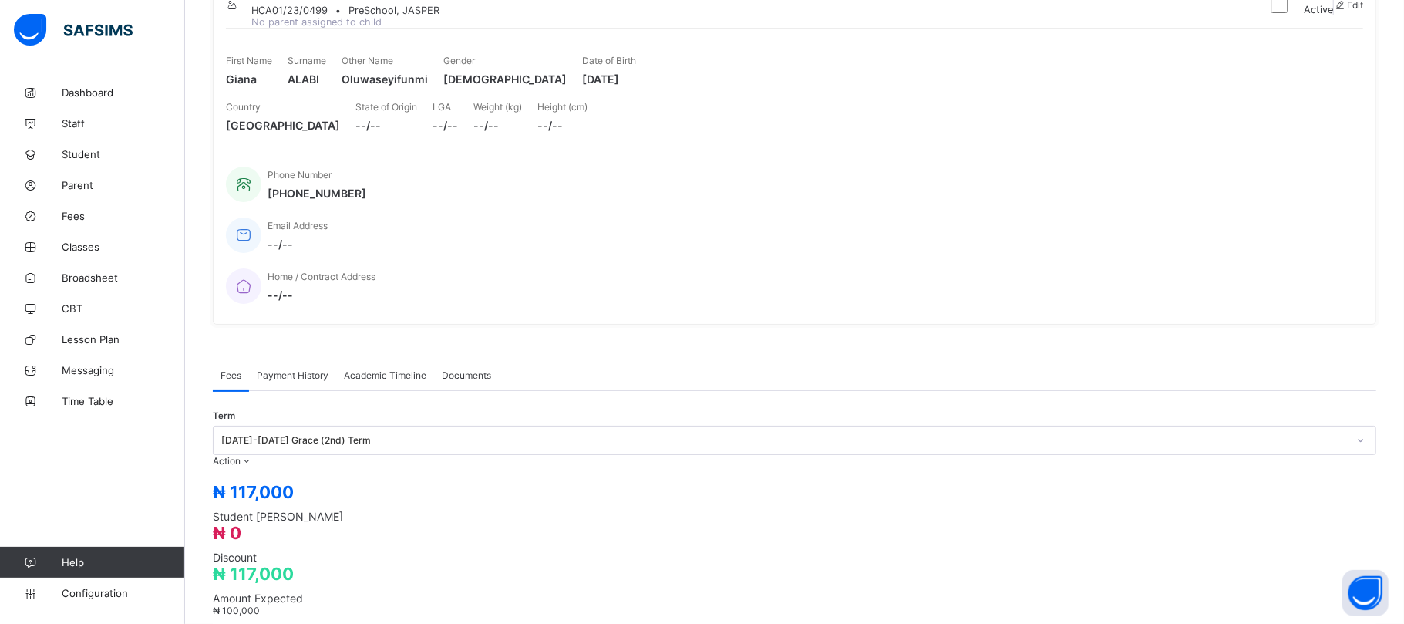
type input "**********"
type input "*******"
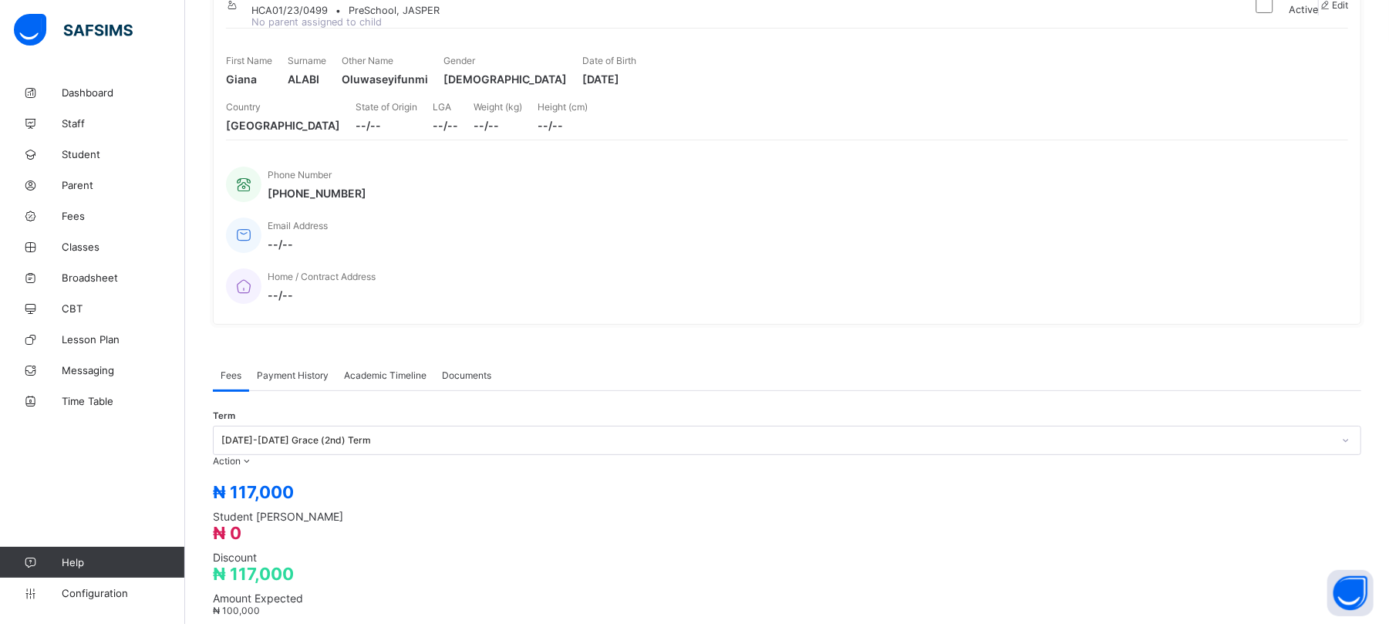
type input "******"
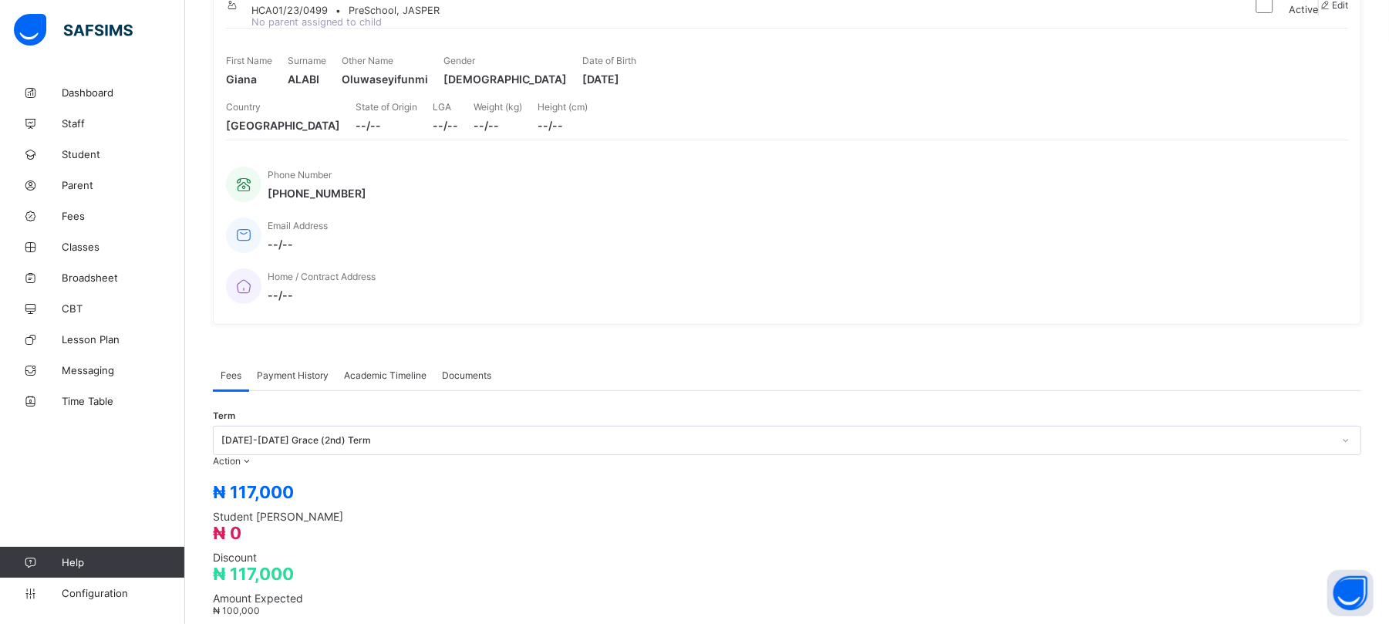
click at [304, 369] on span "Payment History" at bounding box center [293, 375] width 72 height 12
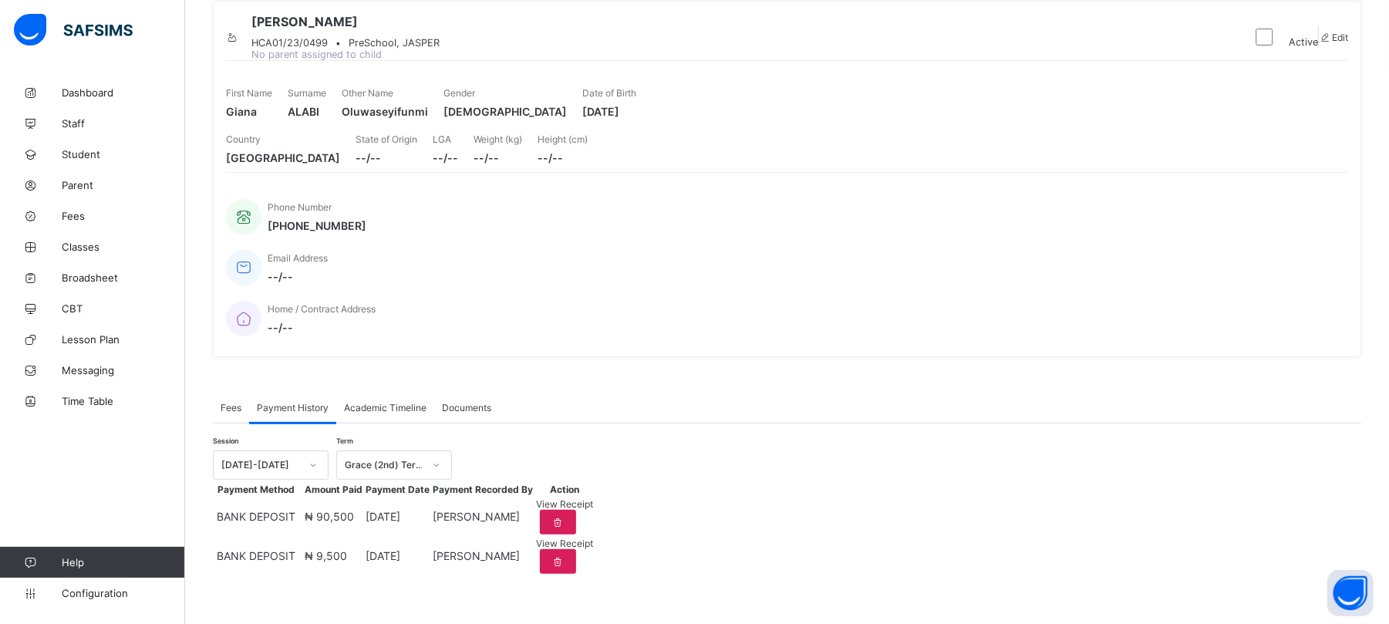
click at [227, 402] on span "Fees" at bounding box center [231, 408] width 21 height 12
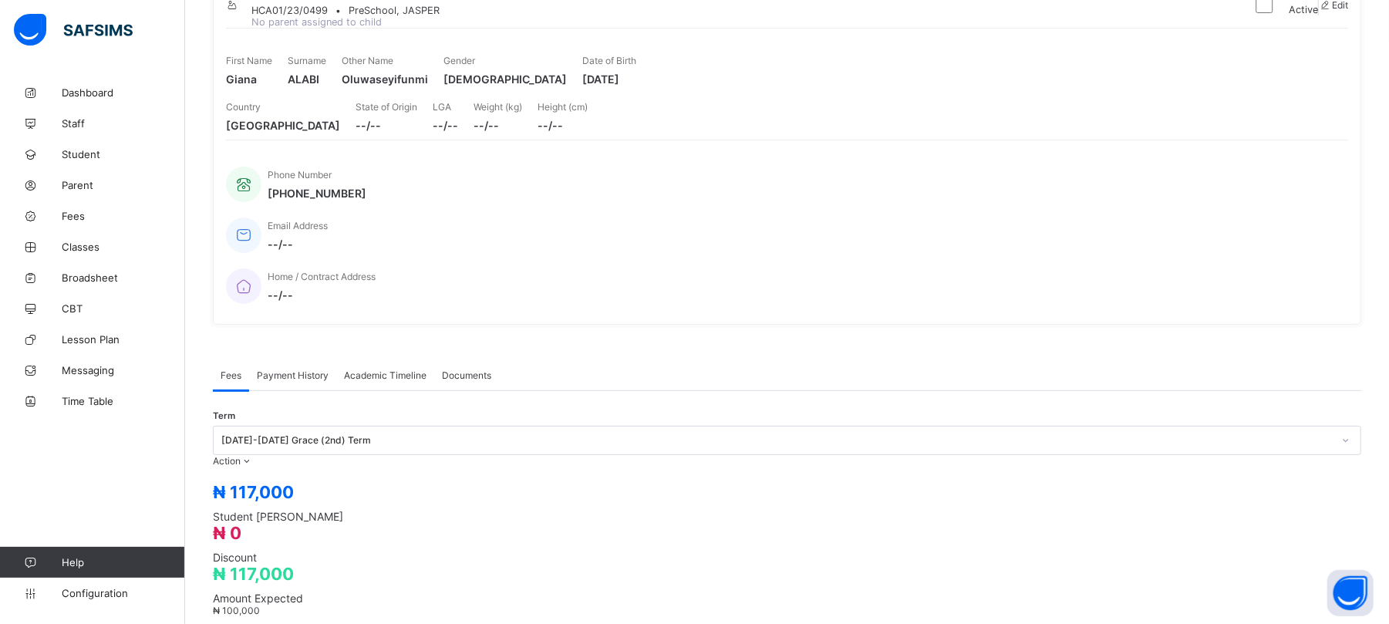
scroll to position [424, 0]
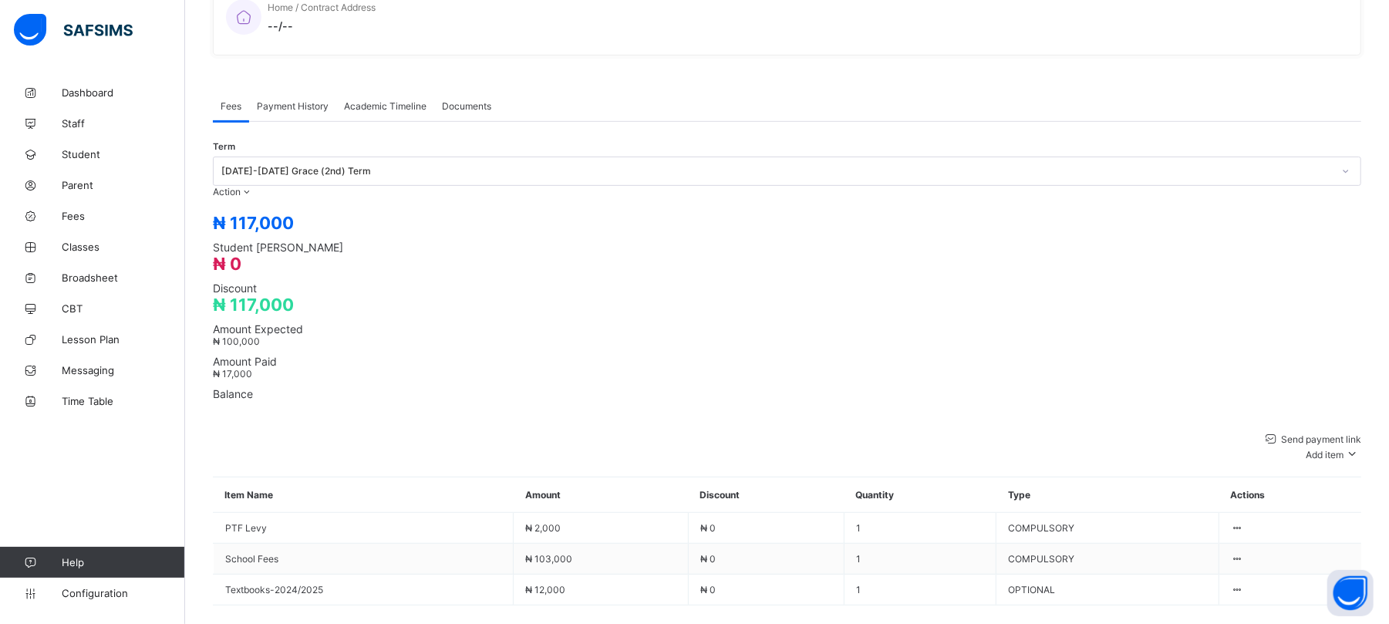
click at [1042, 122] on div "Term [DATE]-[DATE] Grace (2nd) Term Action Receive Payment Manage Discount Send…" at bounding box center [787, 383] width 1148 height 522
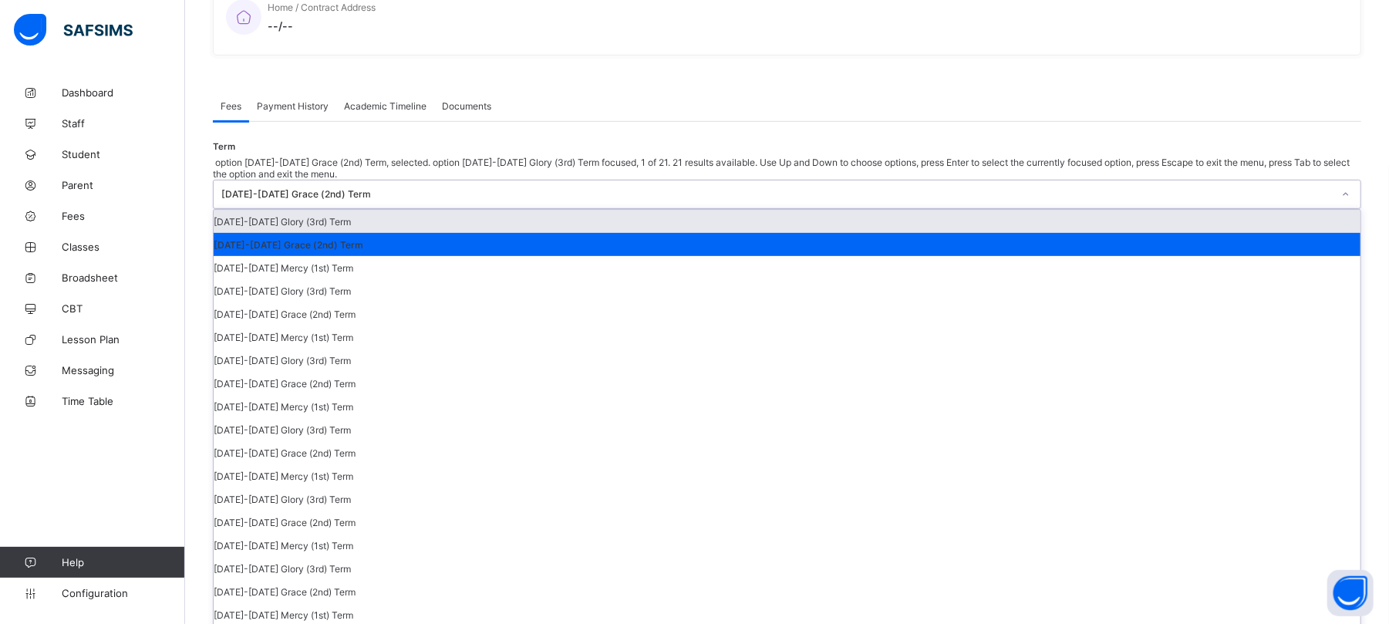
click at [1247, 189] on div "[DATE]-[DATE] Grace (2nd) Term" at bounding box center [776, 195] width 1111 height 12
click at [1232, 210] on div "[DATE]-[DATE] Glory (3rd) Term" at bounding box center [787, 221] width 1147 height 23
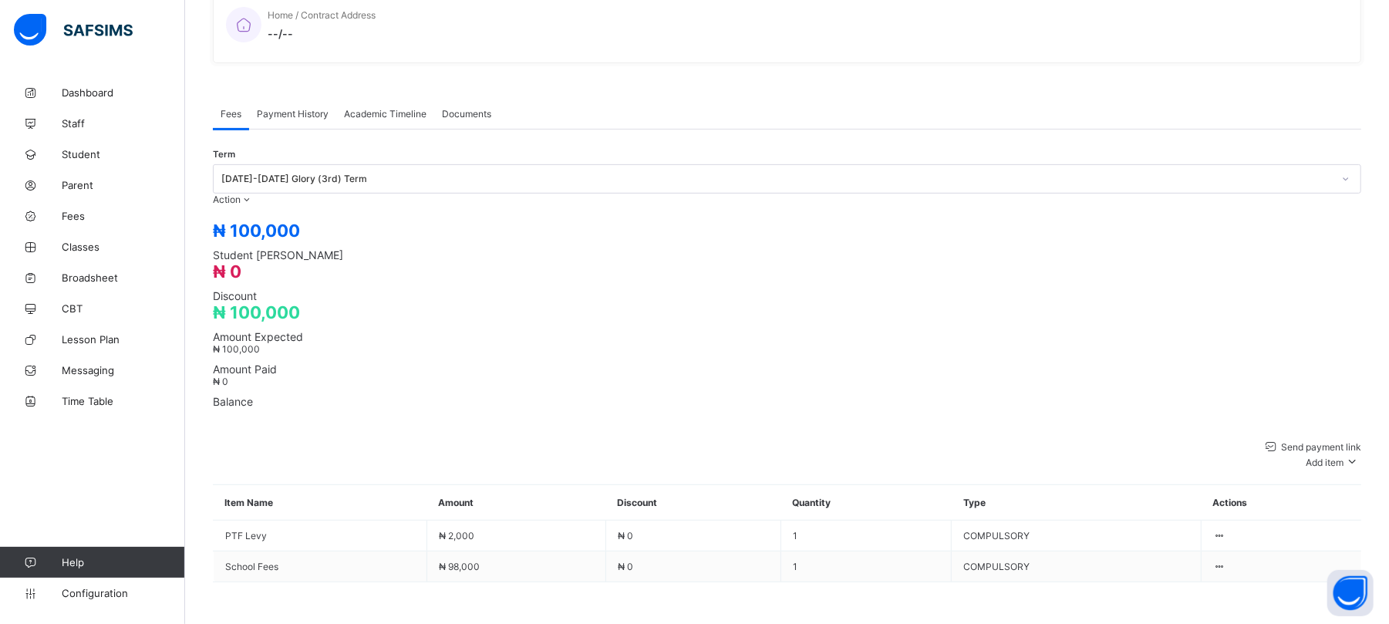
scroll to position [390, 0]
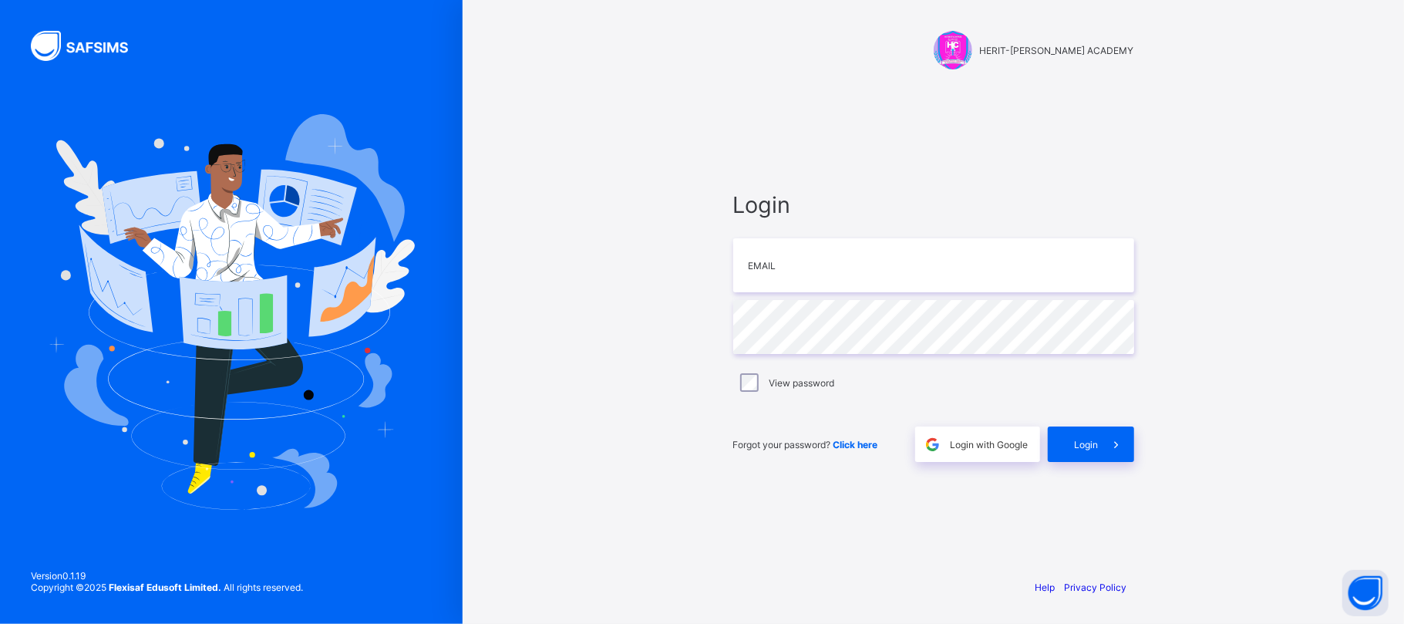
click at [870, 127] on div "Login Email Password View password Forgot your password? Click here Login with …" at bounding box center [934, 326] width 432 height 479
click at [843, 278] on input "email" at bounding box center [933, 265] width 401 height 54
type input "**********"
click at [779, 273] on input "email" at bounding box center [933, 265] width 401 height 54
type input "**********"
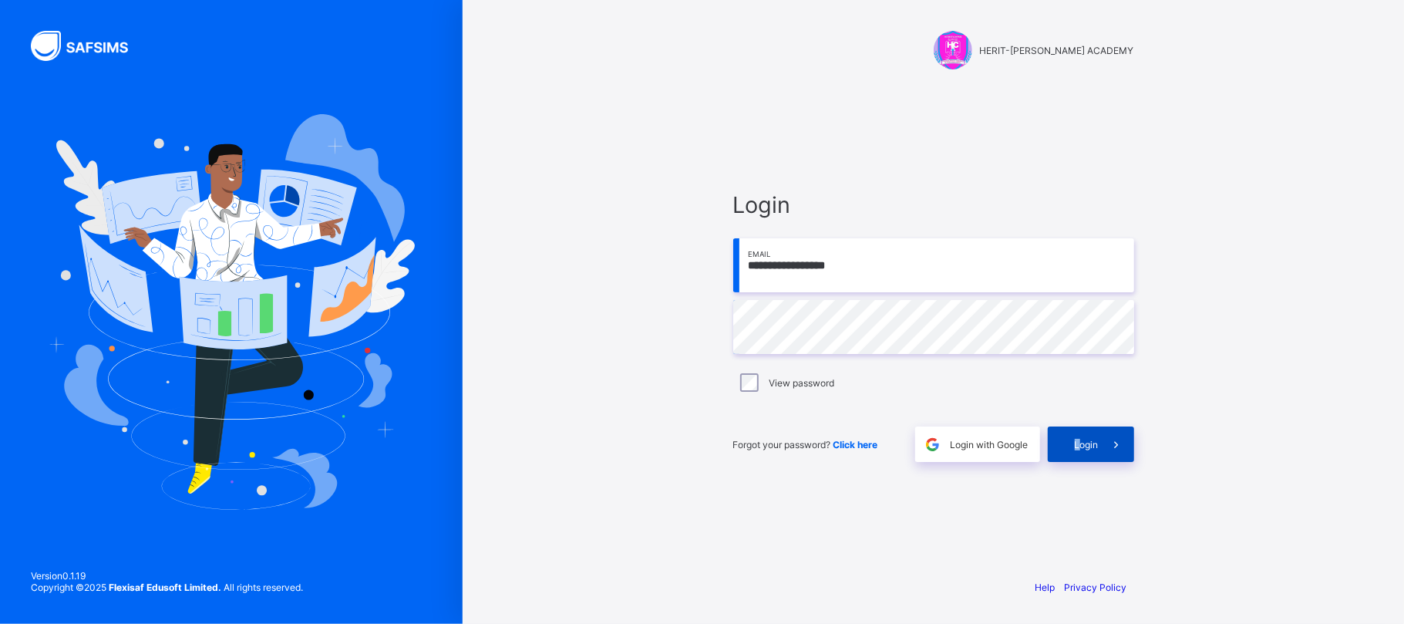
click at [1080, 436] on div "Login" at bounding box center [1091, 443] width 86 height 35
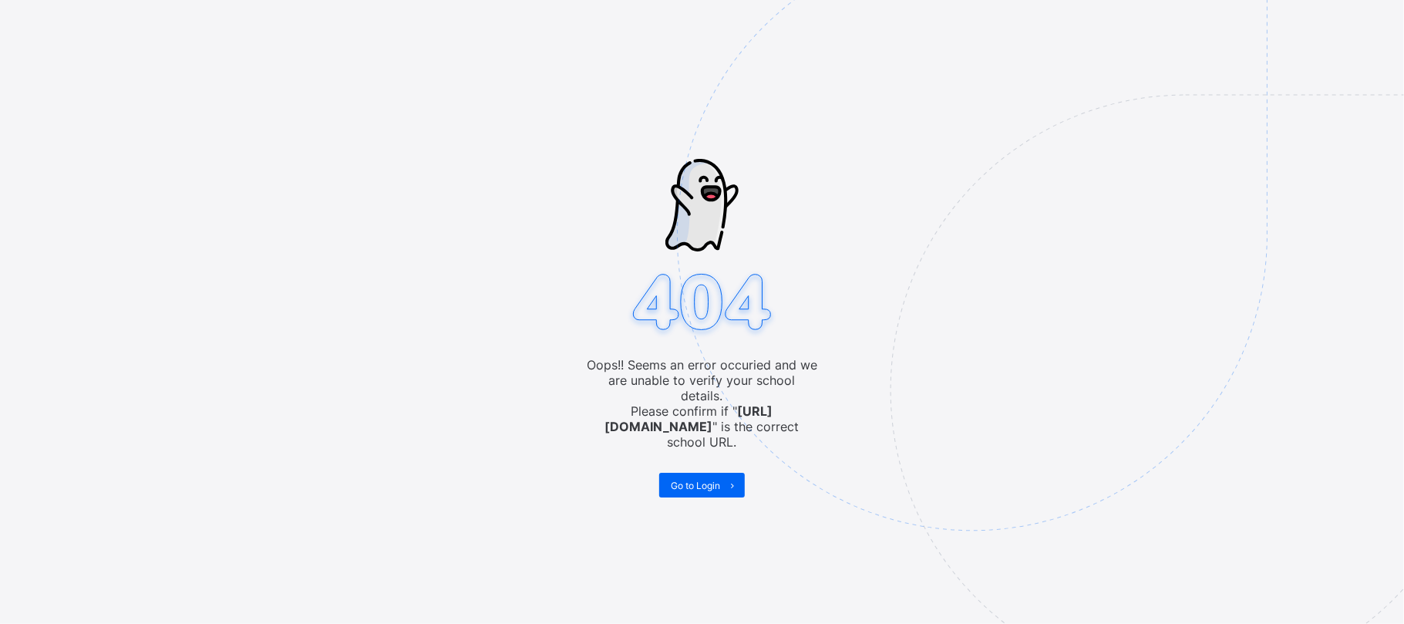
click at [1147, 103] on img at bounding box center [1079, 313] width 804 height 746
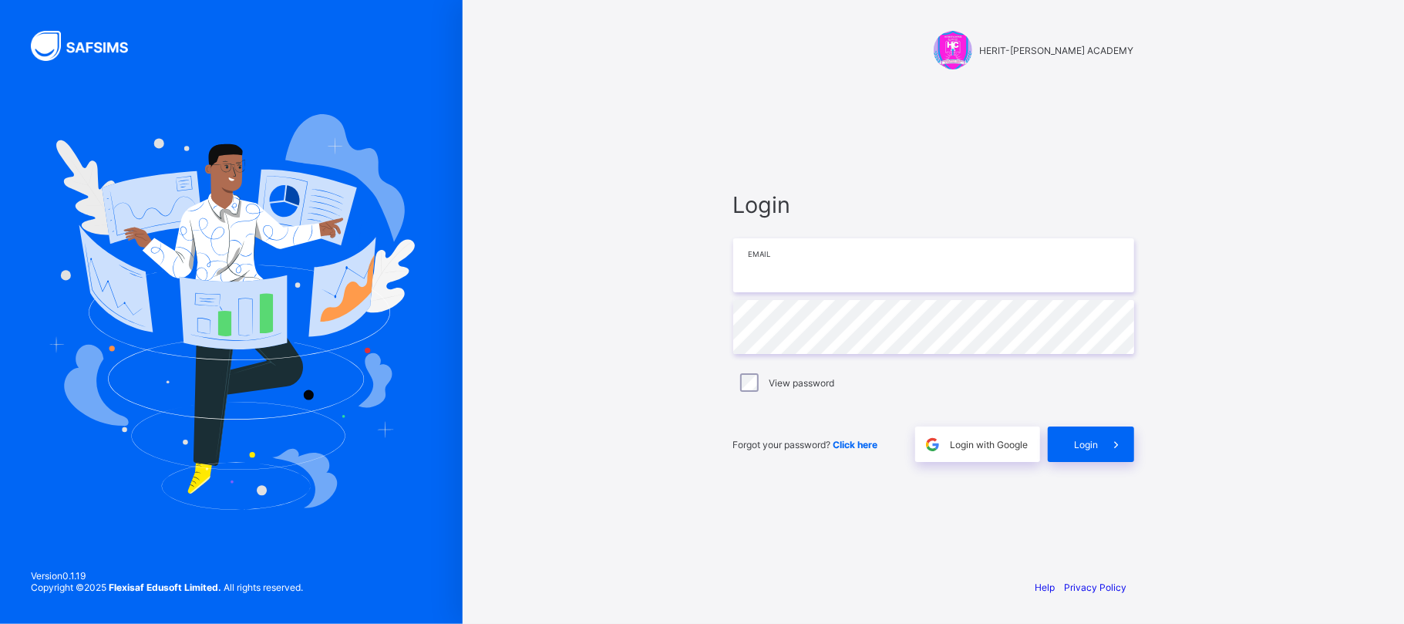
click at [787, 266] on input "email" at bounding box center [933, 265] width 401 height 54
type input "**********"
drag, startPoint x: 0, startPoint y: 0, endPoint x: 797, endPoint y: 263, distance: 839.5
click at [797, 263] on input "email" at bounding box center [933, 265] width 401 height 54
type input "**********"
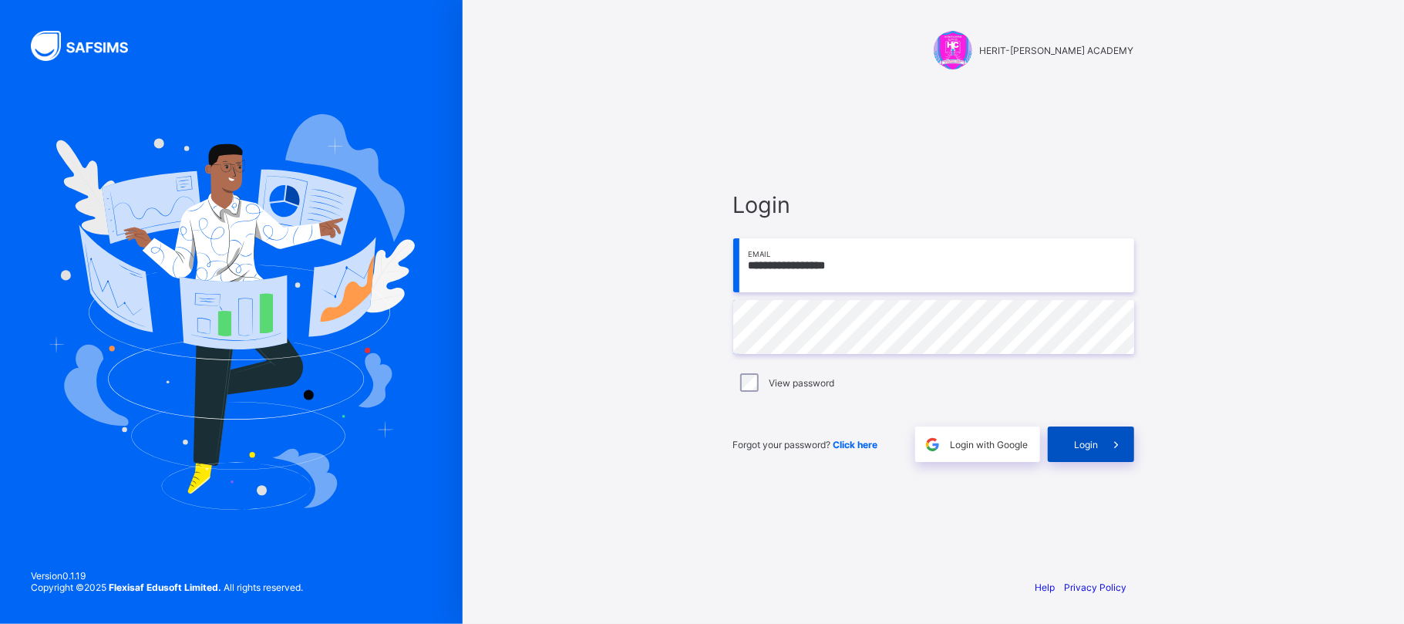
click at [1081, 439] on span "Login" at bounding box center [1087, 445] width 24 height 12
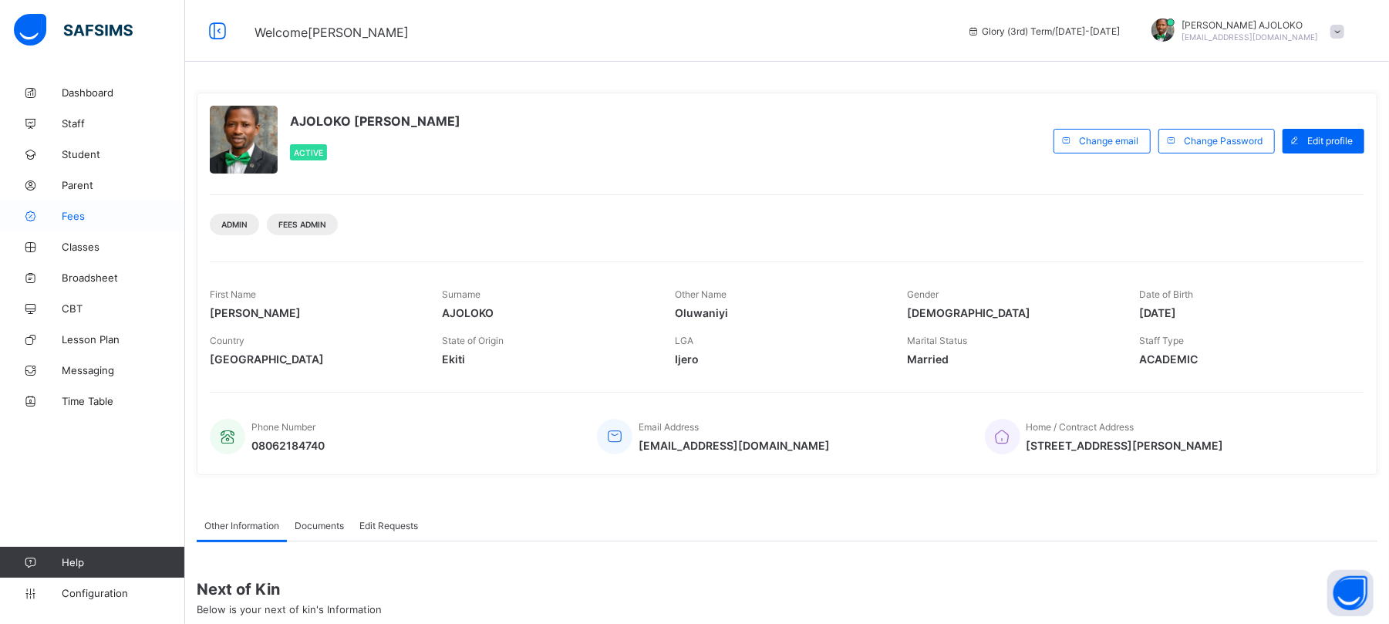
click at [69, 217] on span "Fees" at bounding box center [123, 216] width 123 height 12
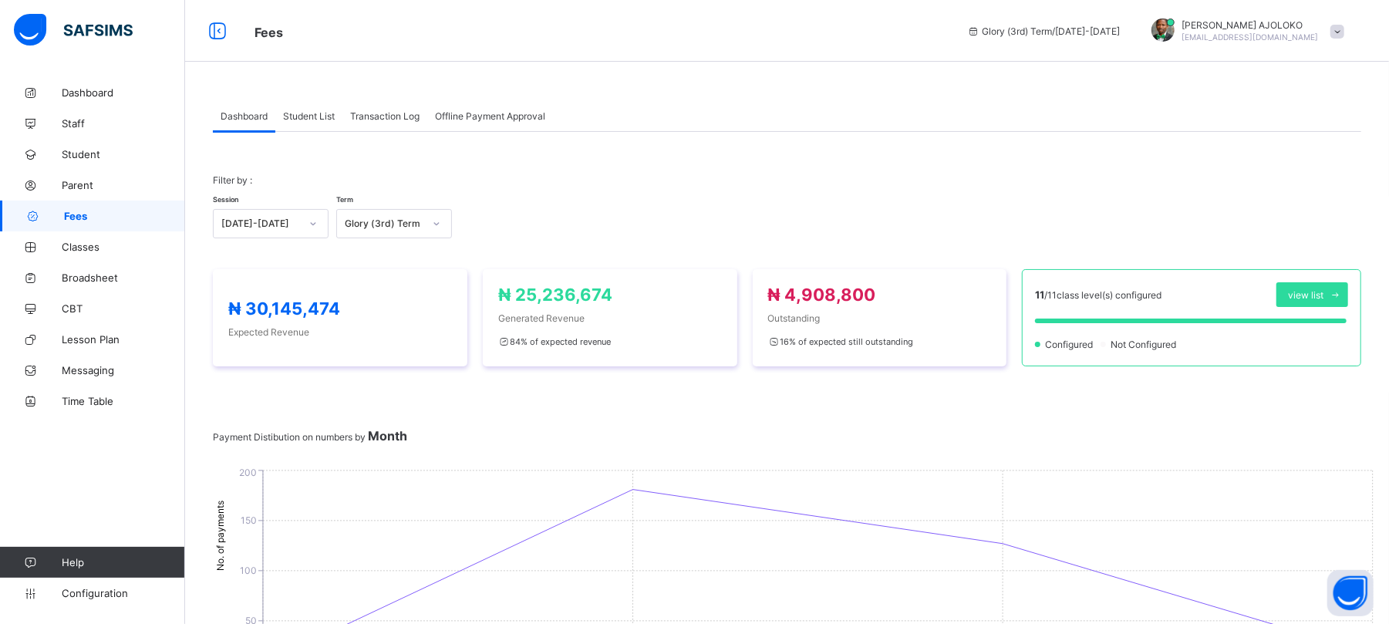
click at [301, 110] on span "Student List" at bounding box center [309, 116] width 52 height 12
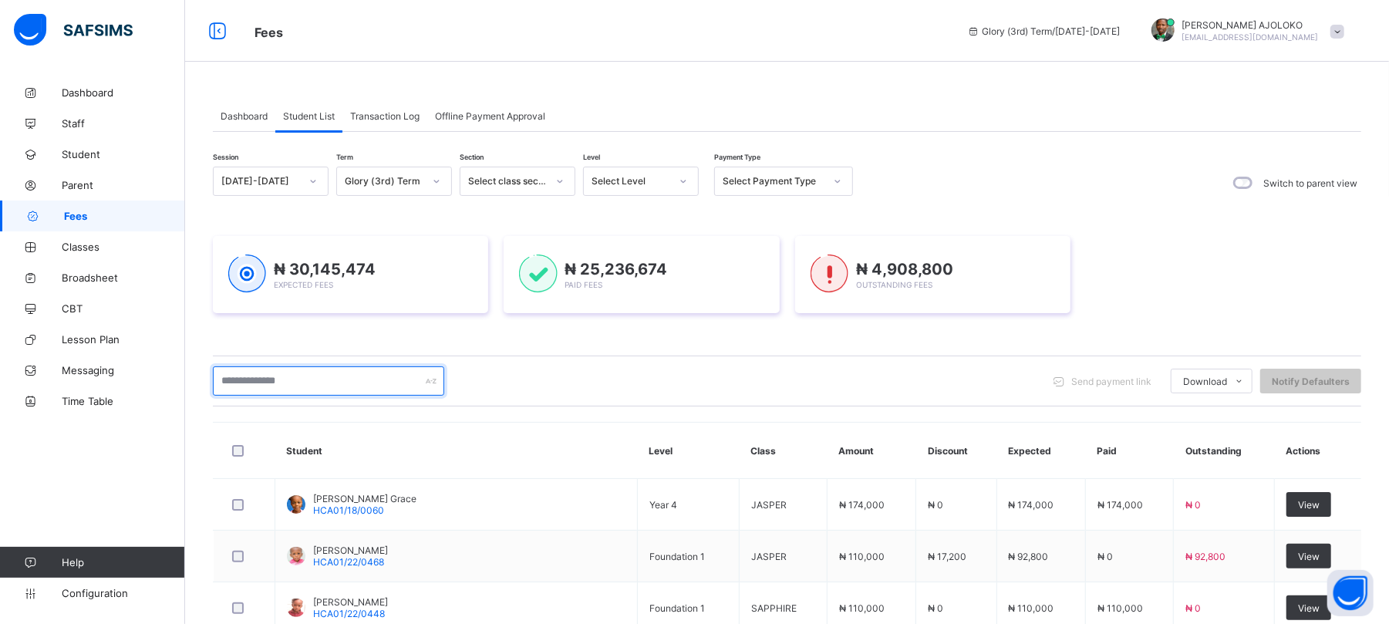
click at [299, 381] on input "text" at bounding box center [328, 380] width 231 height 29
type input "*"
click at [306, 378] on input "text" at bounding box center [328, 380] width 231 height 29
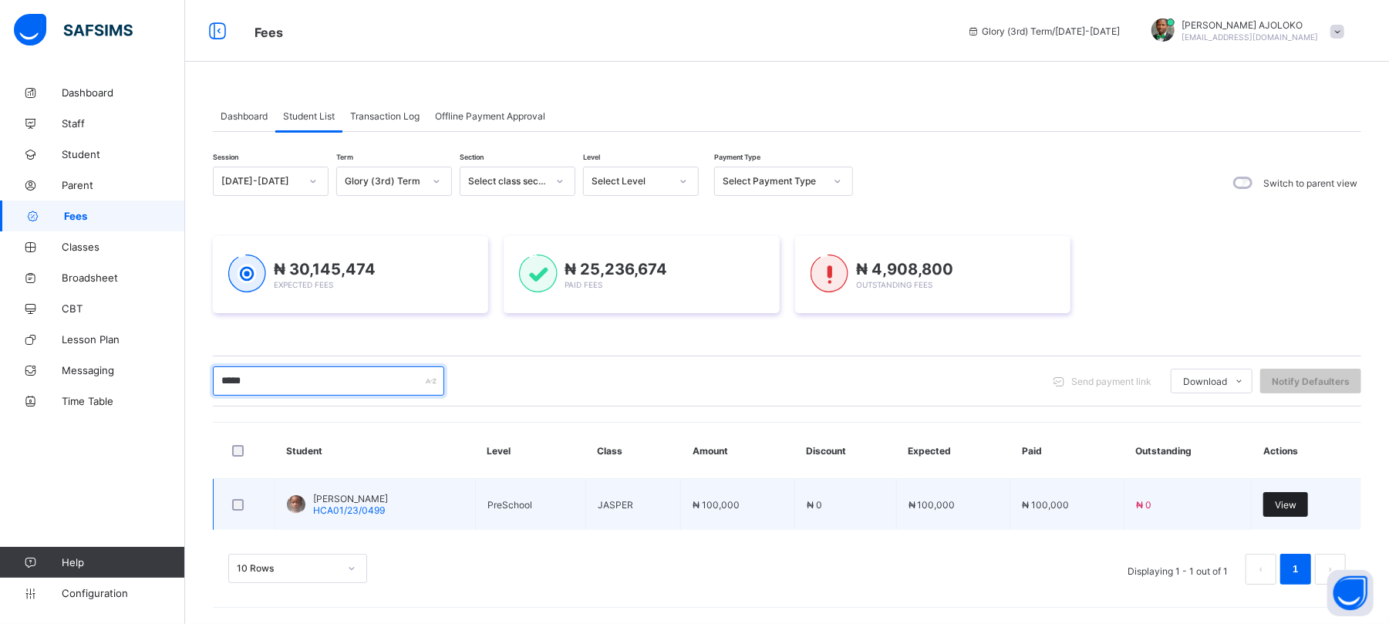
type input "*****"
click at [1296, 500] on span "View" at bounding box center [1286, 505] width 22 height 12
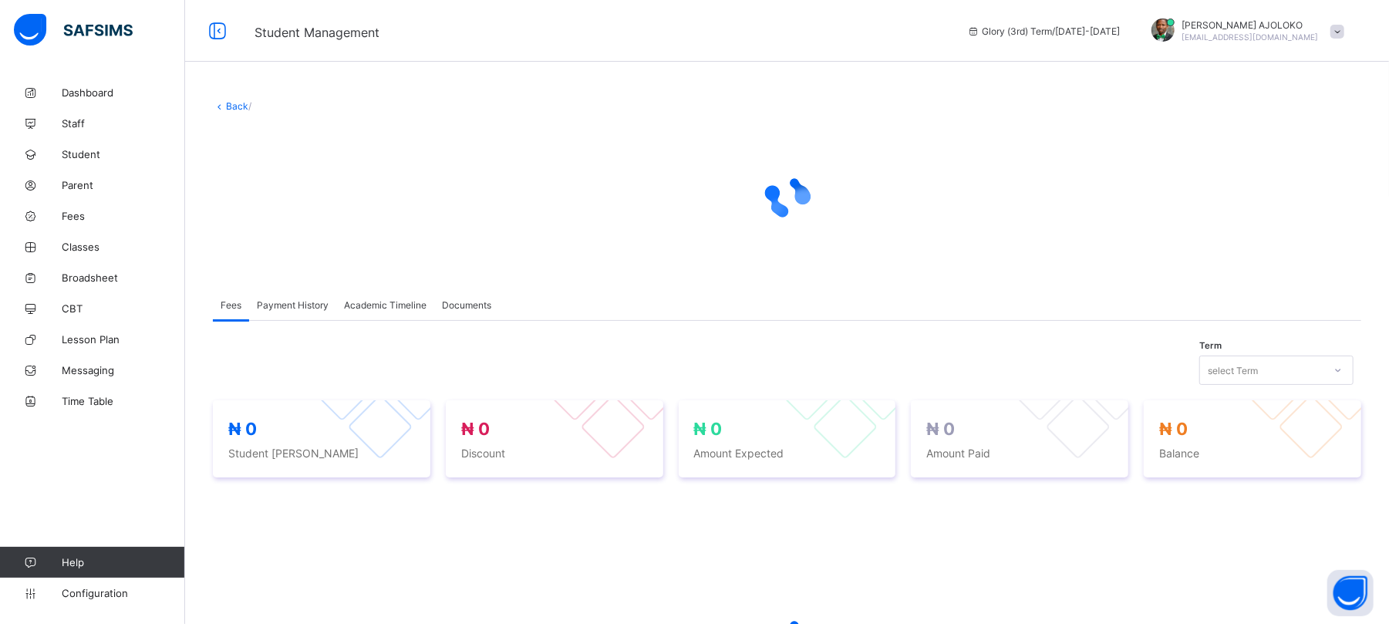
click at [1246, 365] on div "select Term" at bounding box center [1232, 369] width 50 height 29
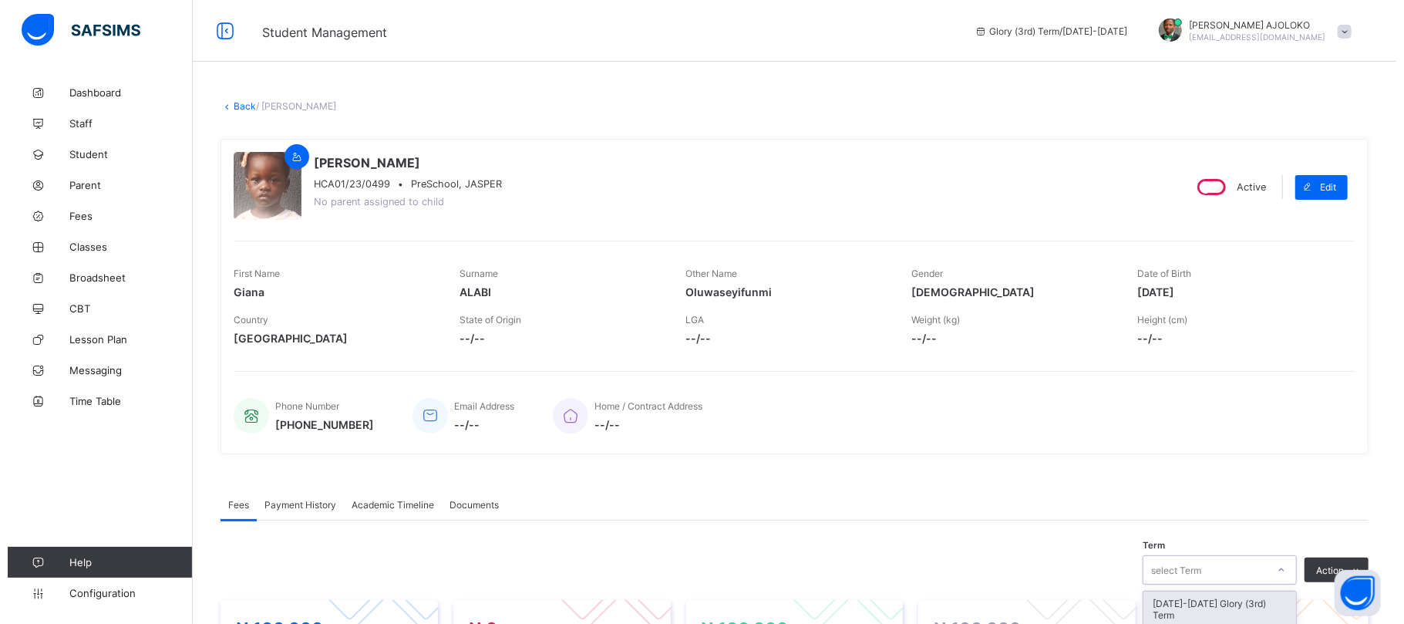
scroll to position [390, 0]
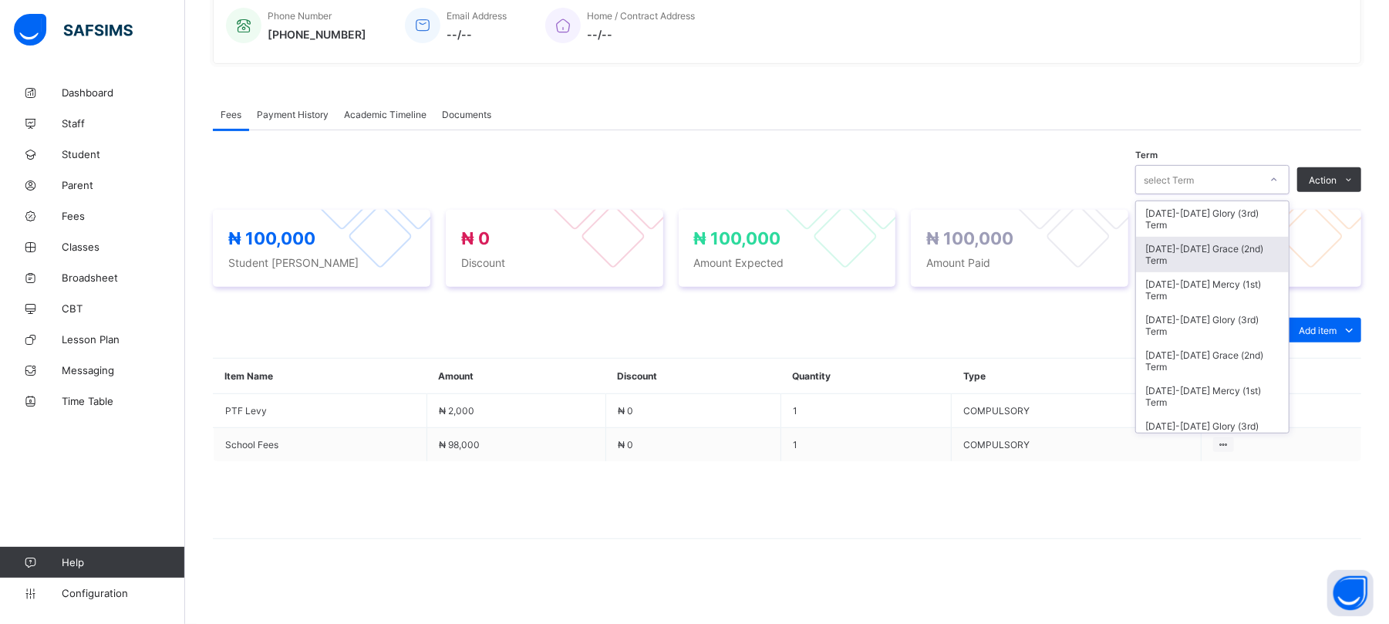
click at [1227, 250] on div "[DATE]-[DATE] Grace (2nd) Term" at bounding box center [1212, 254] width 153 height 35
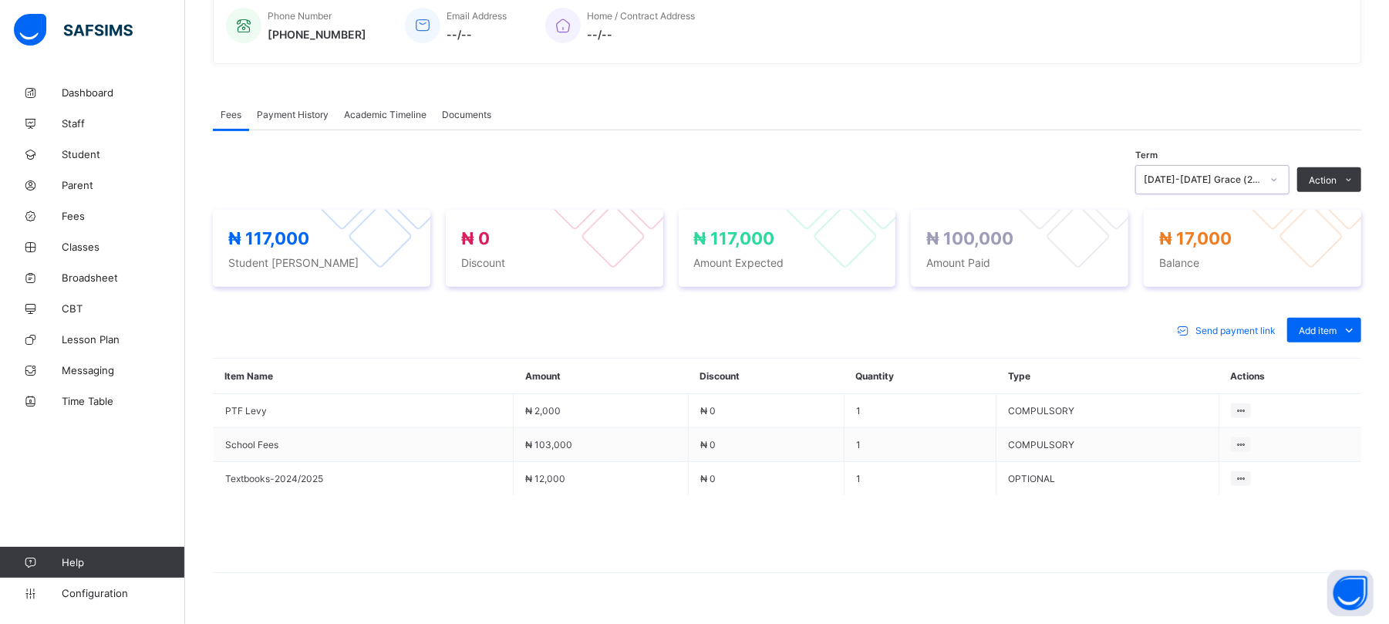
click at [1278, 177] on icon at bounding box center [1273, 179] width 9 height 15
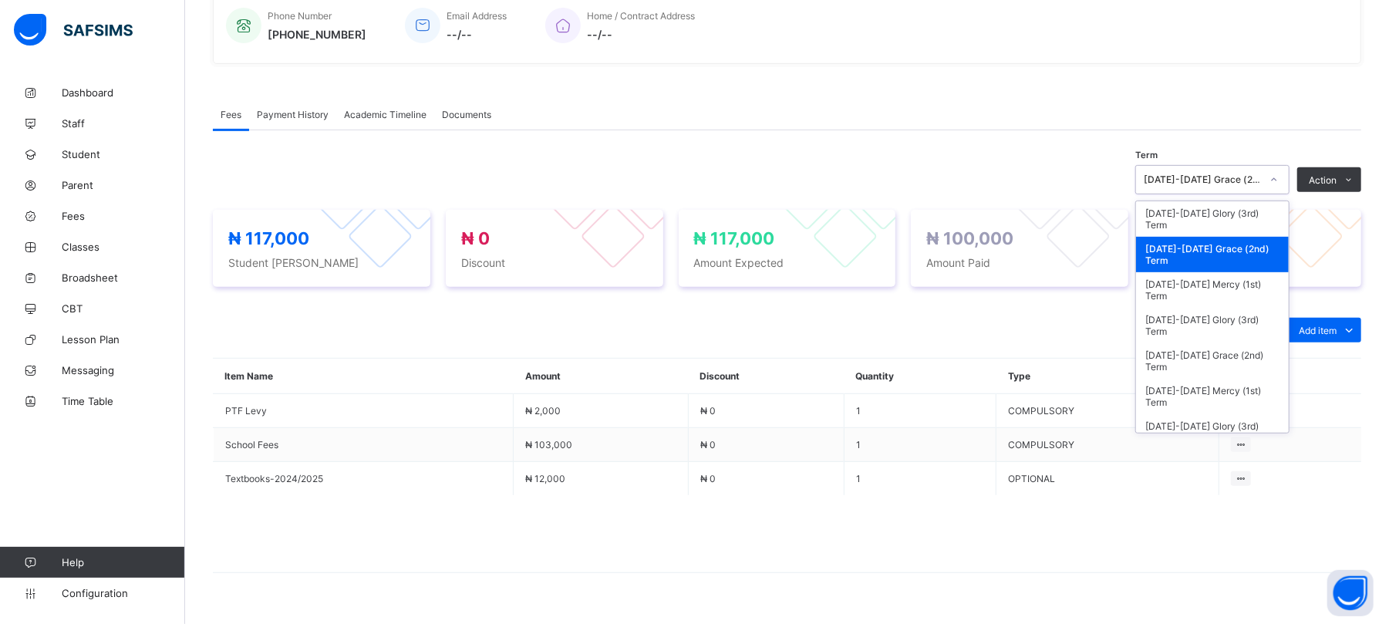
click at [1237, 251] on div "[DATE]-[DATE] Grace (2nd) Term" at bounding box center [1212, 254] width 153 height 35
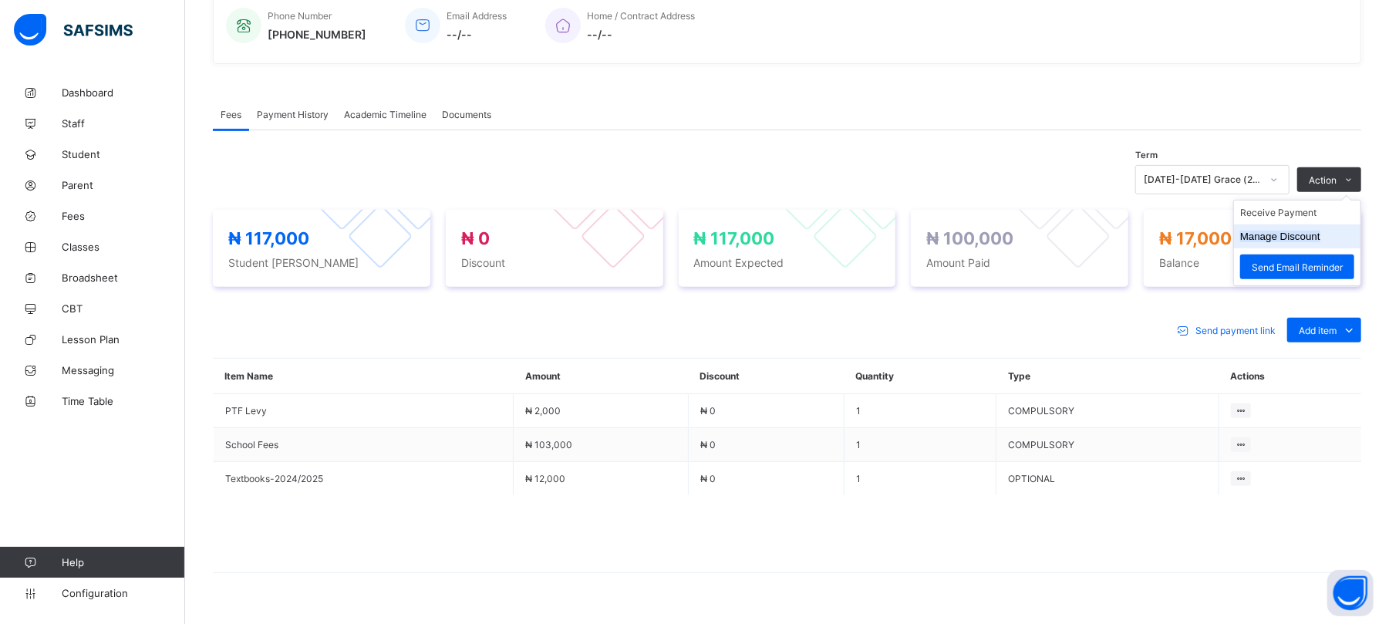
click at [1284, 239] on button "Manage Discount" at bounding box center [1280, 237] width 80 height 12
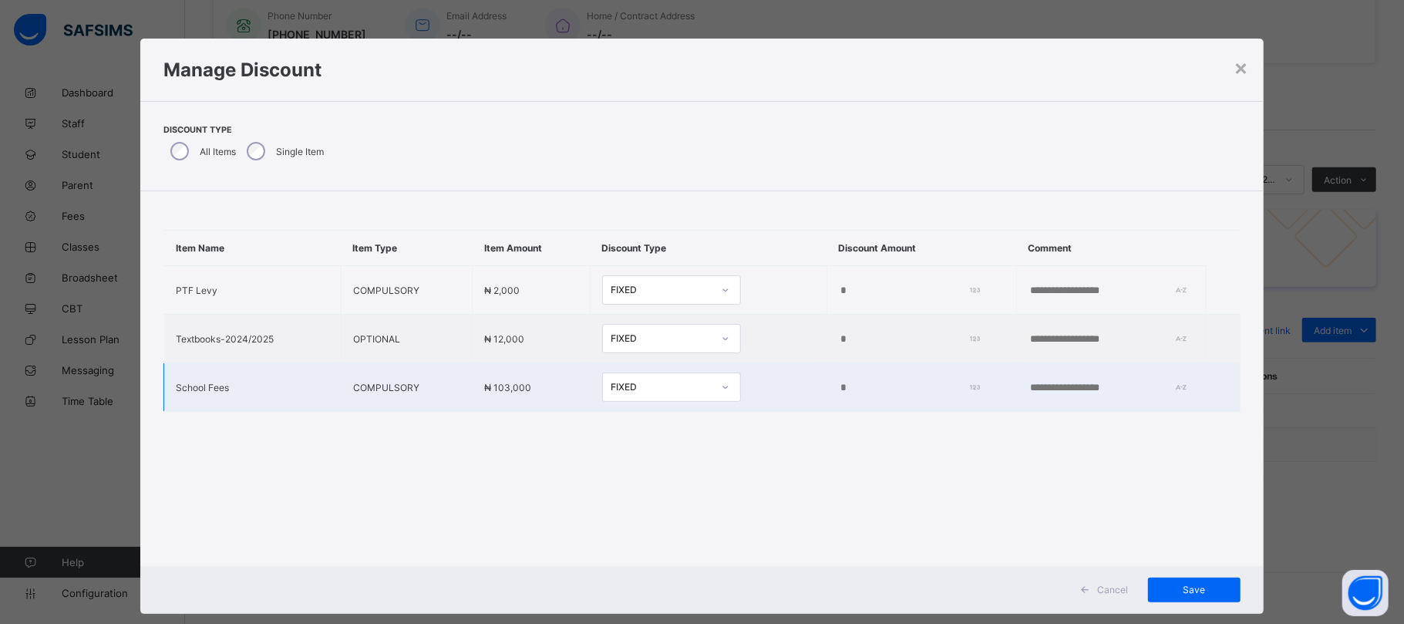
click at [839, 389] on input "*" at bounding box center [906, 388] width 134 height 12
type input "*****"
click at [1029, 392] on input "text" at bounding box center [1082, 388] width 106 height 12
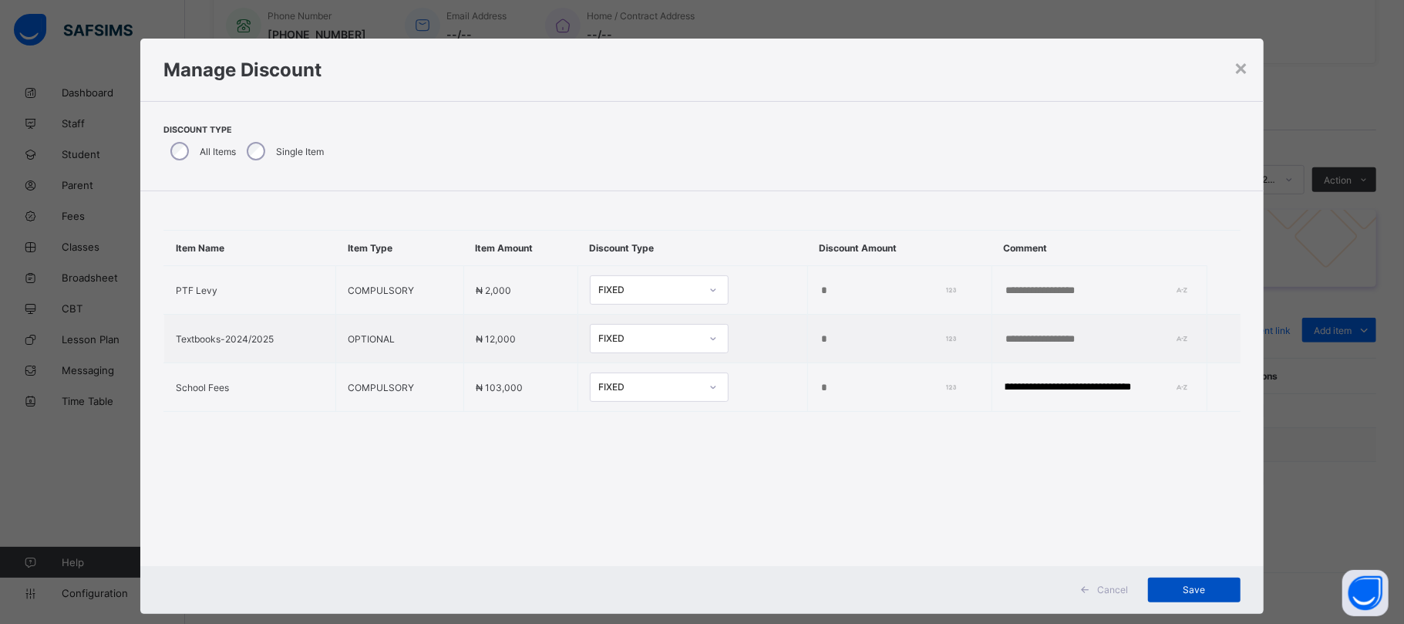
type input "**********"
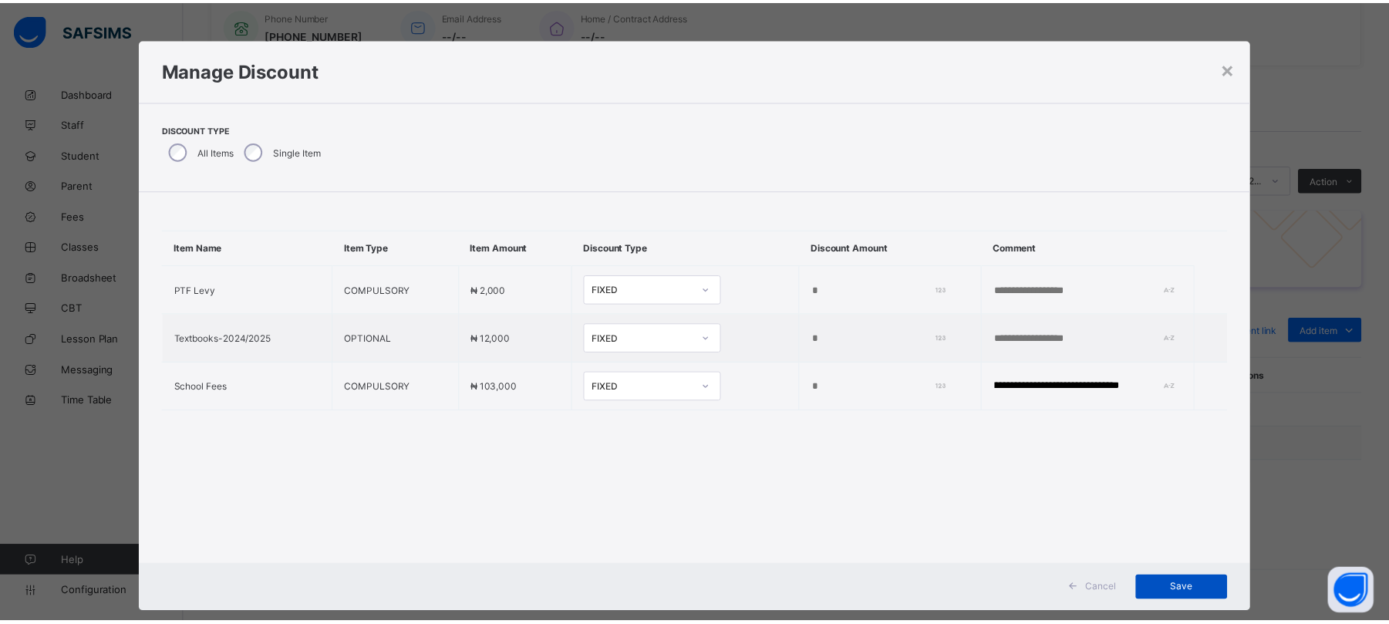
scroll to position [0, 0]
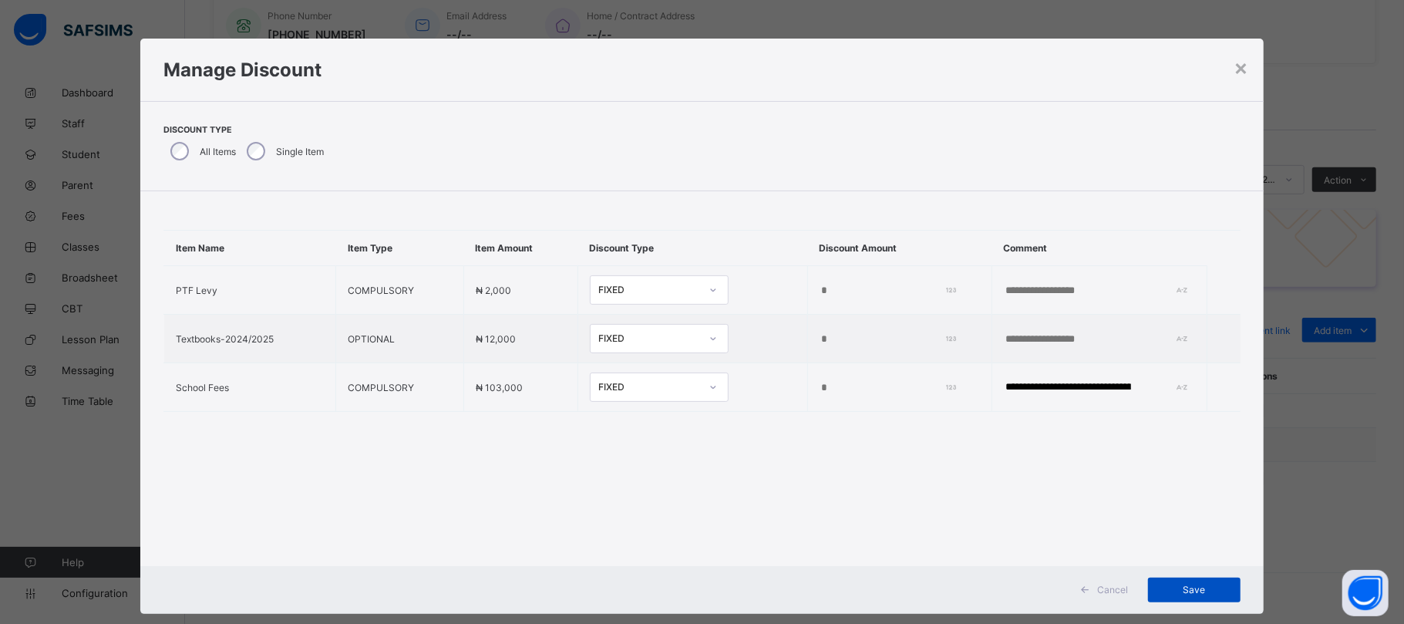
click at [1178, 581] on div "Save" at bounding box center [1194, 590] width 93 height 25
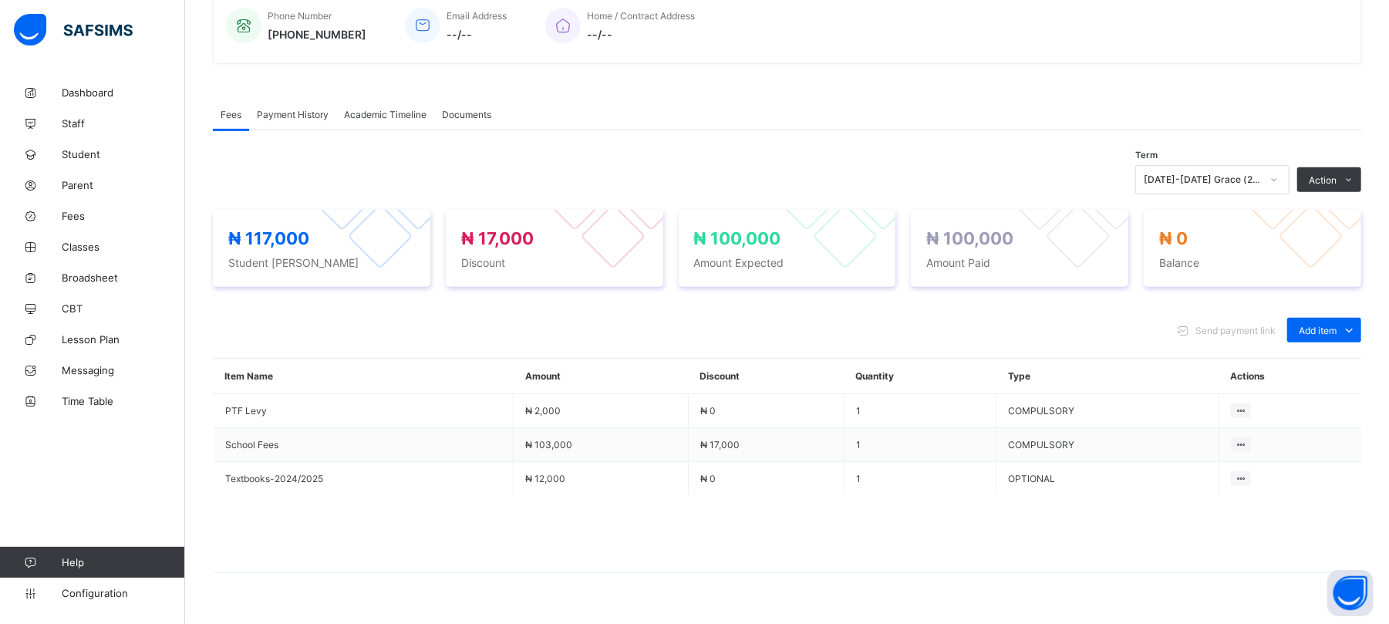
click at [291, 115] on span "Payment History" at bounding box center [293, 115] width 72 height 12
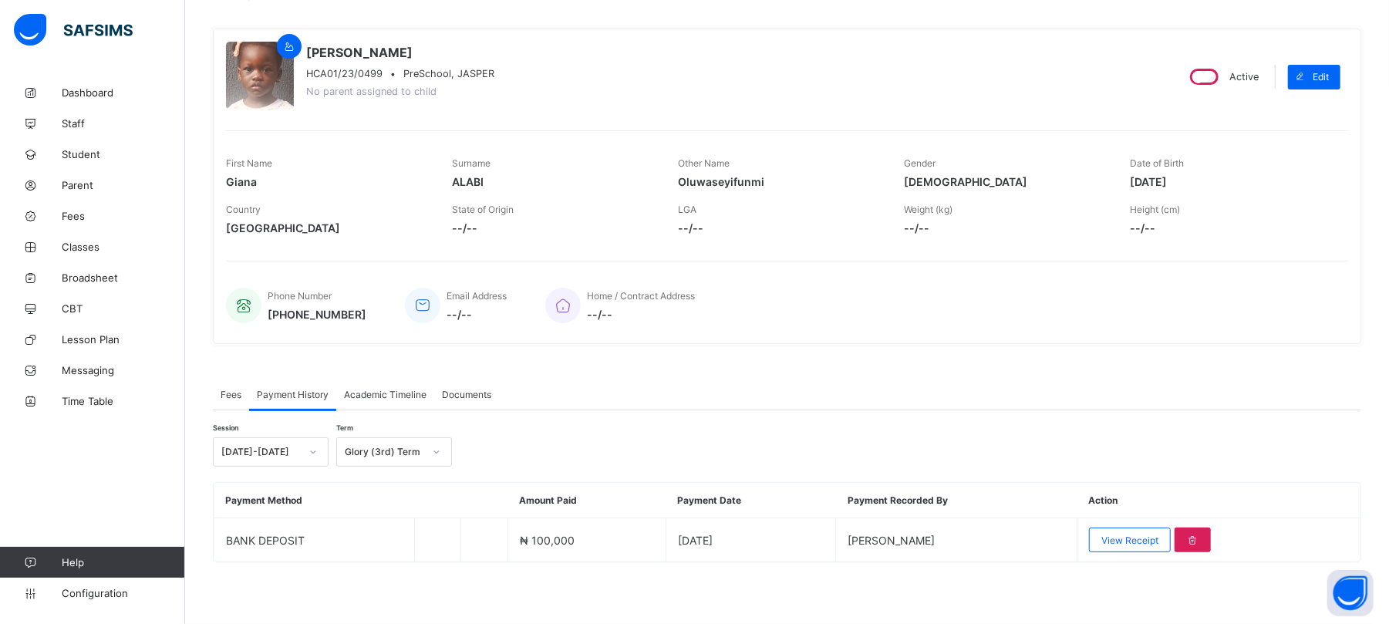
scroll to position [111, 0]
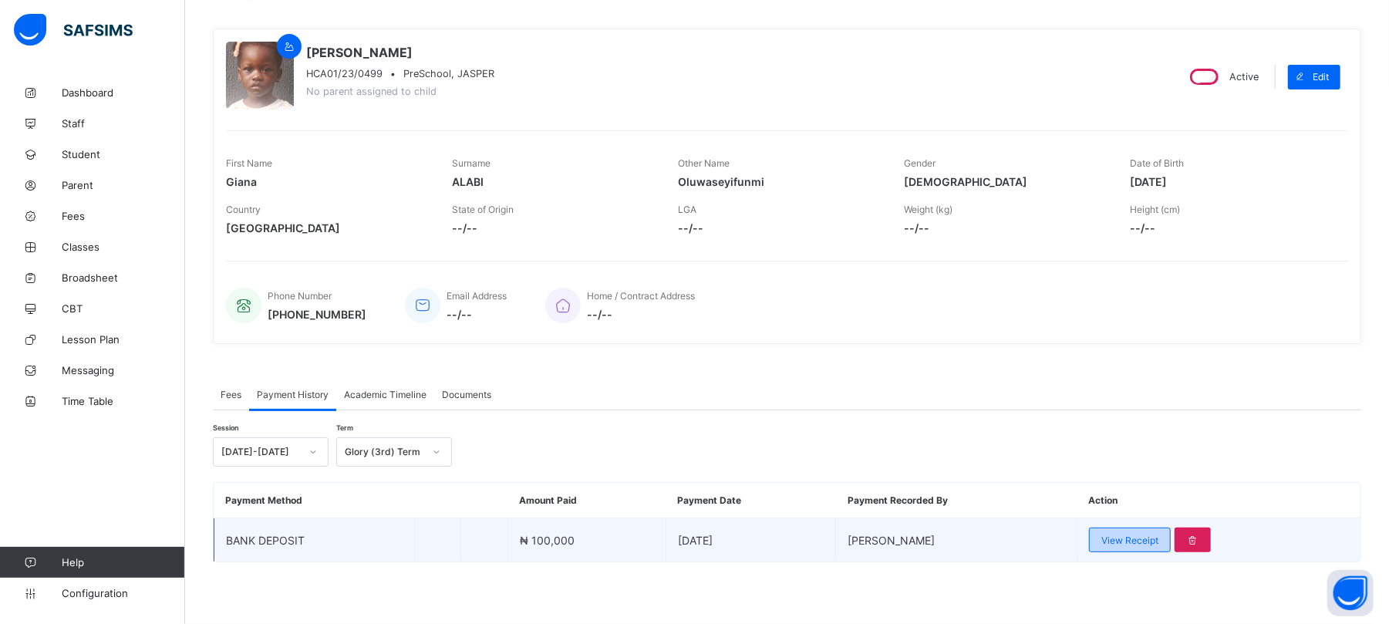
click at [1158, 535] on span "View Receipt" at bounding box center [1129, 540] width 57 height 12
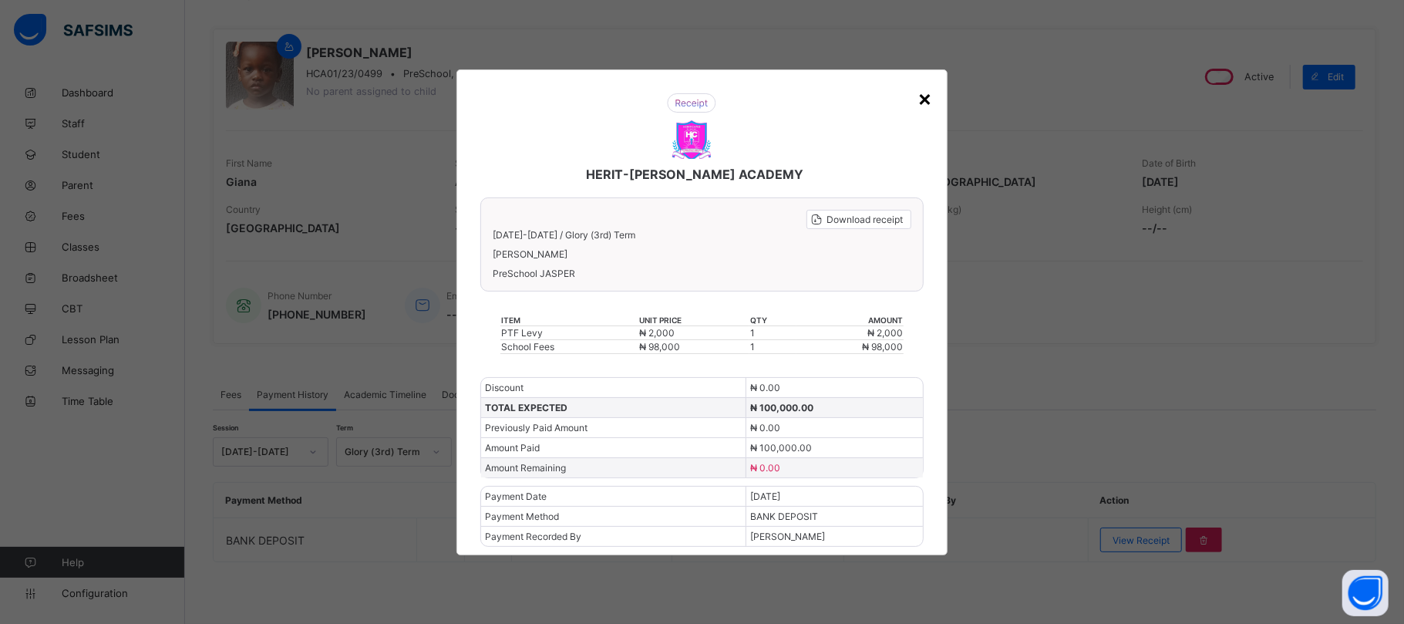
click at [924, 96] on div "×" at bounding box center [925, 98] width 15 height 26
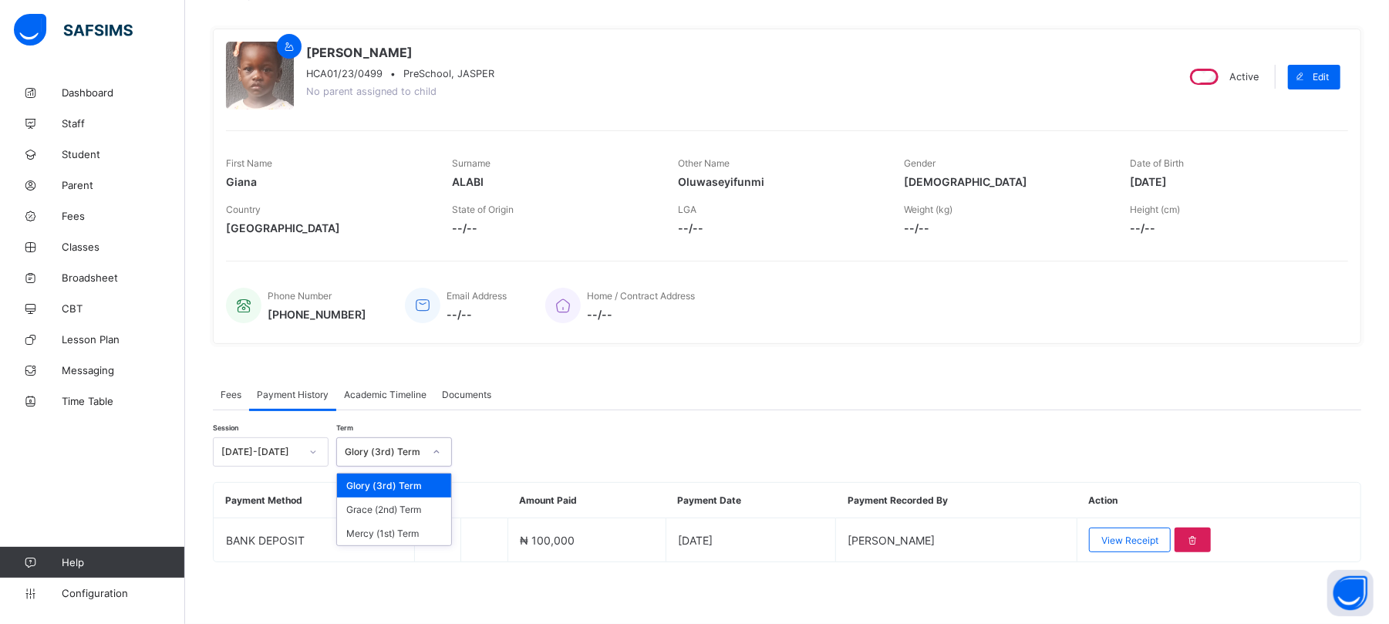
click at [396, 452] on div "Glory (3rd) Term" at bounding box center [384, 452] width 79 height 12
click at [389, 515] on div "Grace (2nd) Term" at bounding box center [394, 509] width 114 height 24
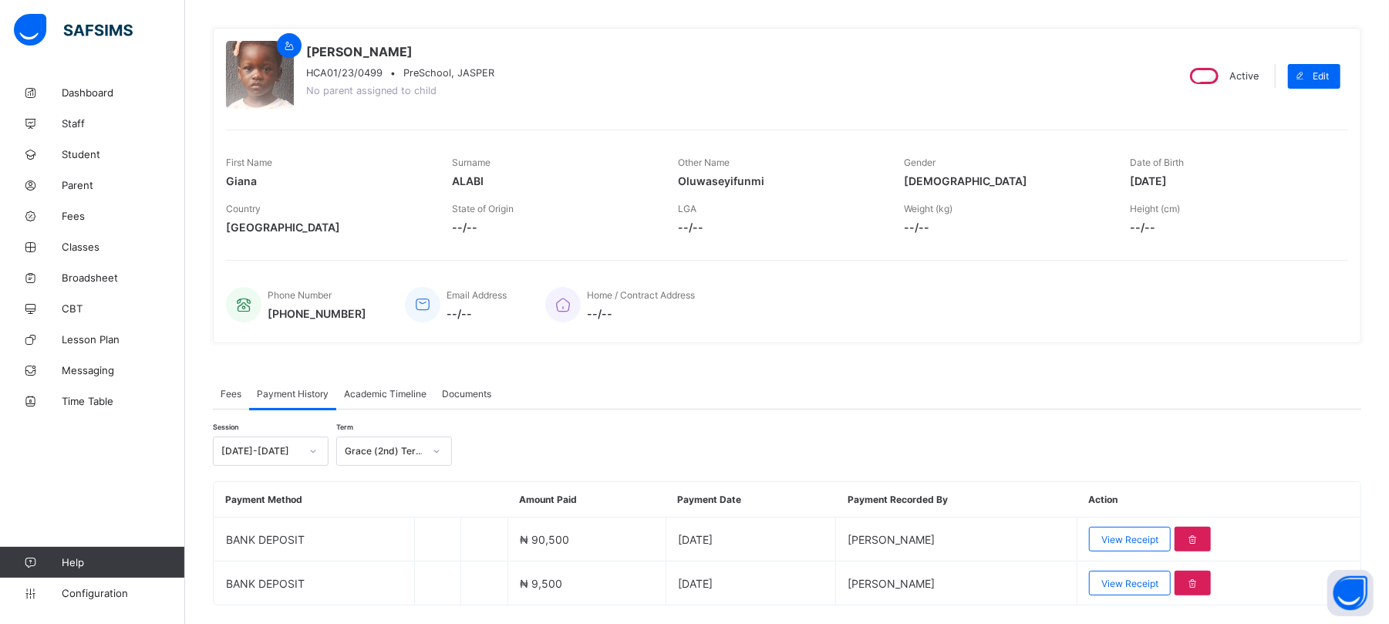
click at [1148, 583] on span "View Receipt" at bounding box center [1129, 584] width 57 height 12
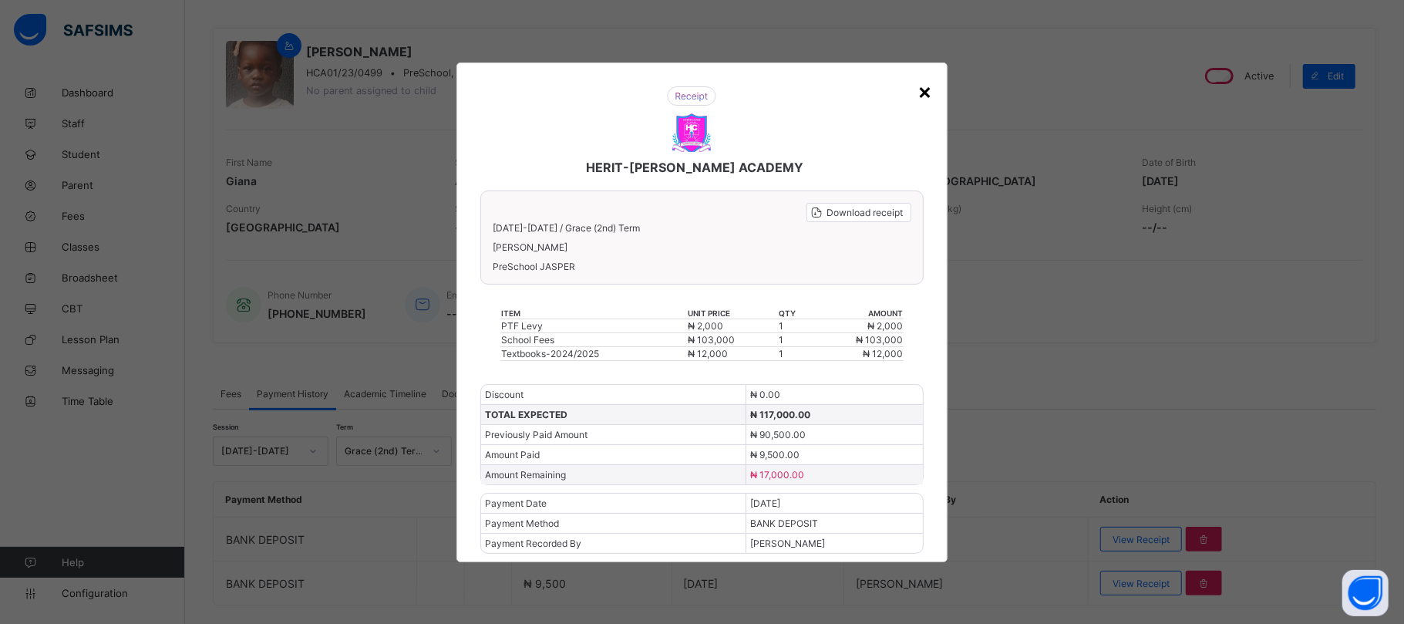
click at [922, 85] on div "×" at bounding box center [925, 91] width 15 height 26
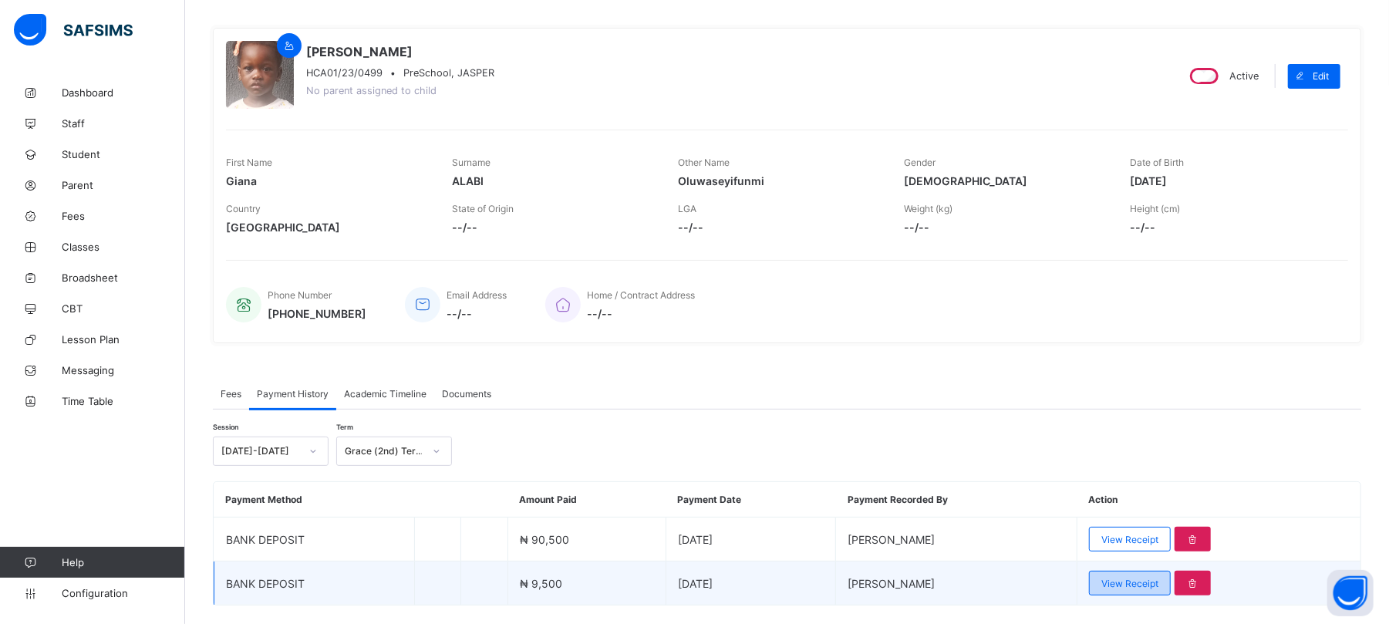
click at [1158, 581] on span "View Receipt" at bounding box center [1129, 584] width 57 height 12
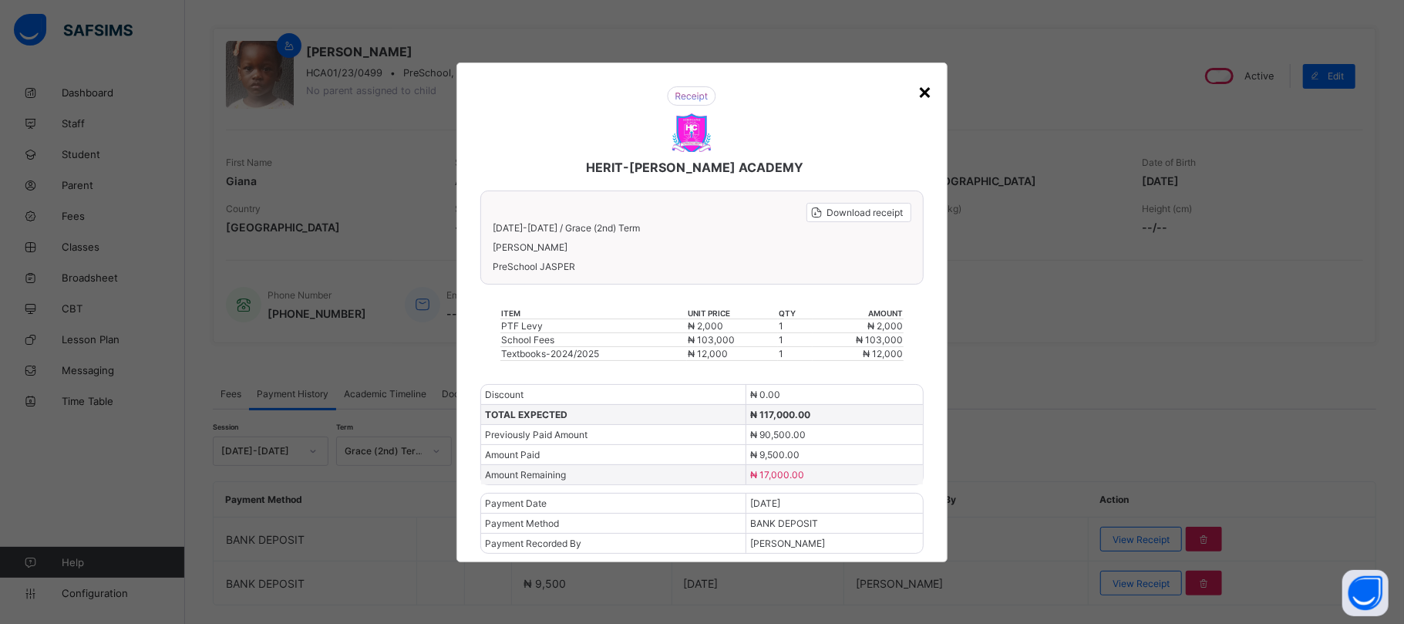
click at [929, 83] on div "×" at bounding box center [925, 91] width 15 height 26
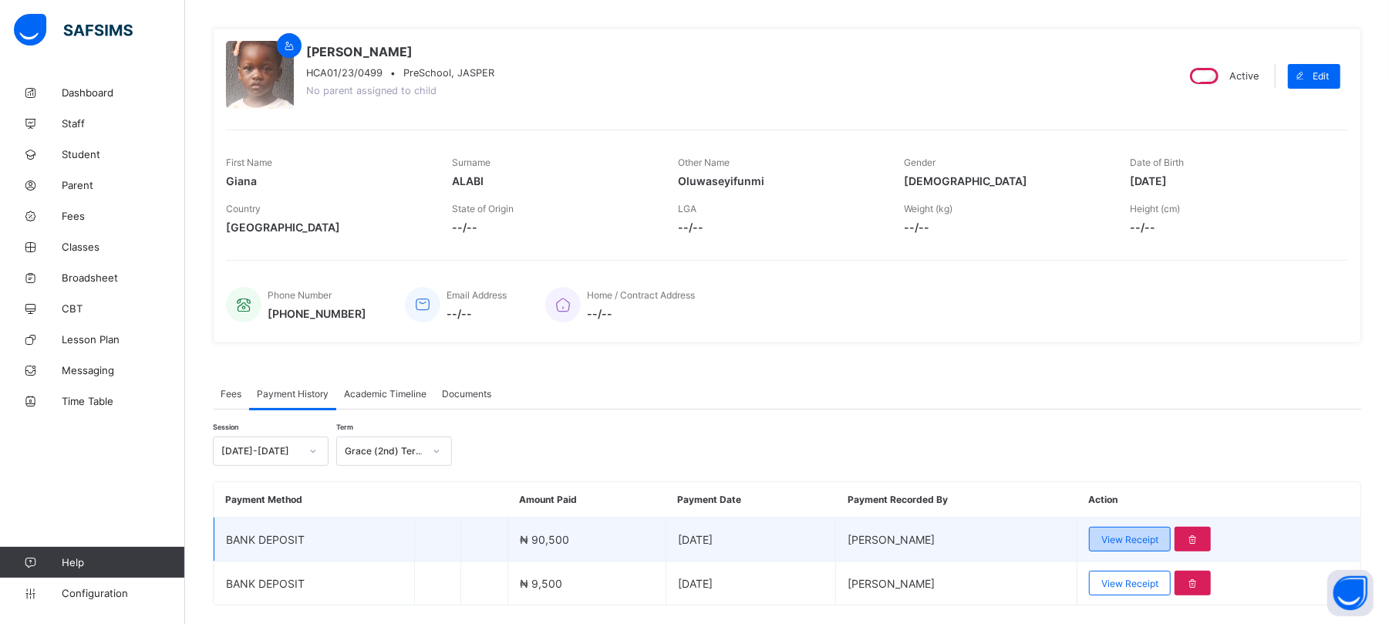
click at [1130, 547] on div "View Receipt" at bounding box center [1130, 539] width 82 height 25
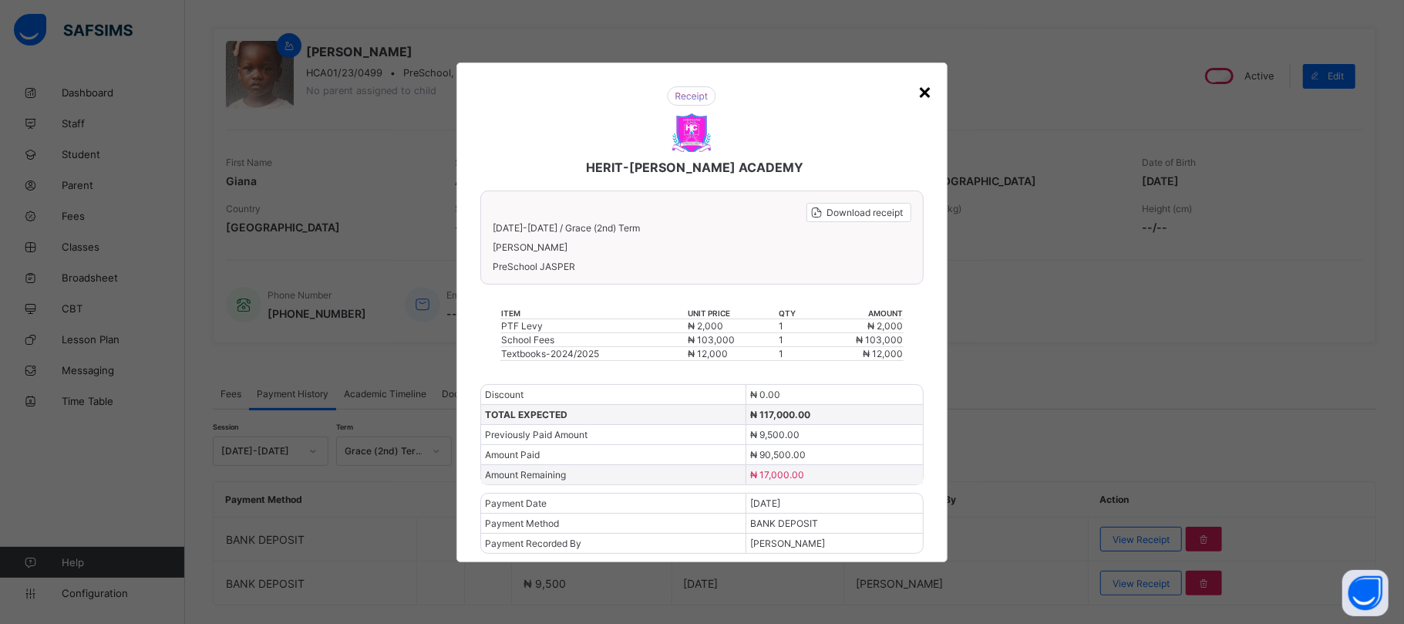
click at [925, 87] on div "×" at bounding box center [925, 91] width 15 height 26
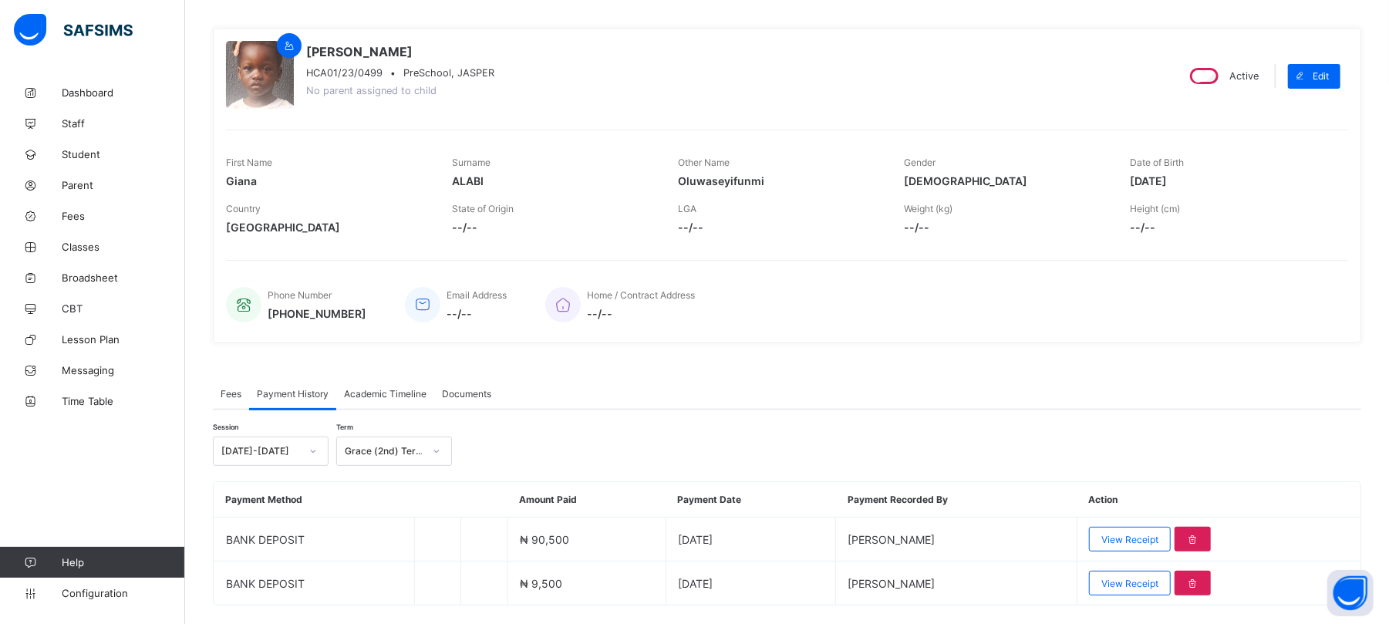
click at [227, 390] on span "Fees" at bounding box center [231, 394] width 21 height 12
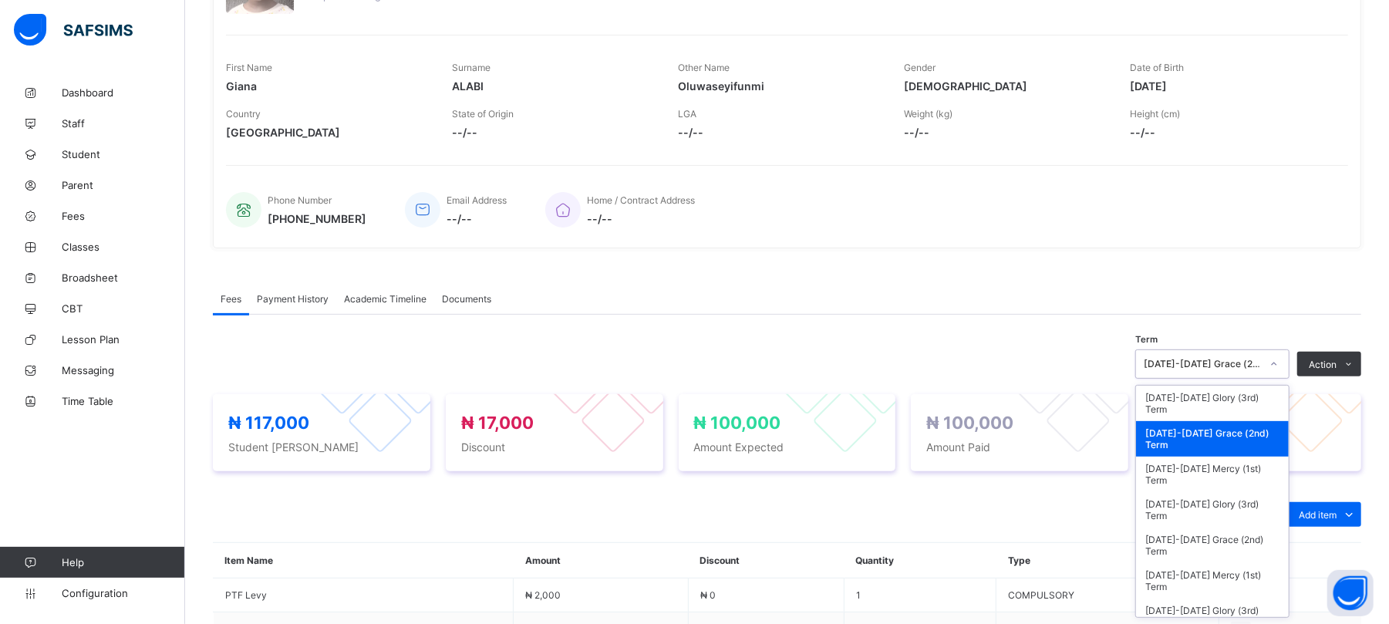
click at [1265, 379] on div "option 2024-2025 Grace (2nd) Term, selected. option 2024-2025 Grace (2nd) Term …" at bounding box center [1212, 363] width 154 height 29
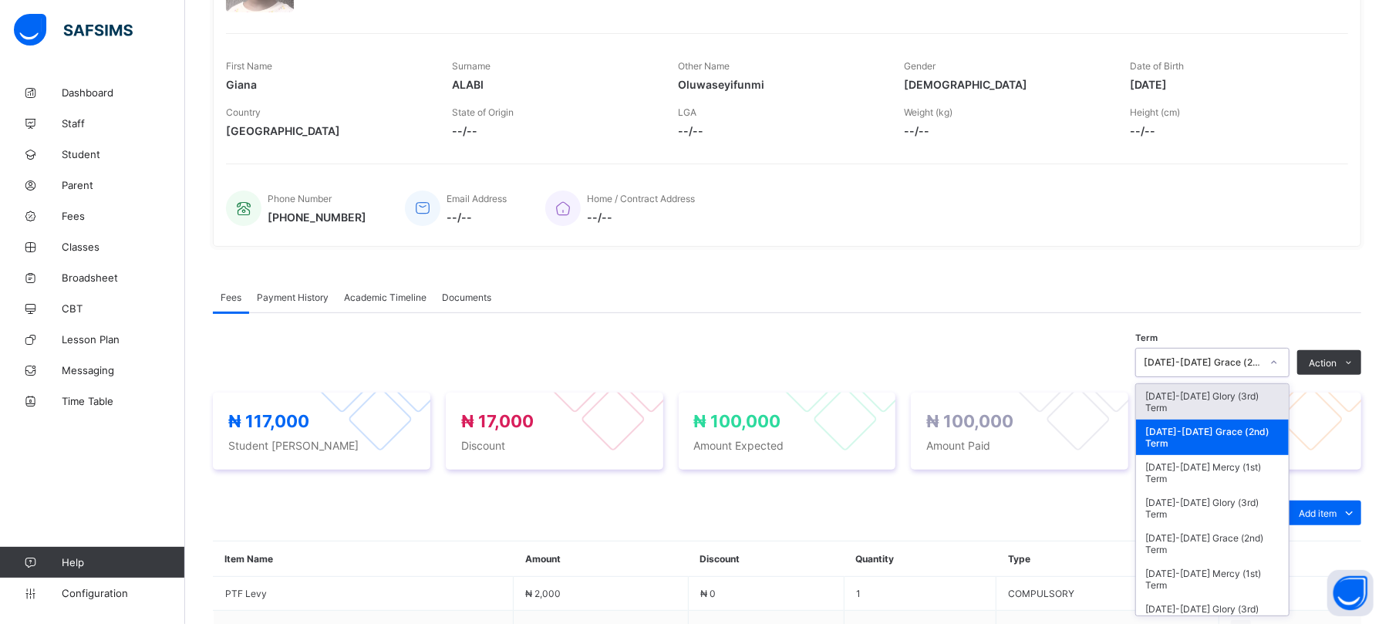
click at [1248, 398] on div "[DATE]-[DATE] Glory (3rd) Term" at bounding box center [1212, 401] width 153 height 35
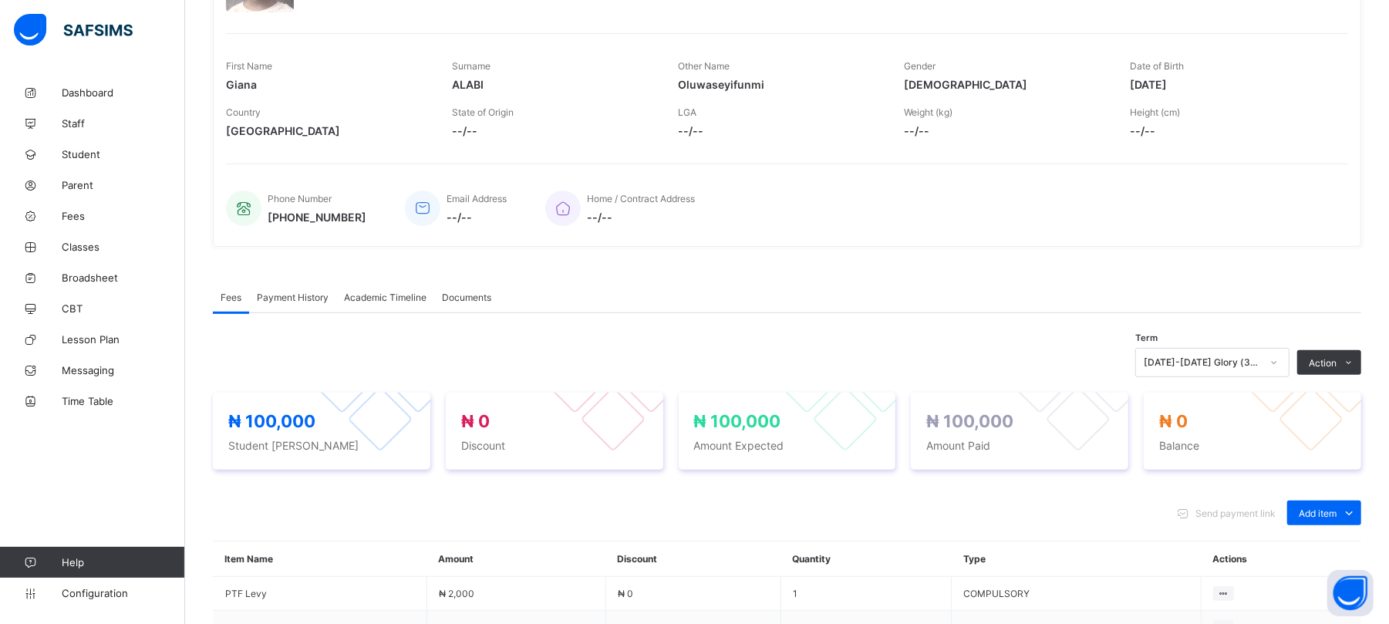
click at [278, 299] on span "Payment History" at bounding box center [293, 297] width 72 height 12
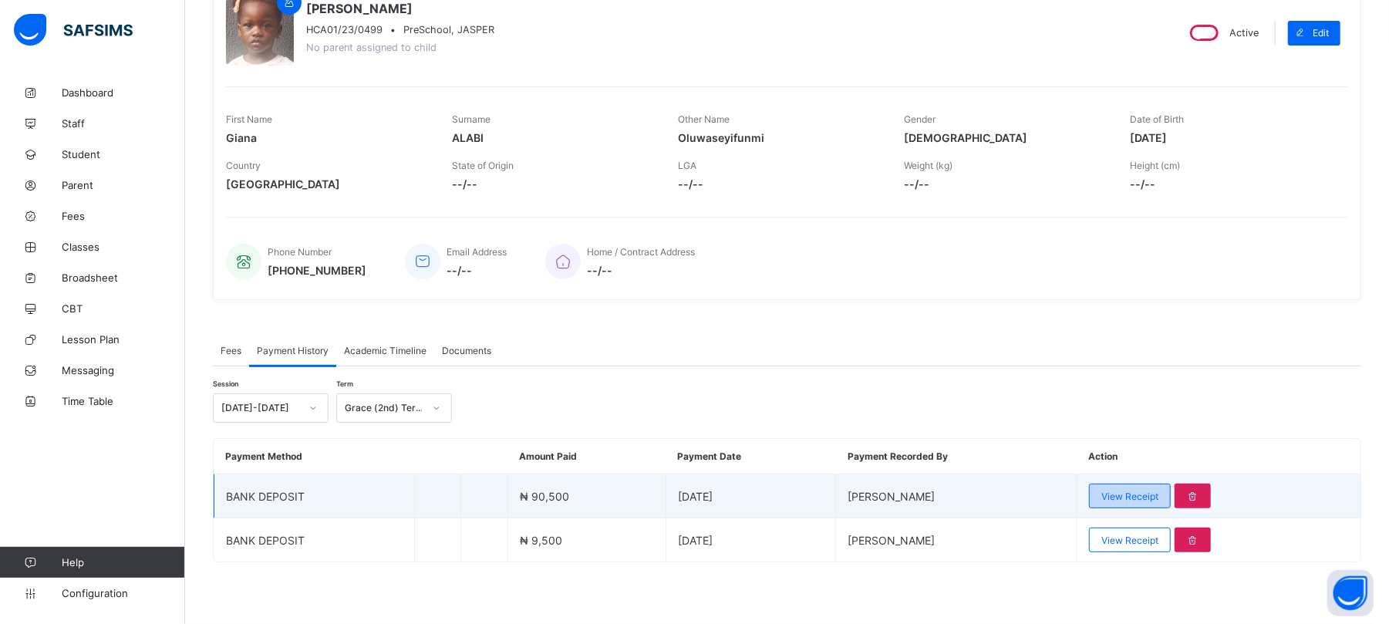
click at [1158, 497] on span "View Receipt" at bounding box center [1129, 496] width 57 height 12
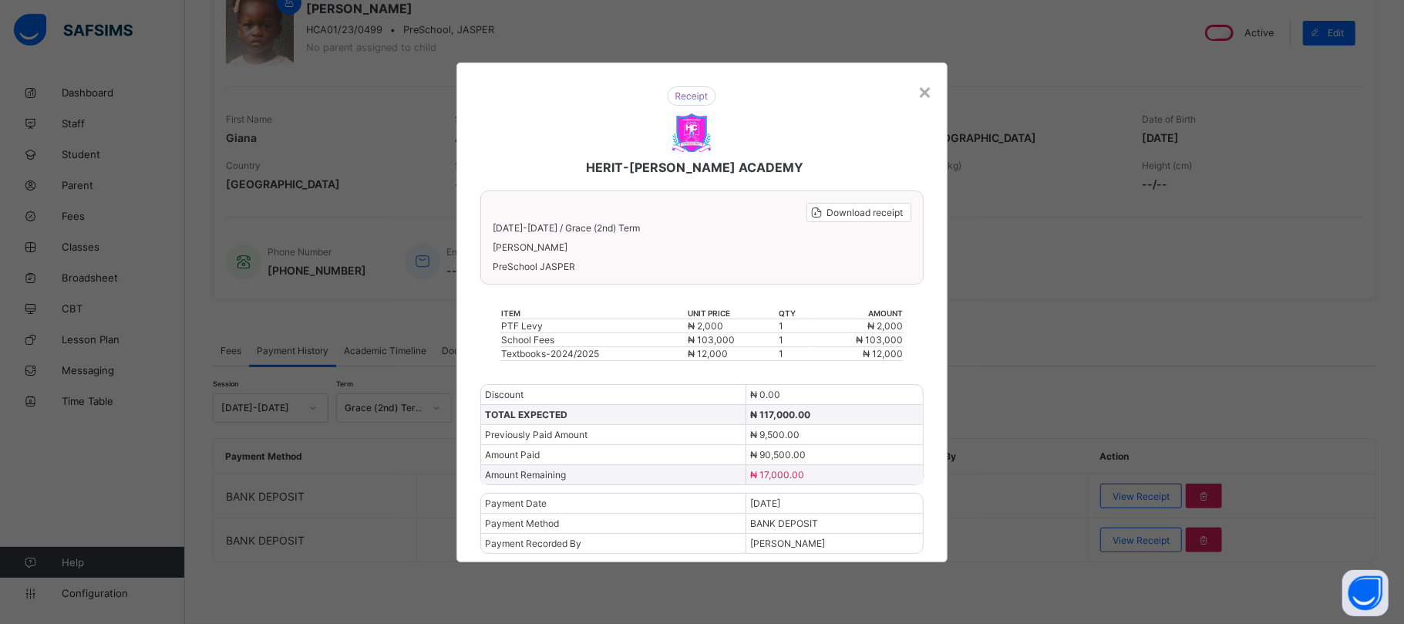
click at [933, 82] on div "HERIT-CHRIS ACADEMY Download receipt 2024-2025 / Grace (2nd) Term ALABI Giana O…" at bounding box center [701, 312] width 491 height 500
click at [923, 87] on div "×" at bounding box center [925, 91] width 15 height 26
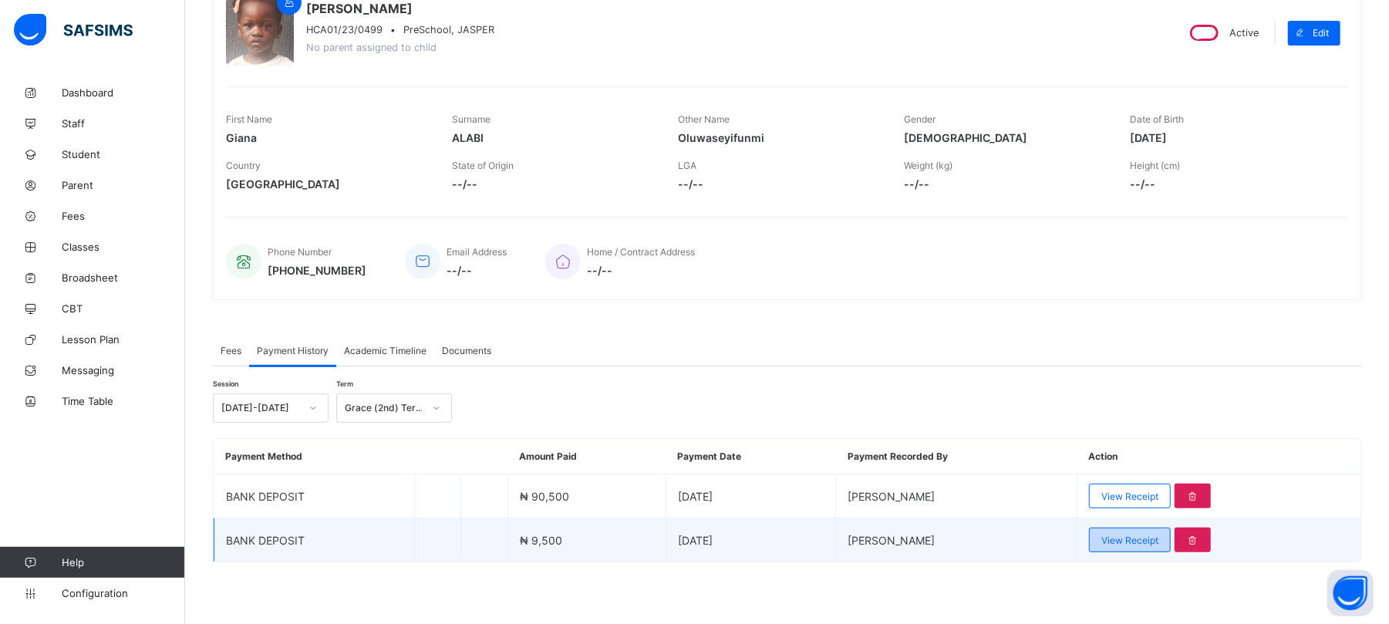
click at [1170, 546] on div "View Receipt" at bounding box center [1130, 539] width 82 height 25
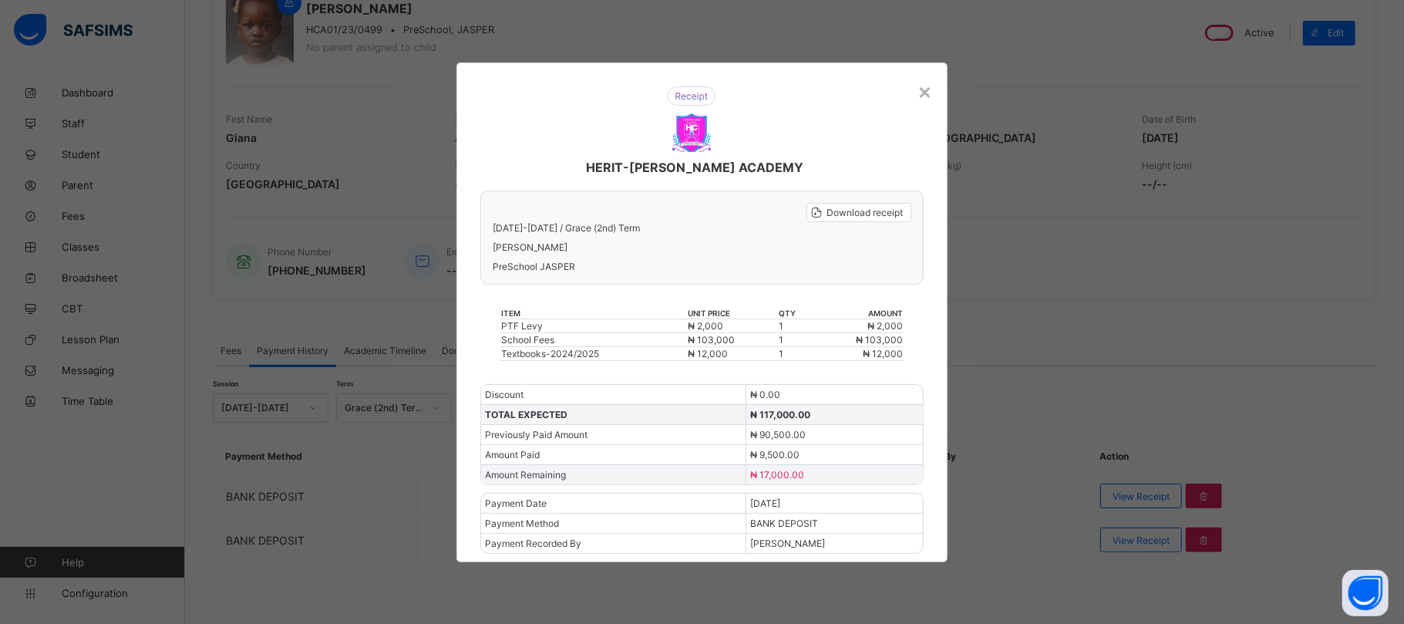
click at [933, 88] on div "HERIT-CHRIS ACADEMY Download receipt 2024-2025 / Grace (2nd) Term ALABI Giana O…" at bounding box center [701, 312] width 491 height 500
click at [927, 88] on div "×" at bounding box center [925, 91] width 15 height 26
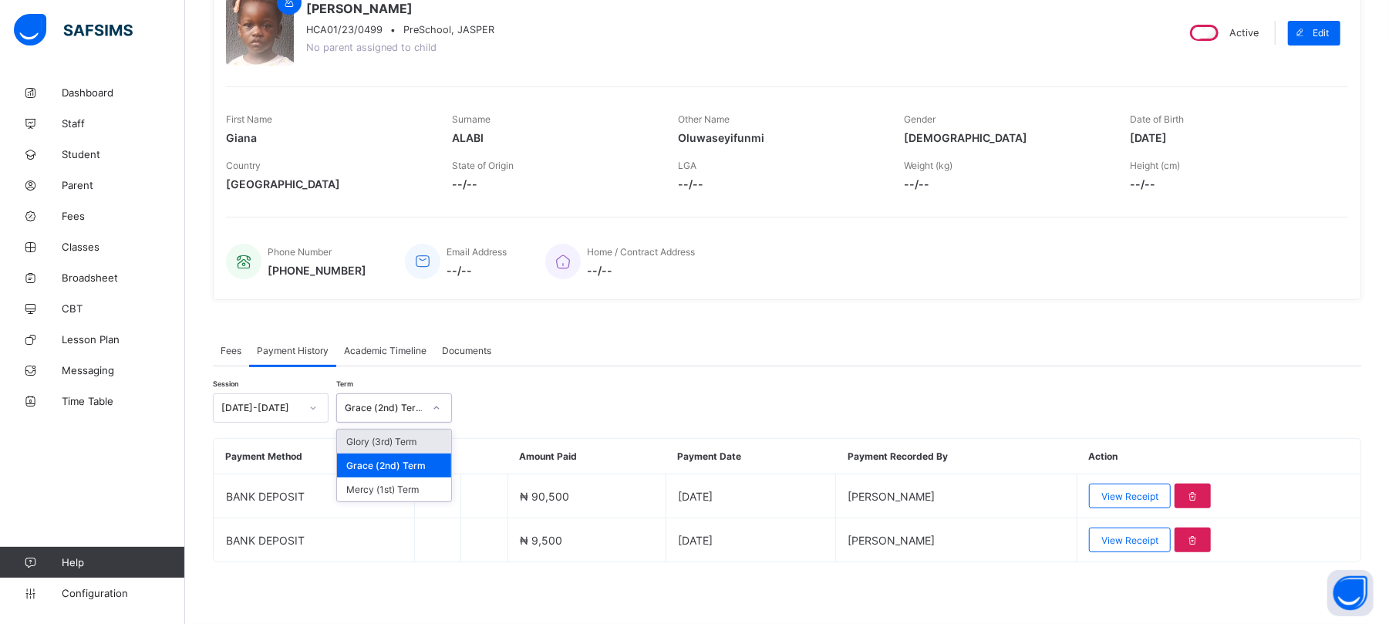
click at [387, 399] on div "Grace (2nd) Term" at bounding box center [379, 408] width 85 height 22
click at [386, 438] on div "Glory (3rd) Term" at bounding box center [394, 441] width 114 height 24
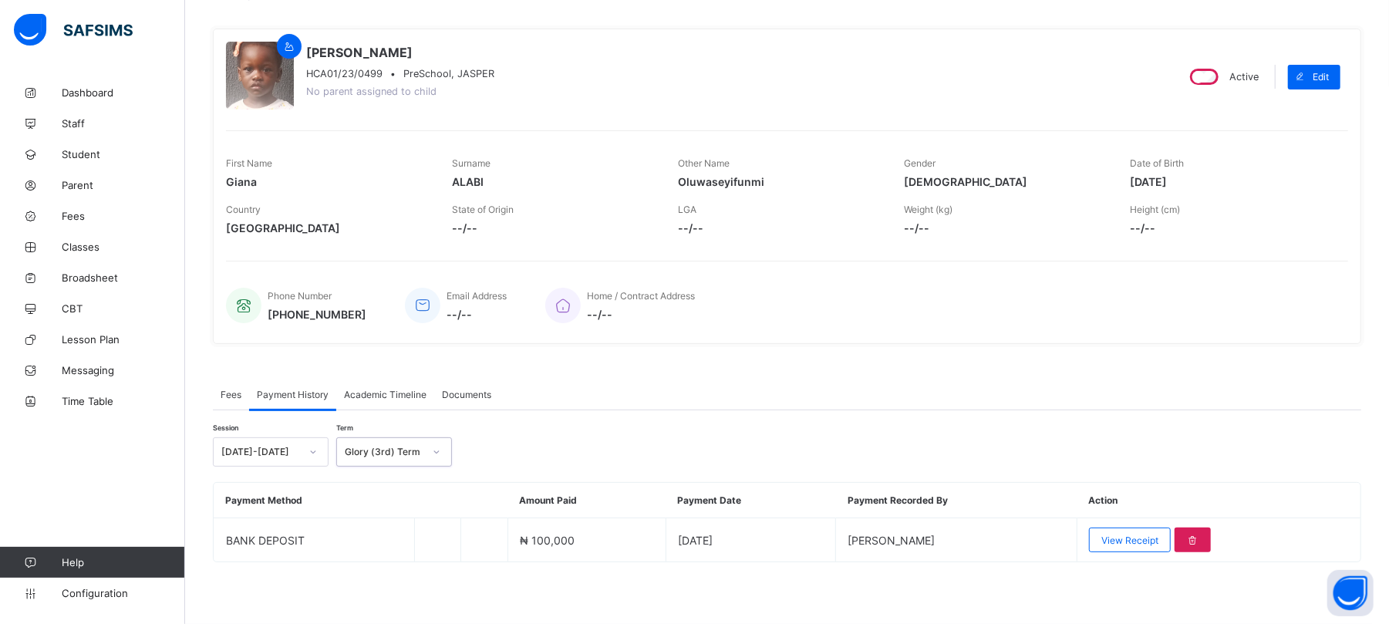
scroll to position [111, 0]
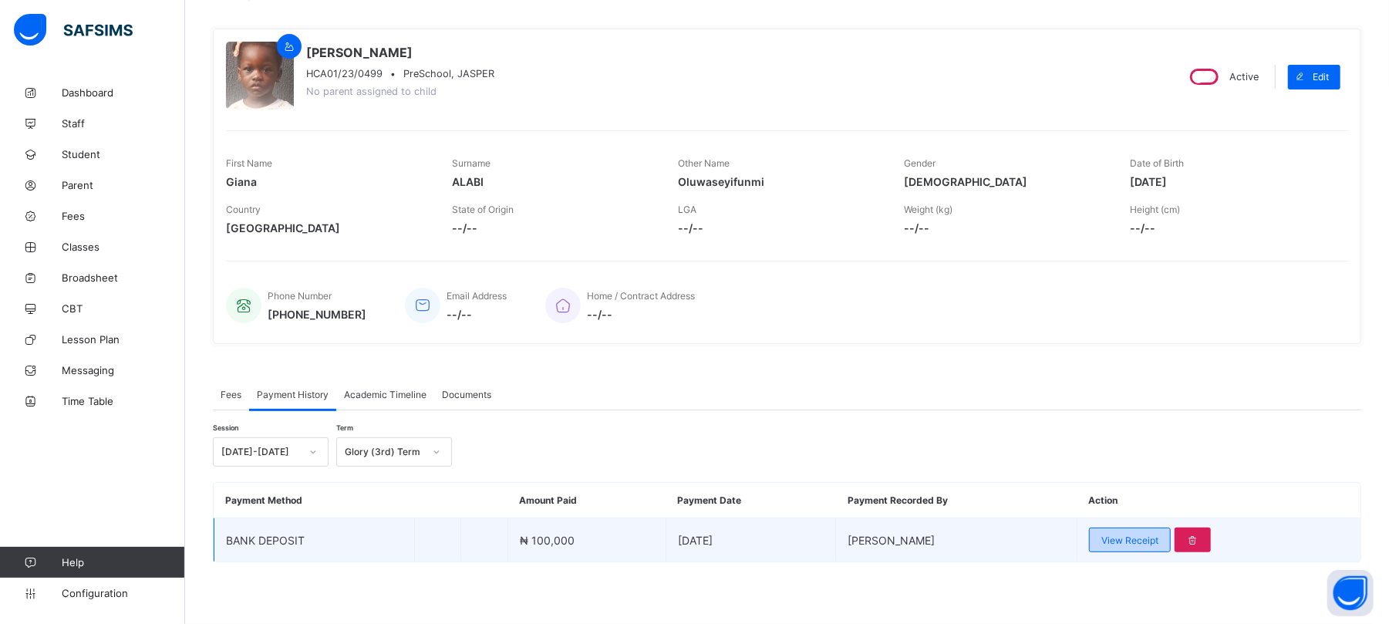
click at [1158, 537] on span "View Receipt" at bounding box center [1129, 540] width 57 height 12
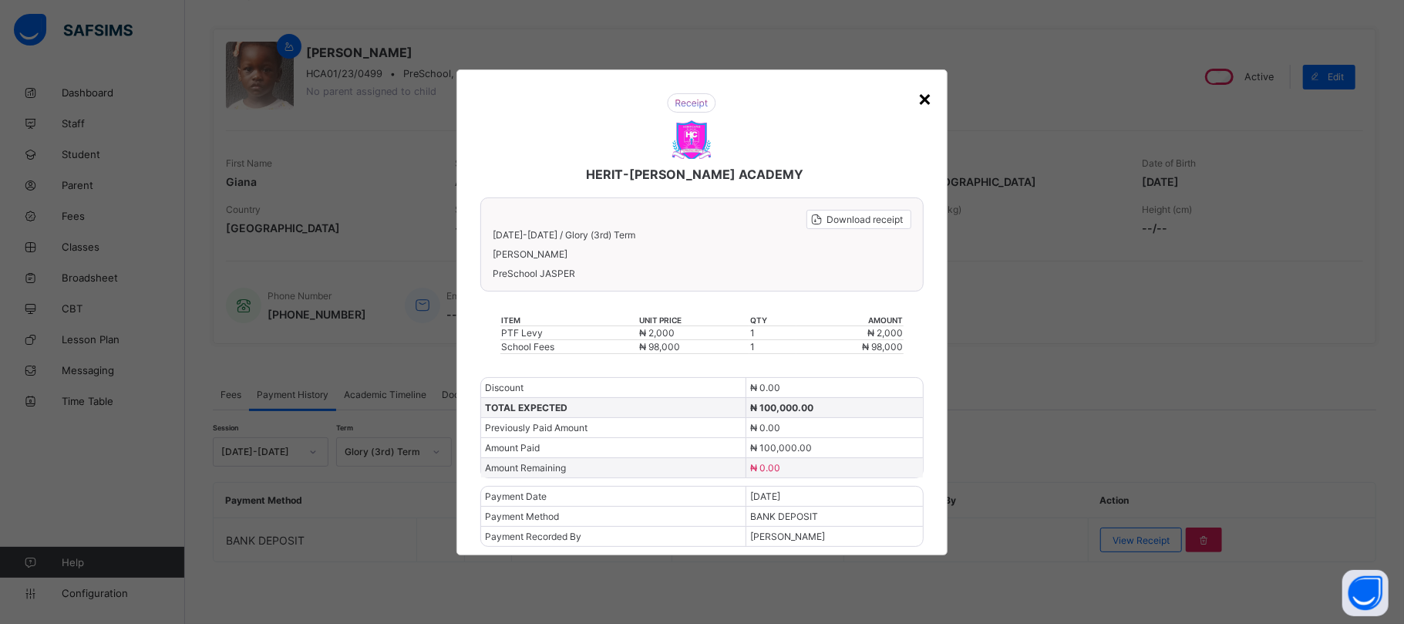
click at [930, 91] on div "×" at bounding box center [925, 98] width 15 height 26
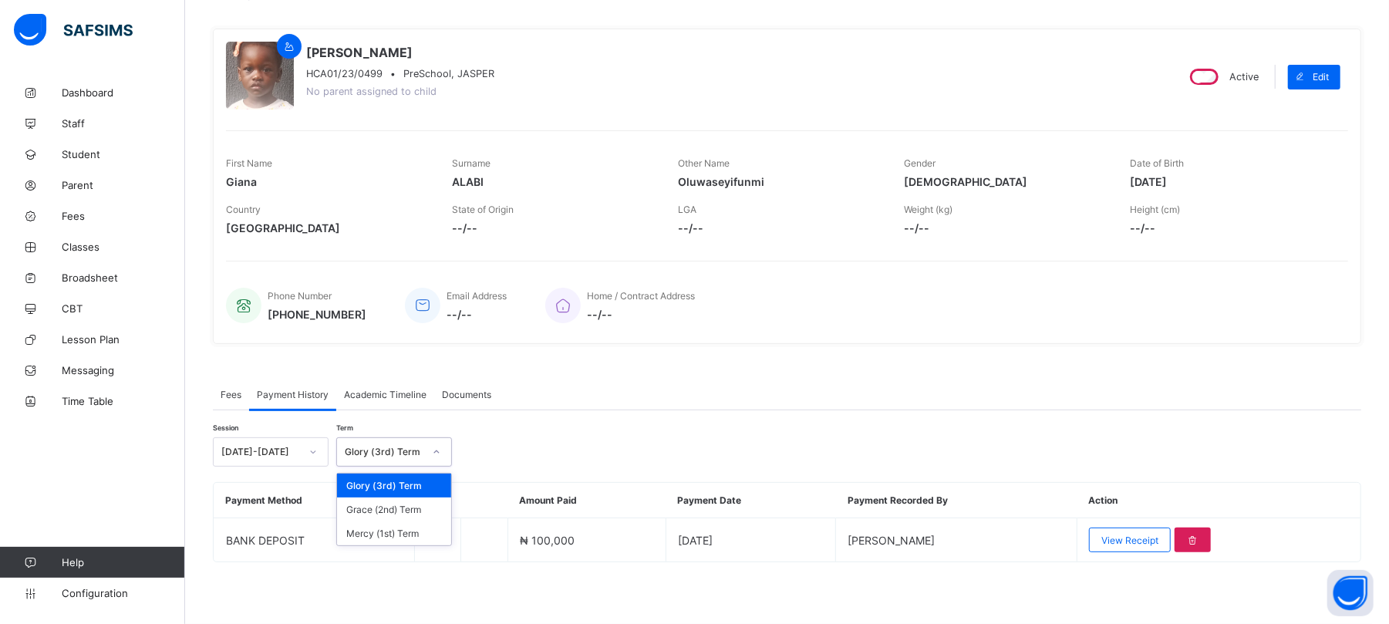
click at [408, 447] on div "Glory (3rd) Term" at bounding box center [384, 452] width 79 height 12
click at [381, 507] on div "Grace (2nd) Term" at bounding box center [394, 509] width 114 height 24
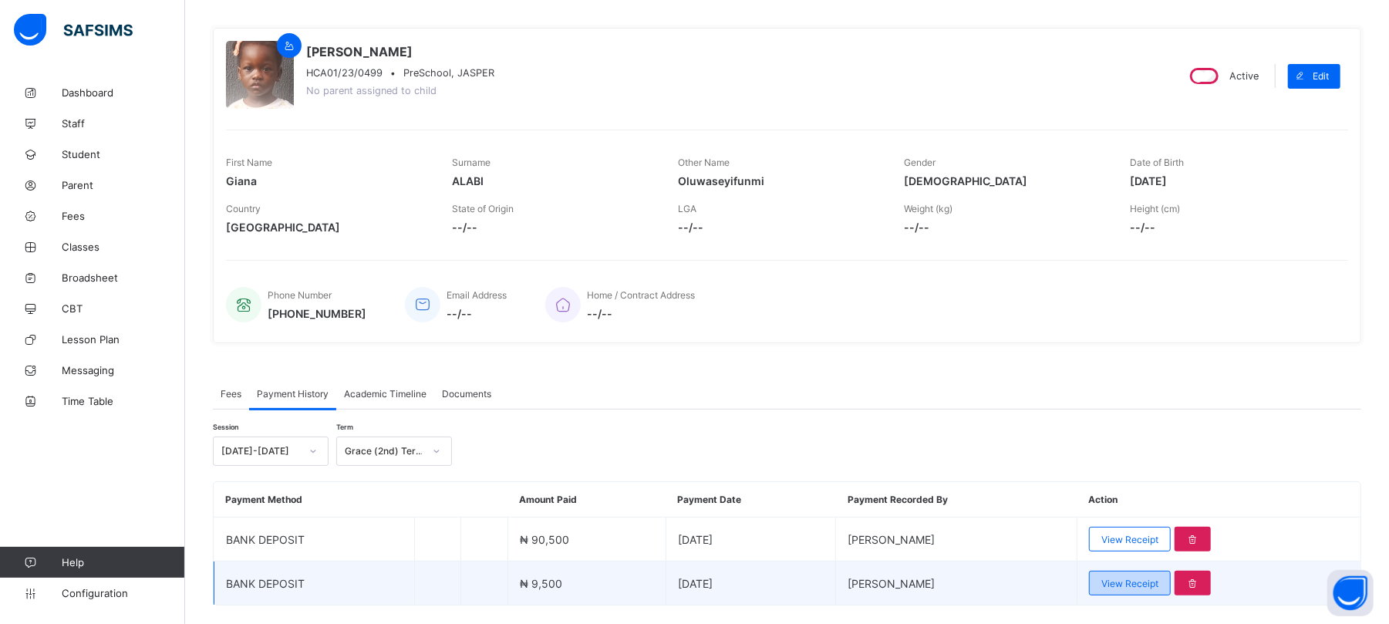
click at [1127, 583] on span "View Receipt" at bounding box center [1129, 584] width 57 height 12
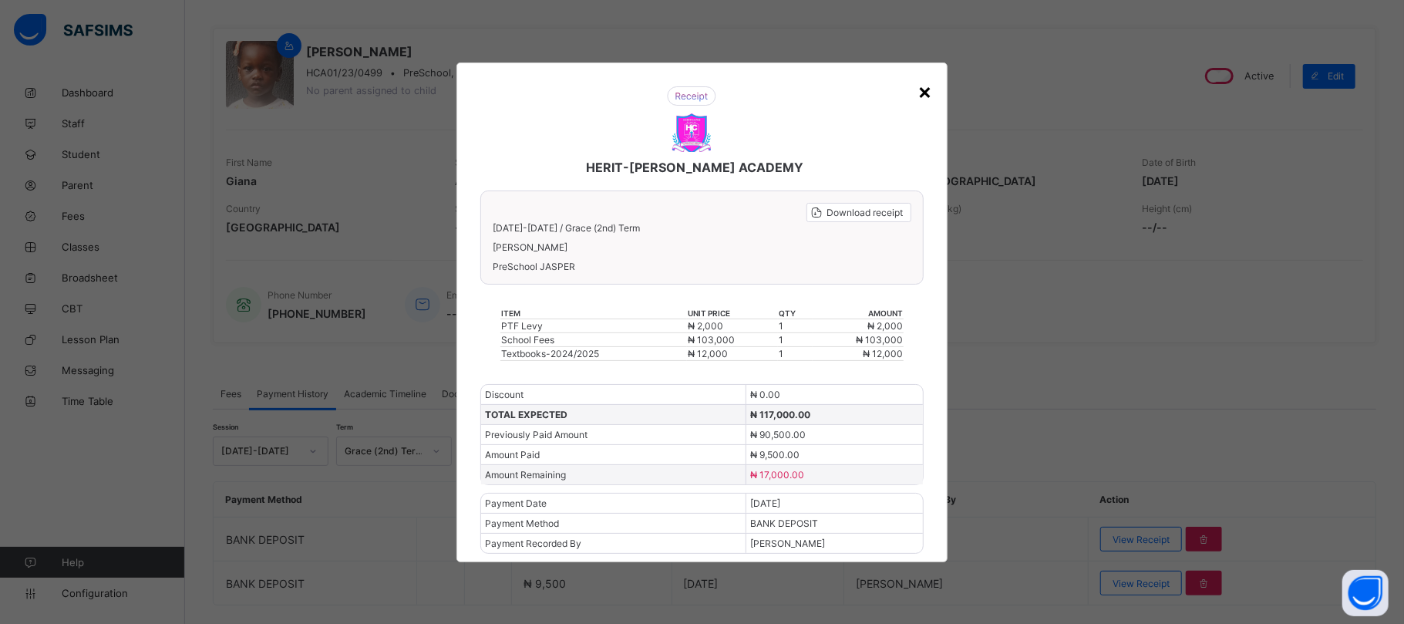
click at [927, 97] on div "×" at bounding box center [925, 91] width 15 height 26
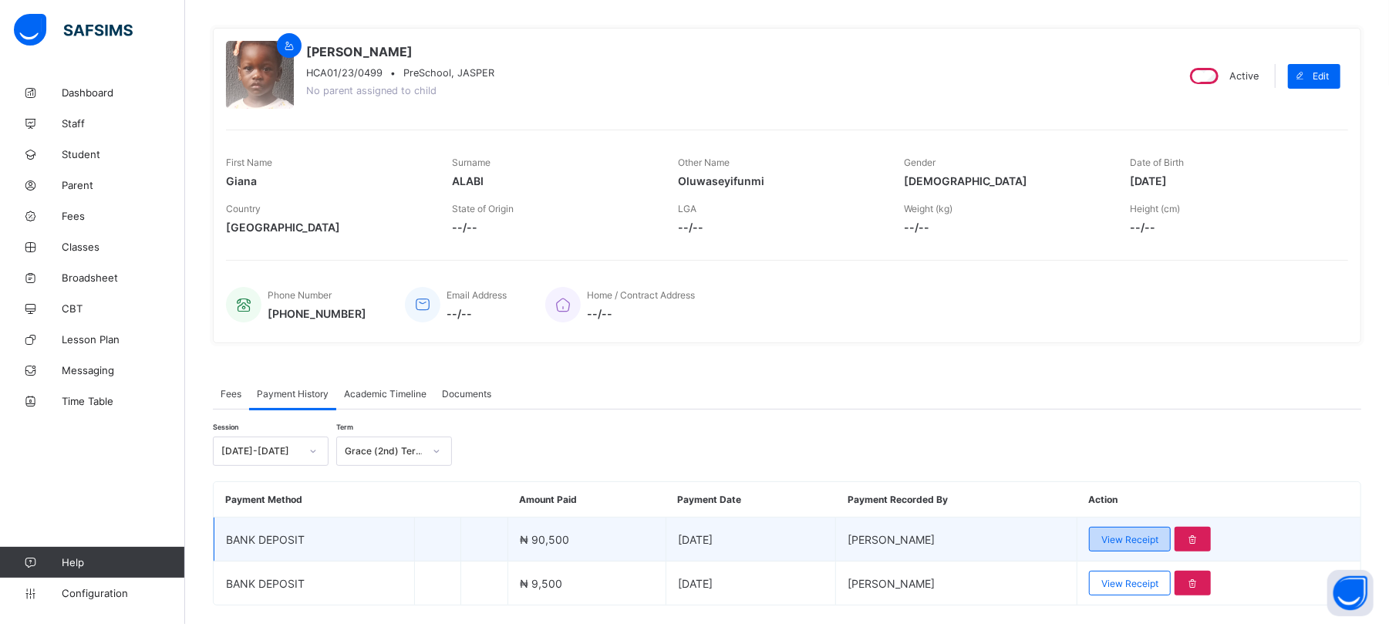
click at [1158, 535] on span "View Receipt" at bounding box center [1129, 540] width 57 height 12
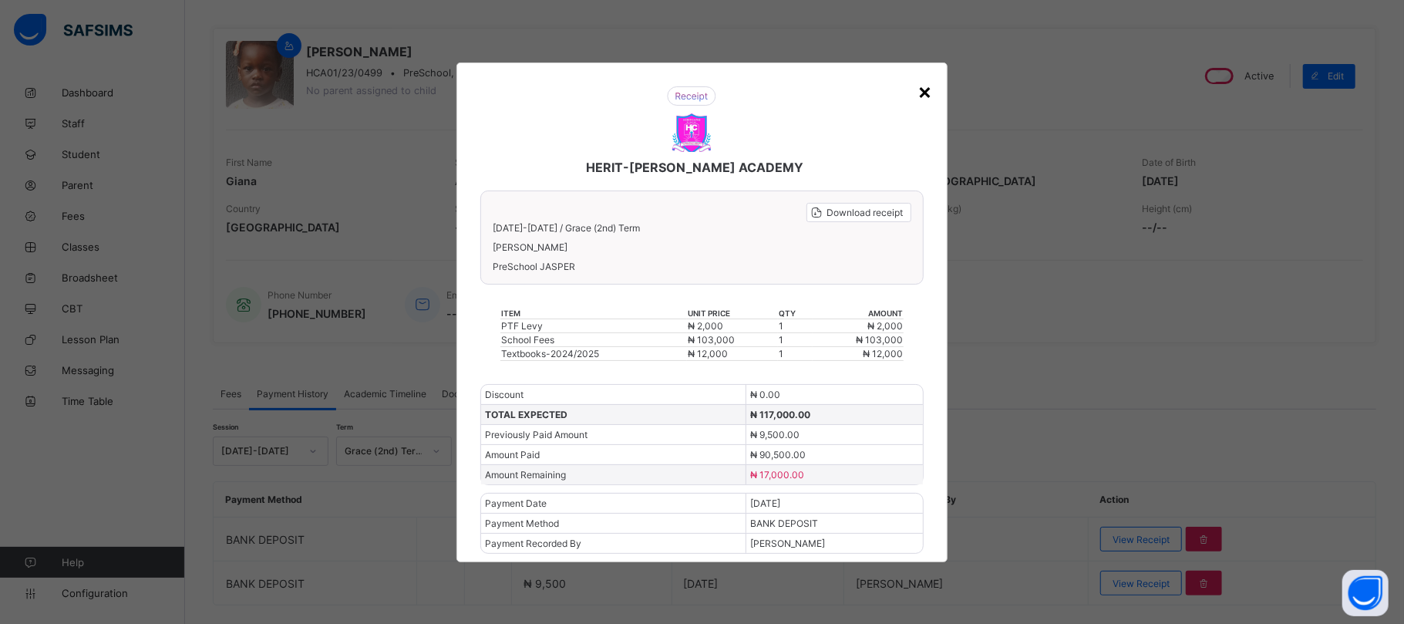
click at [928, 88] on div "×" at bounding box center [925, 91] width 15 height 26
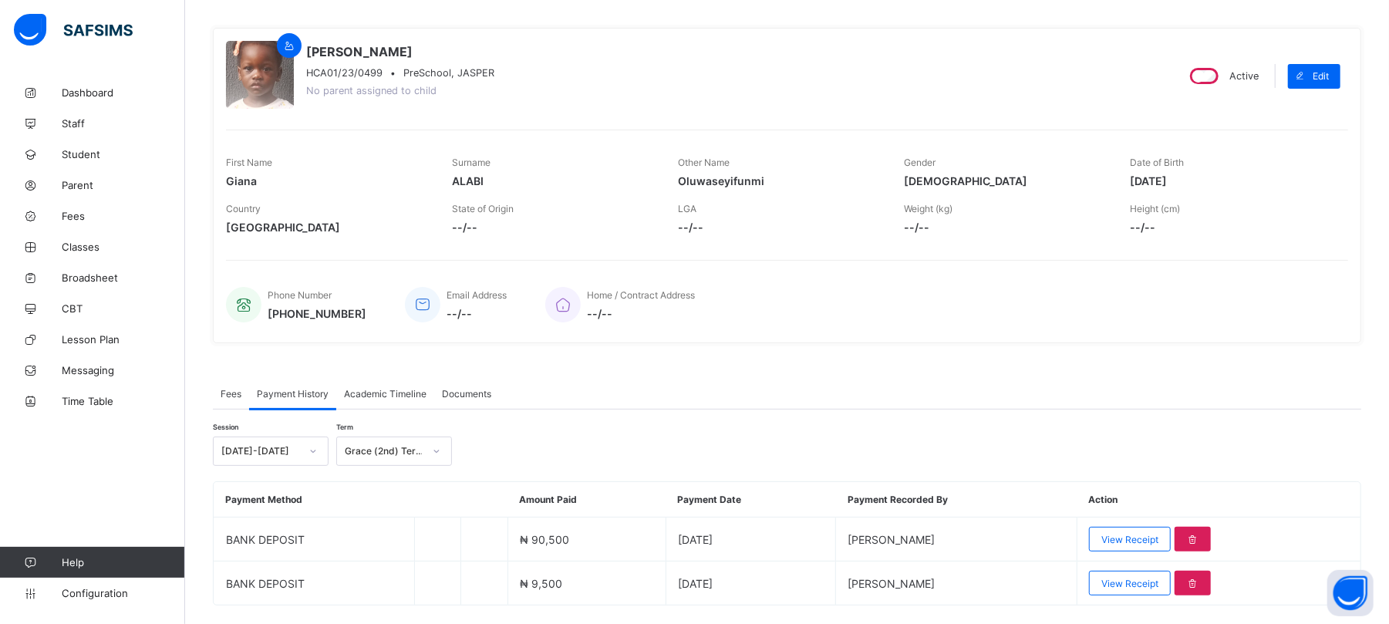
click at [228, 388] on span "Fees" at bounding box center [231, 394] width 21 height 12
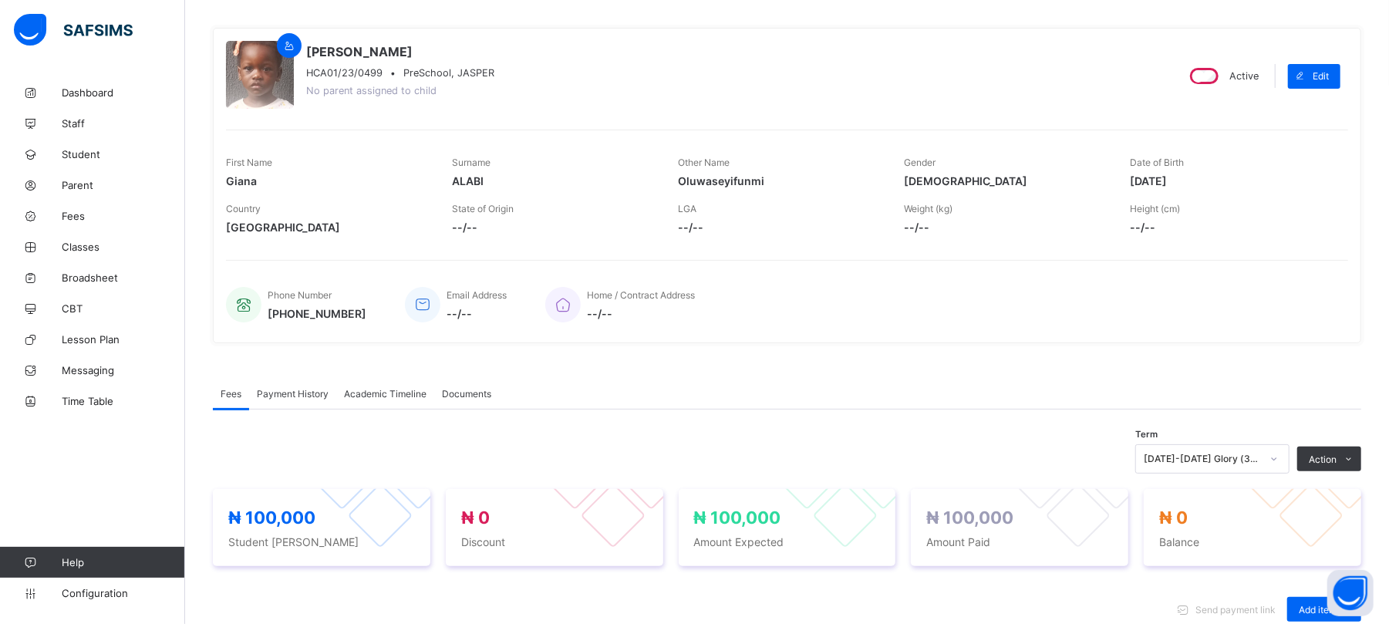
scroll to position [390, 0]
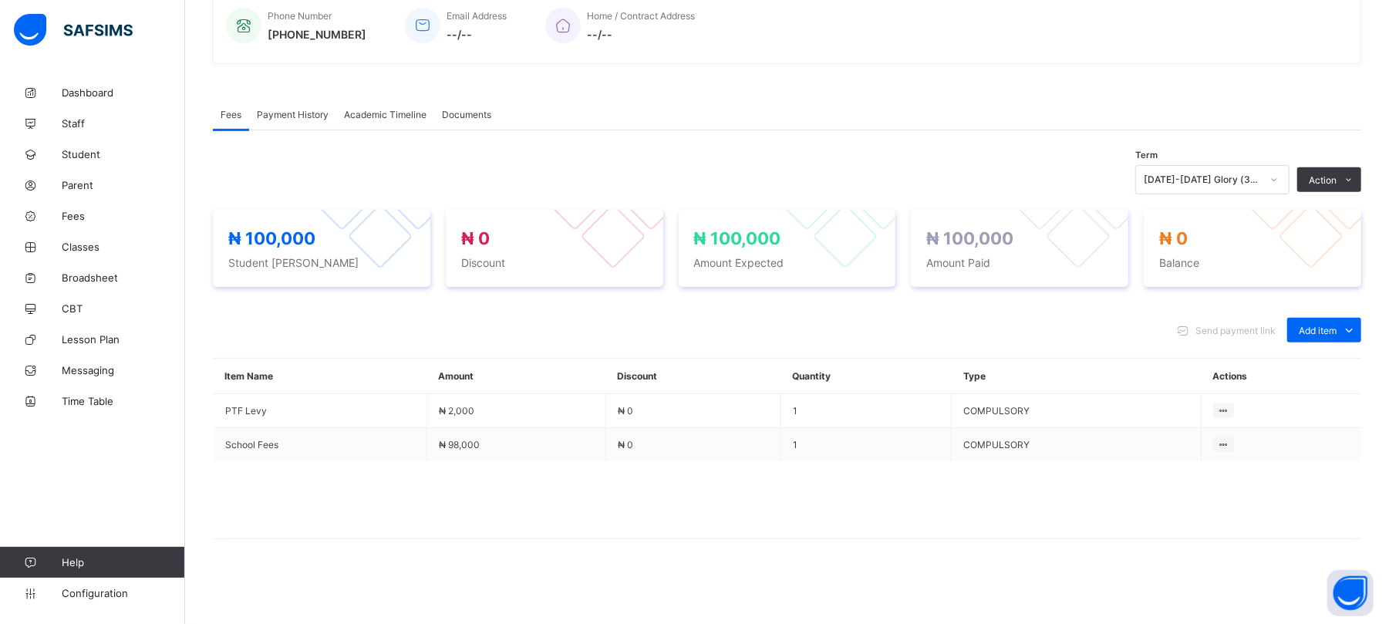
click at [1249, 167] on div "[DATE]-[DATE] Glory (3rd) Term" at bounding box center [1212, 179] width 154 height 29
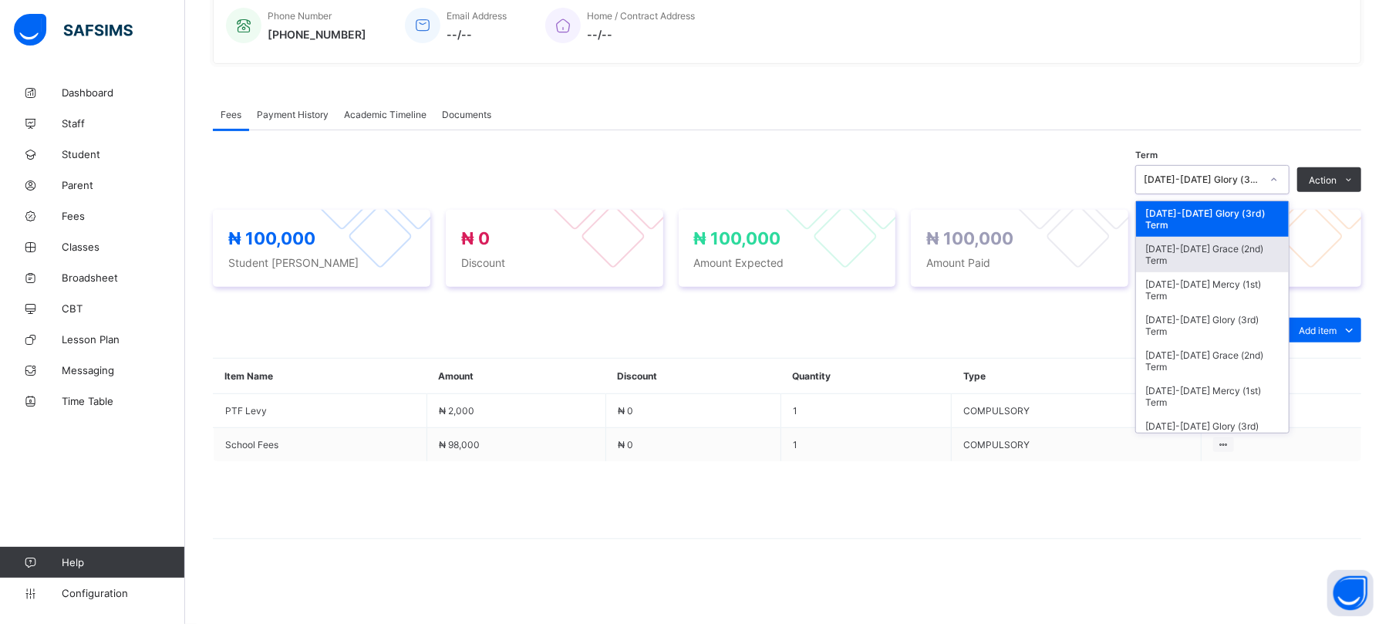
click at [1231, 251] on div "[DATE]-[DATE] Grace (2nd) Term" at bounding box center [1212, 254] width 153 height 35
